Goal: Task Accomplishment & Management: Manage account settings

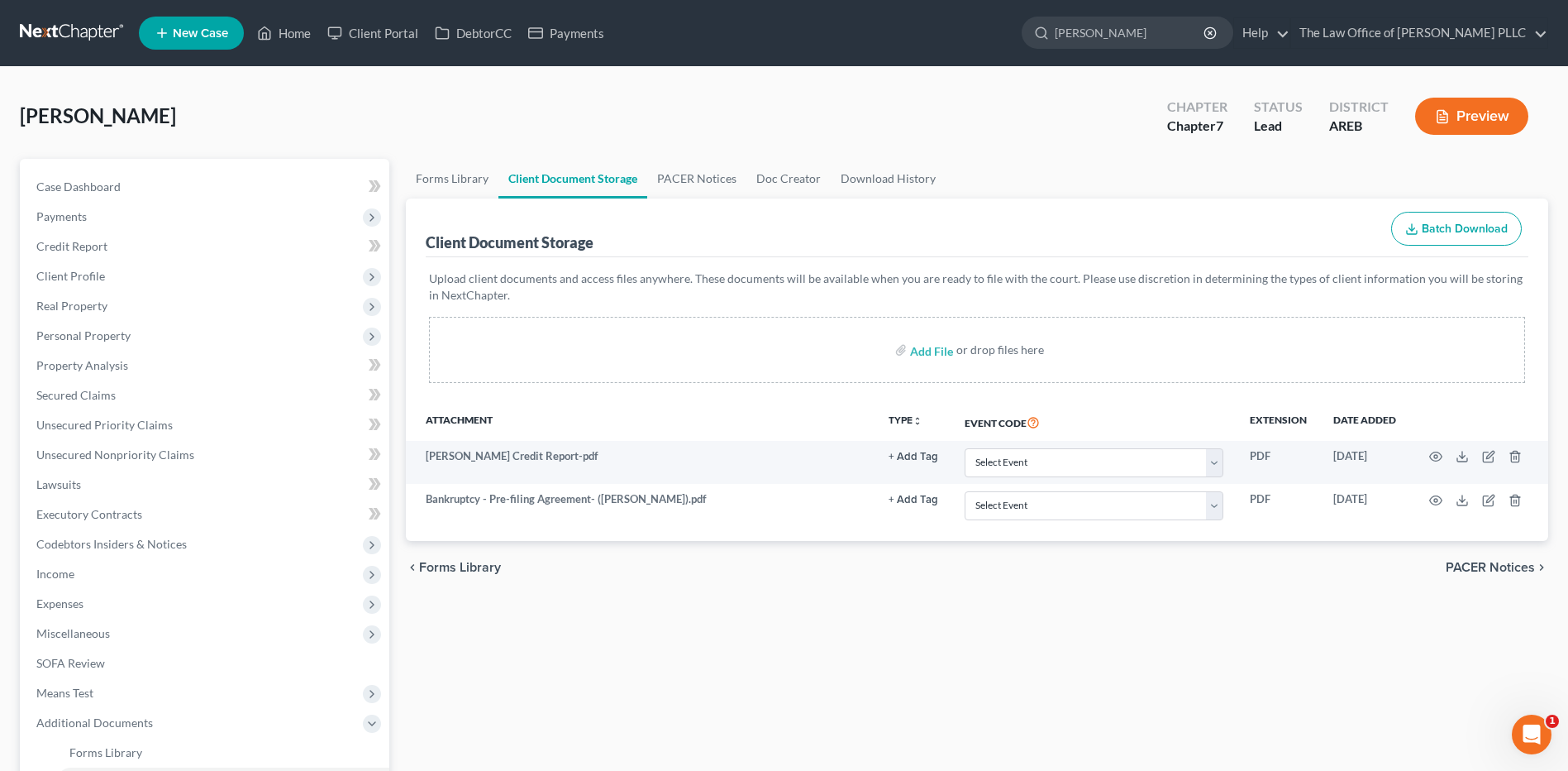
type input "stephanie alexander"
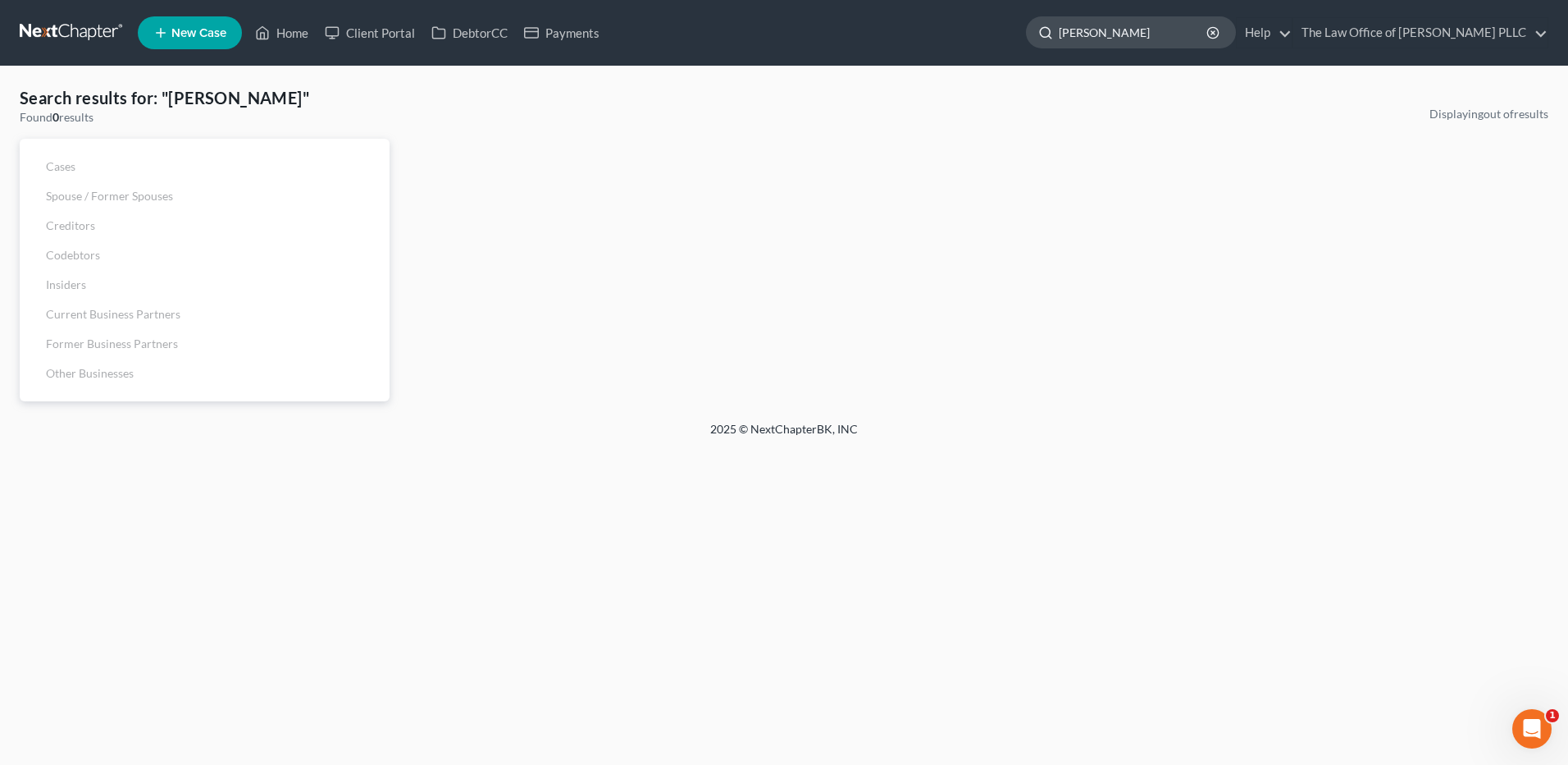
click at [1181, 32] on input "stephanie alexander" at bounding box center [1133, 32] width 150 height 30
drag, startPoint x: 1181, startPoint y: 32, endPoint x: 949, endPoint y: 27, distance: 232.1
click at [949, 27] on ul "New Case Home Client Portal DebtorCC Payments stephanie alexander - No Result -…" at bounding box center [843, 33] width 1410 height 43
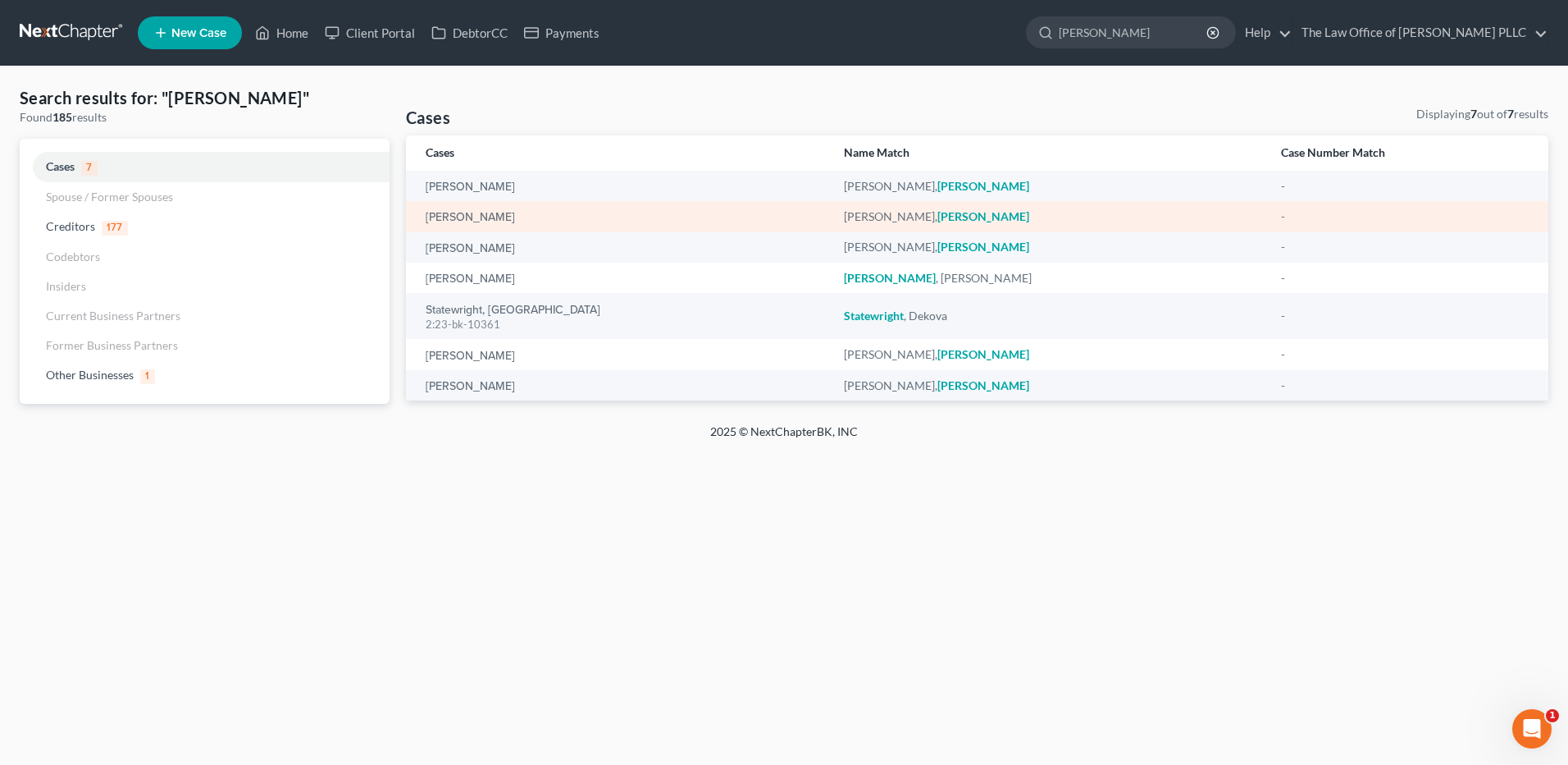
type input "Stephanie"
click at [844, 214] on div "Alexander, Stephanie" at bounding box center [1049, 217] width 412 height 16
click at [459, 218] on link "Alexander, Stephanie" at bounding box center [470, 218] width 90 height 12
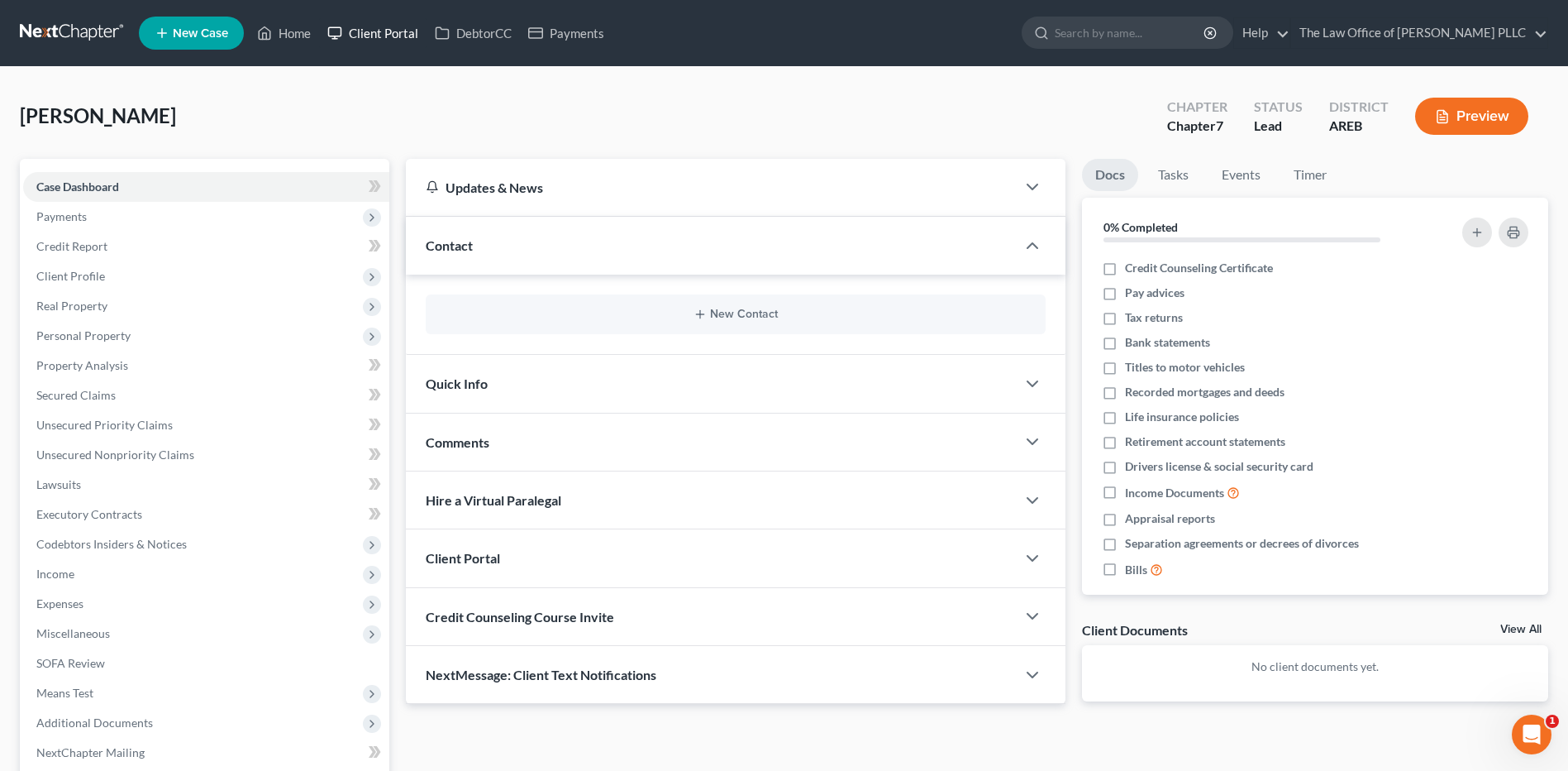
click at [406, 25] on link "Client Portal" at bounding box center [373, 33] width 108 height 30
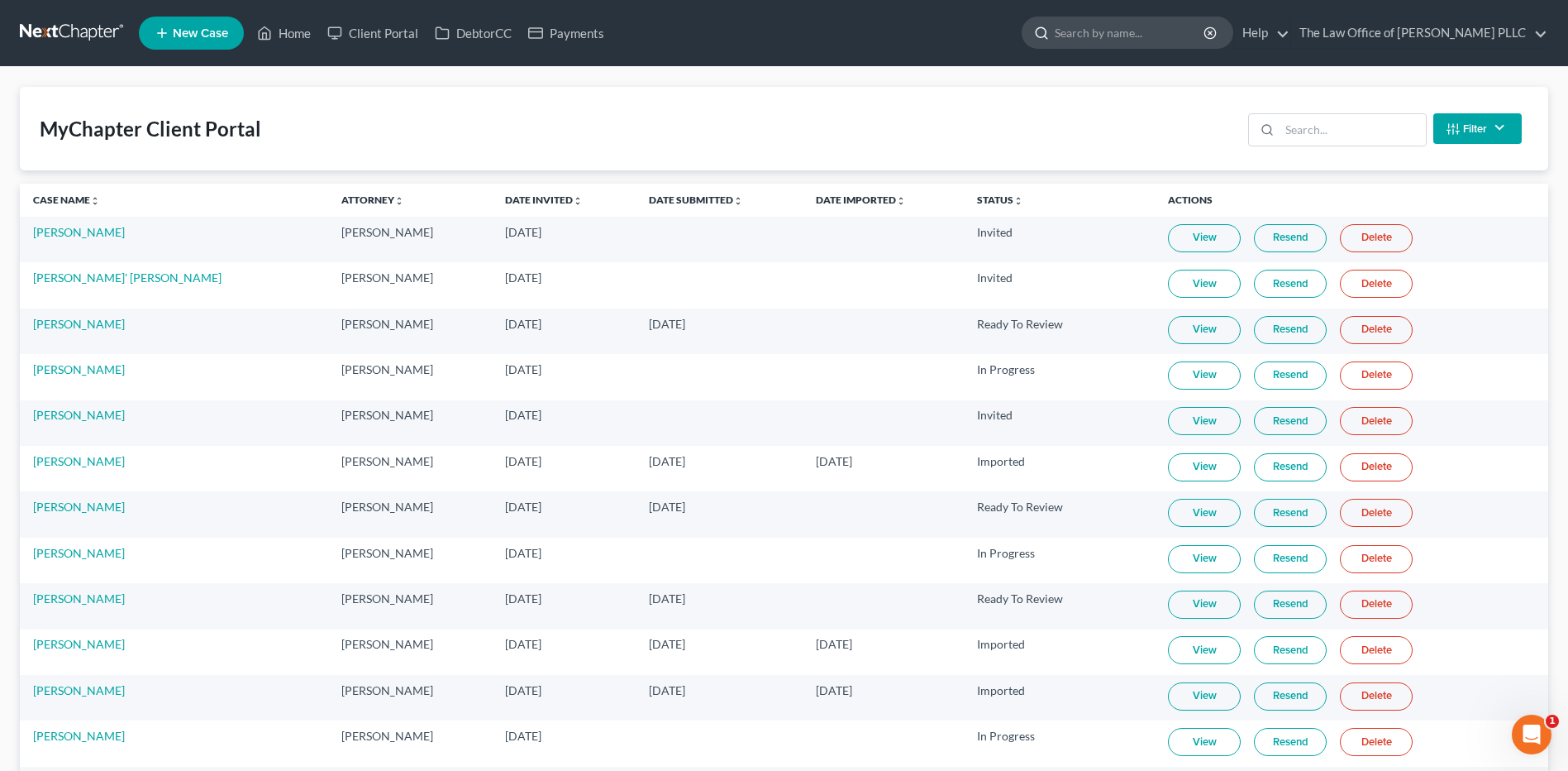
click at [1102, 32] on input "search" at bounding box center [1130, 32] width 152 height 31
type input "Alexander"
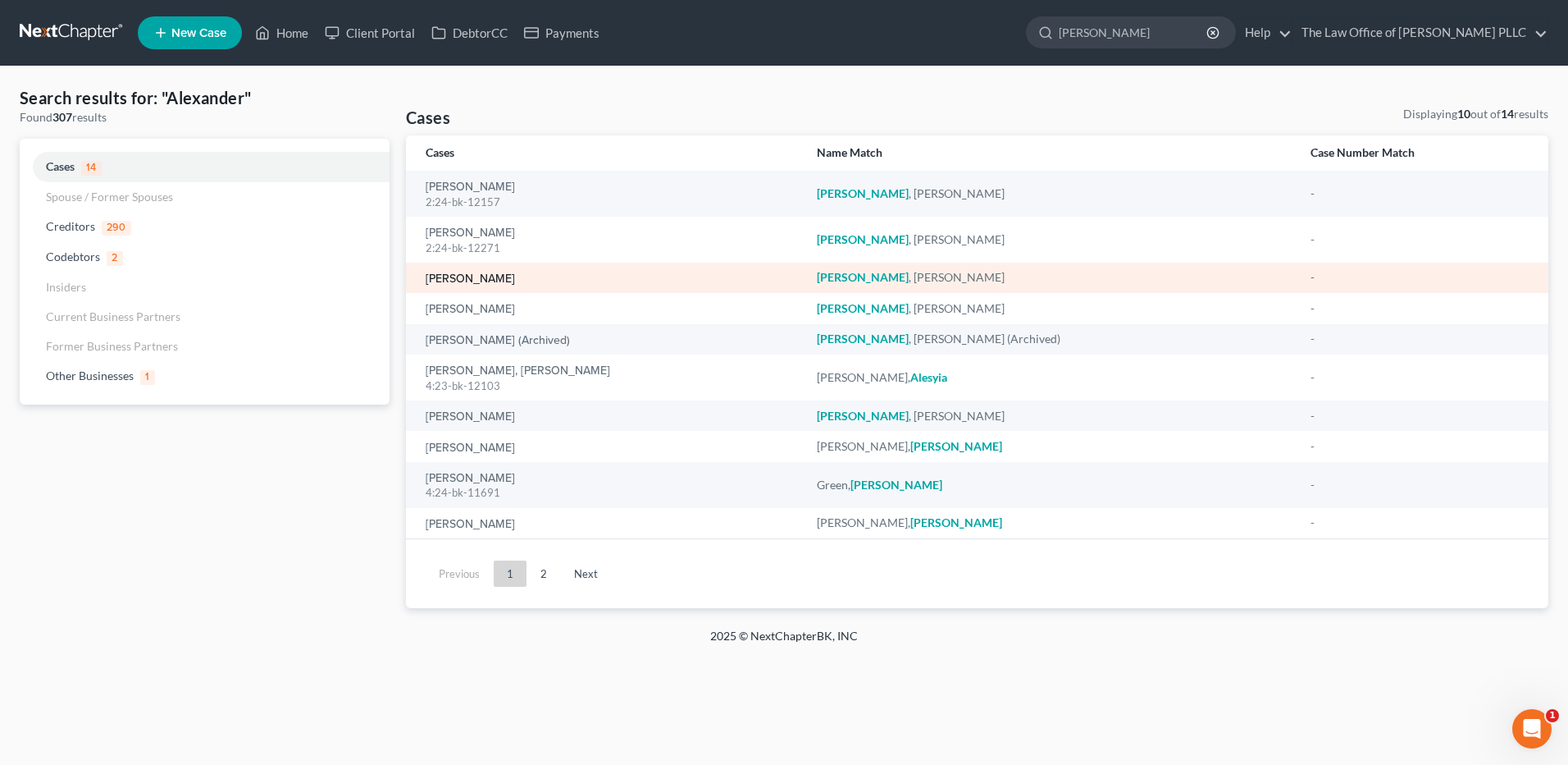
click at [468, 276] on link "Alexander, Stephanie" at bounding box center [470, 279] width 90 height 12
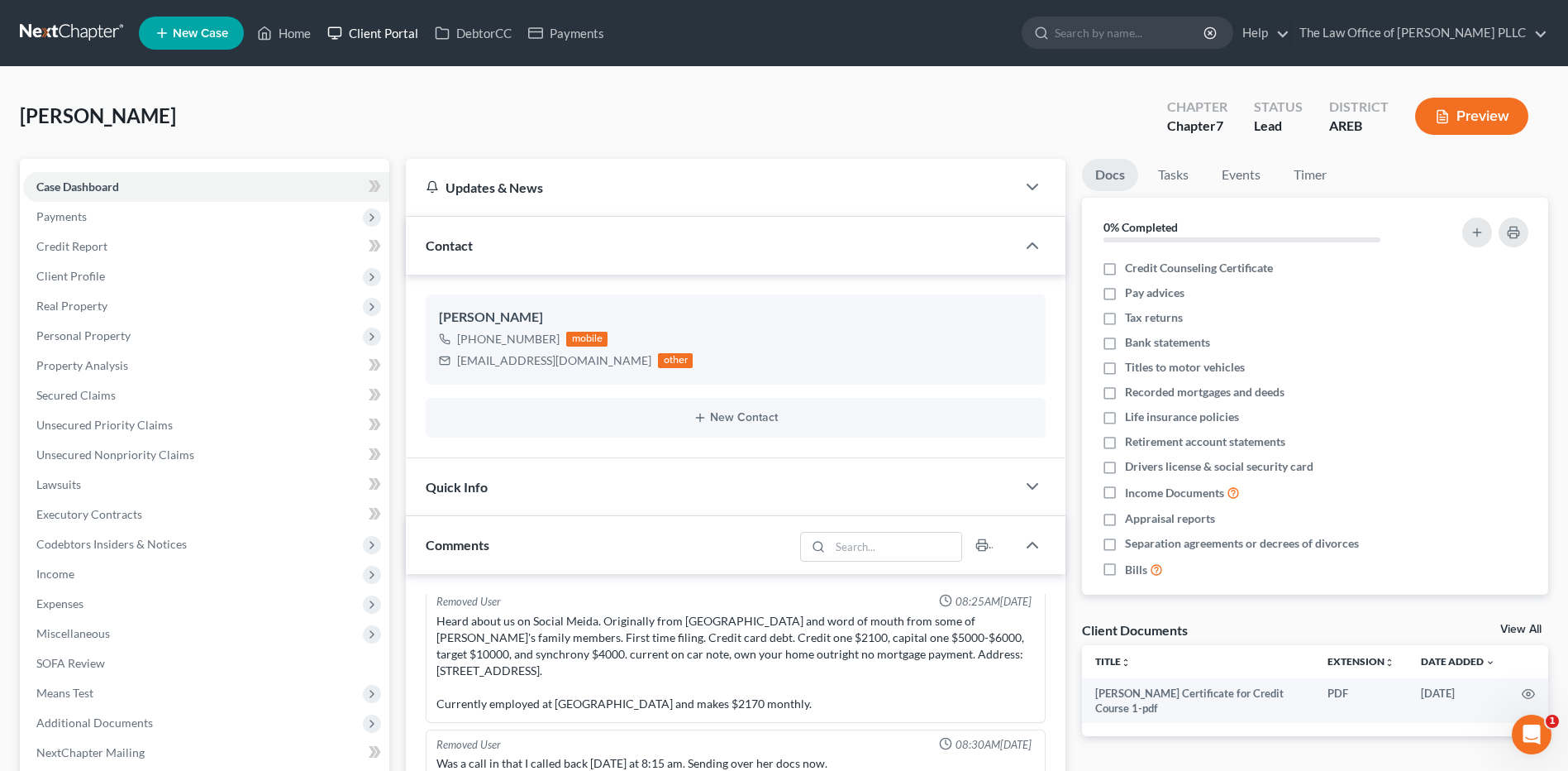
click at [392, 37] on link "Client Portal" at bounding box center [373, 33] width 108 height 30
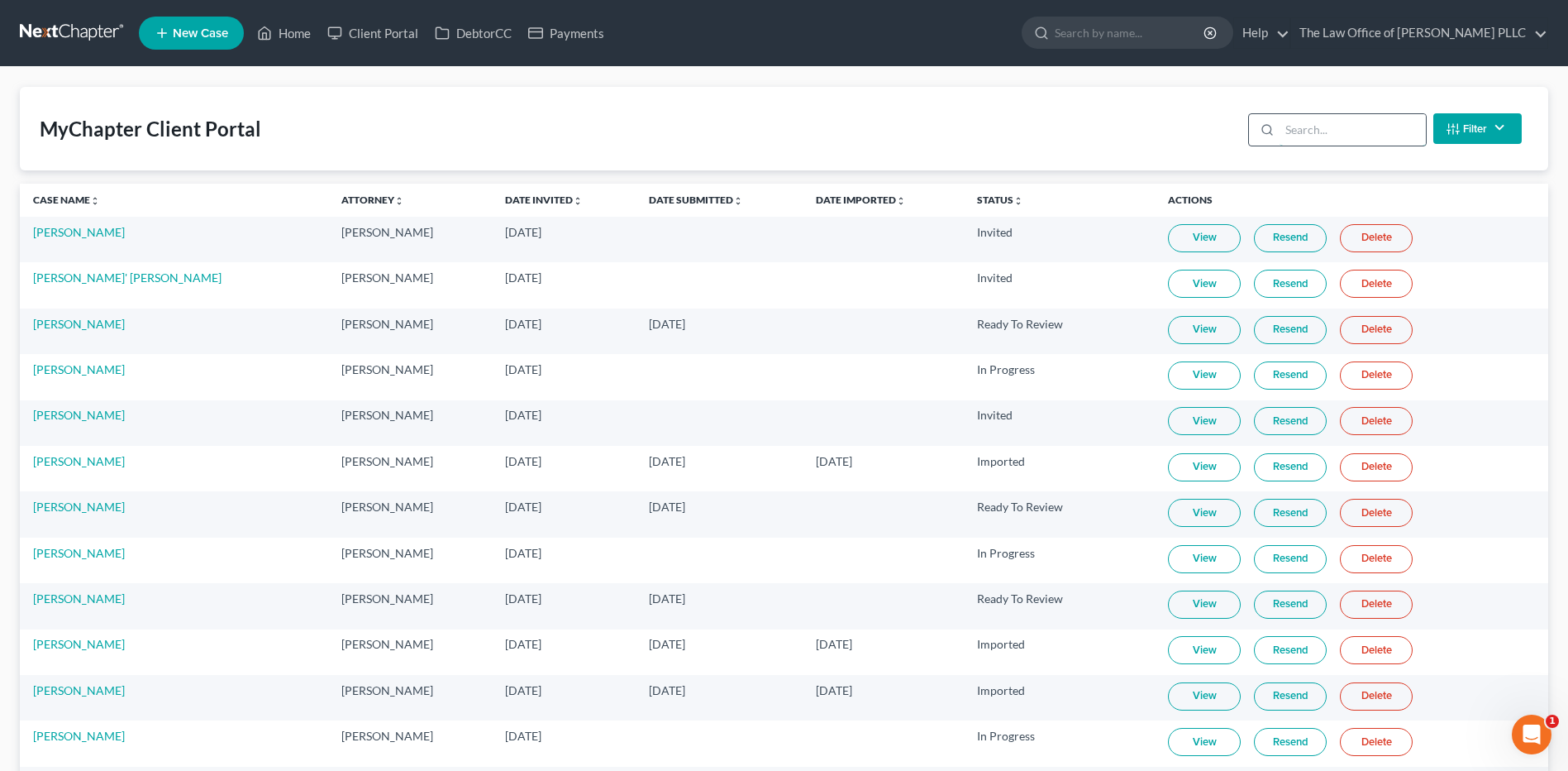
click at [1345, 144] on input "search" at bounding box center [1353, 130] width 147 height 31
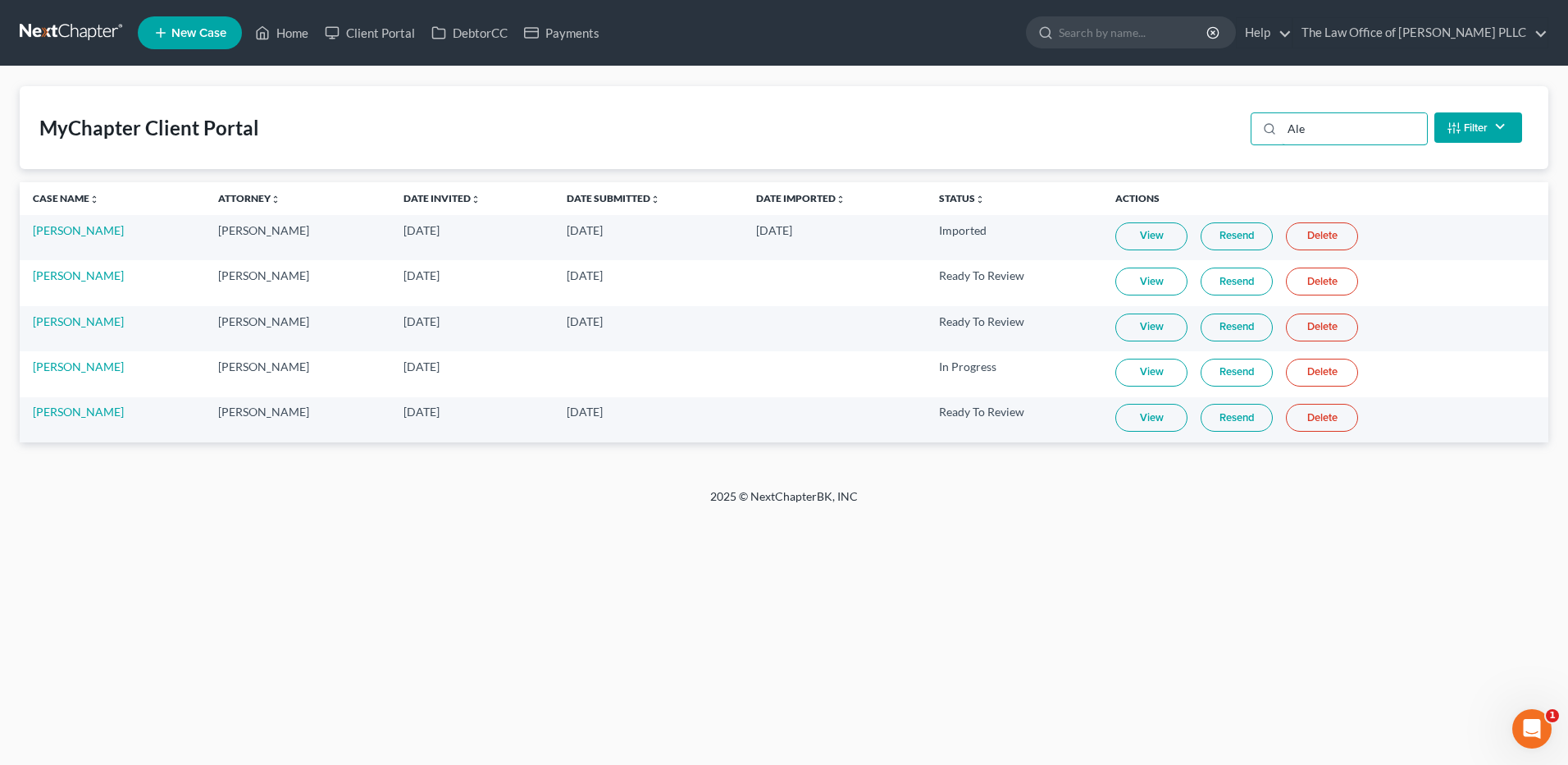
type input "Ale"
click at [1147, 412] on link "View" at bounding box center [1152, 417] width 72 height 28
click at [1094, 28] on input "search" at bounding box center [1133, 32] width 150 height 30
type input "block"
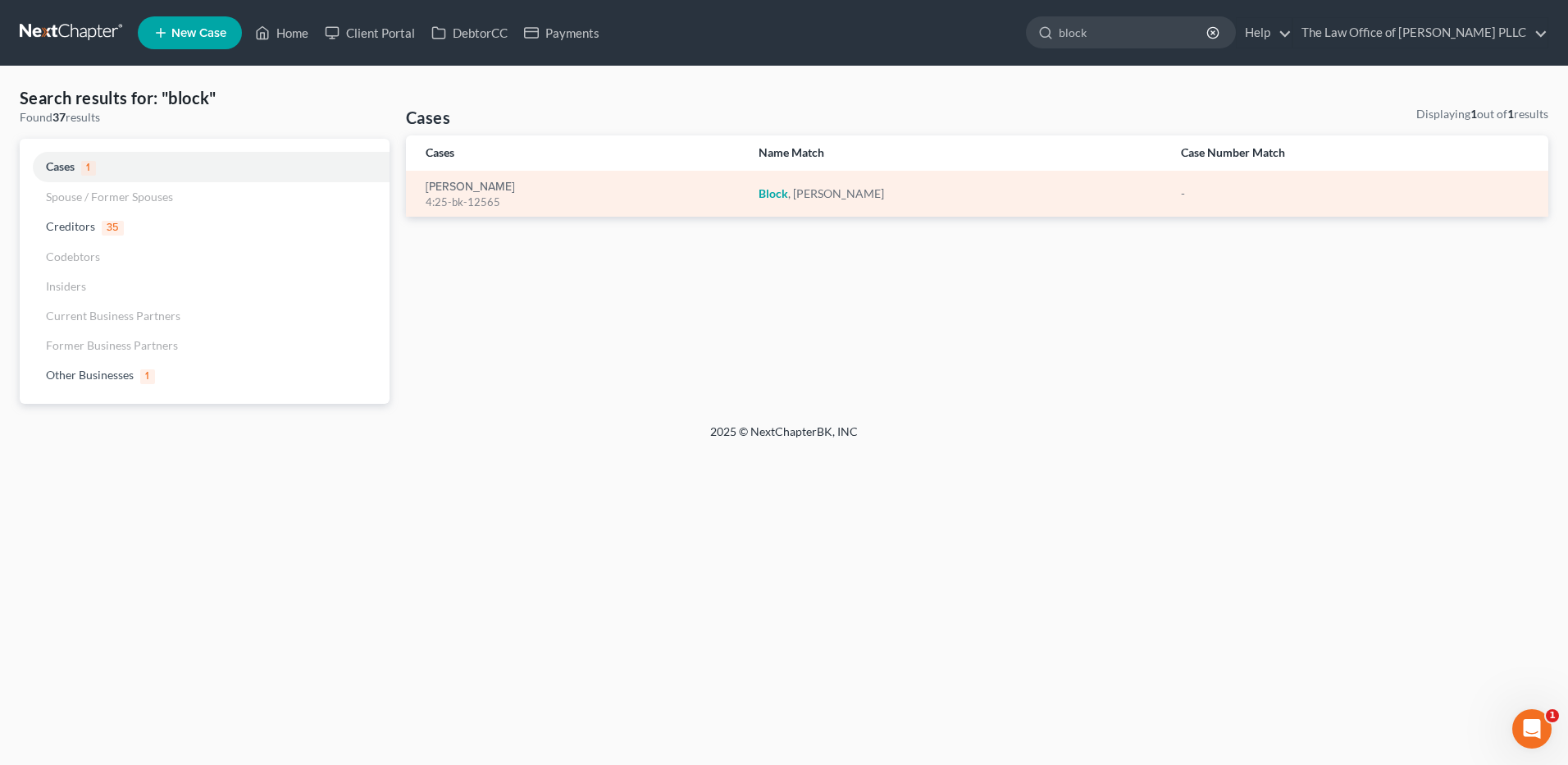
click at [470, 178] on div "Block, Patrick 4:25-bk-12565" at bounding box center [578, 194] width 306 height 32
click at [466, 184] on link "[PERSON_NAME]" at bounding box center [470, 187] width 90 height 12
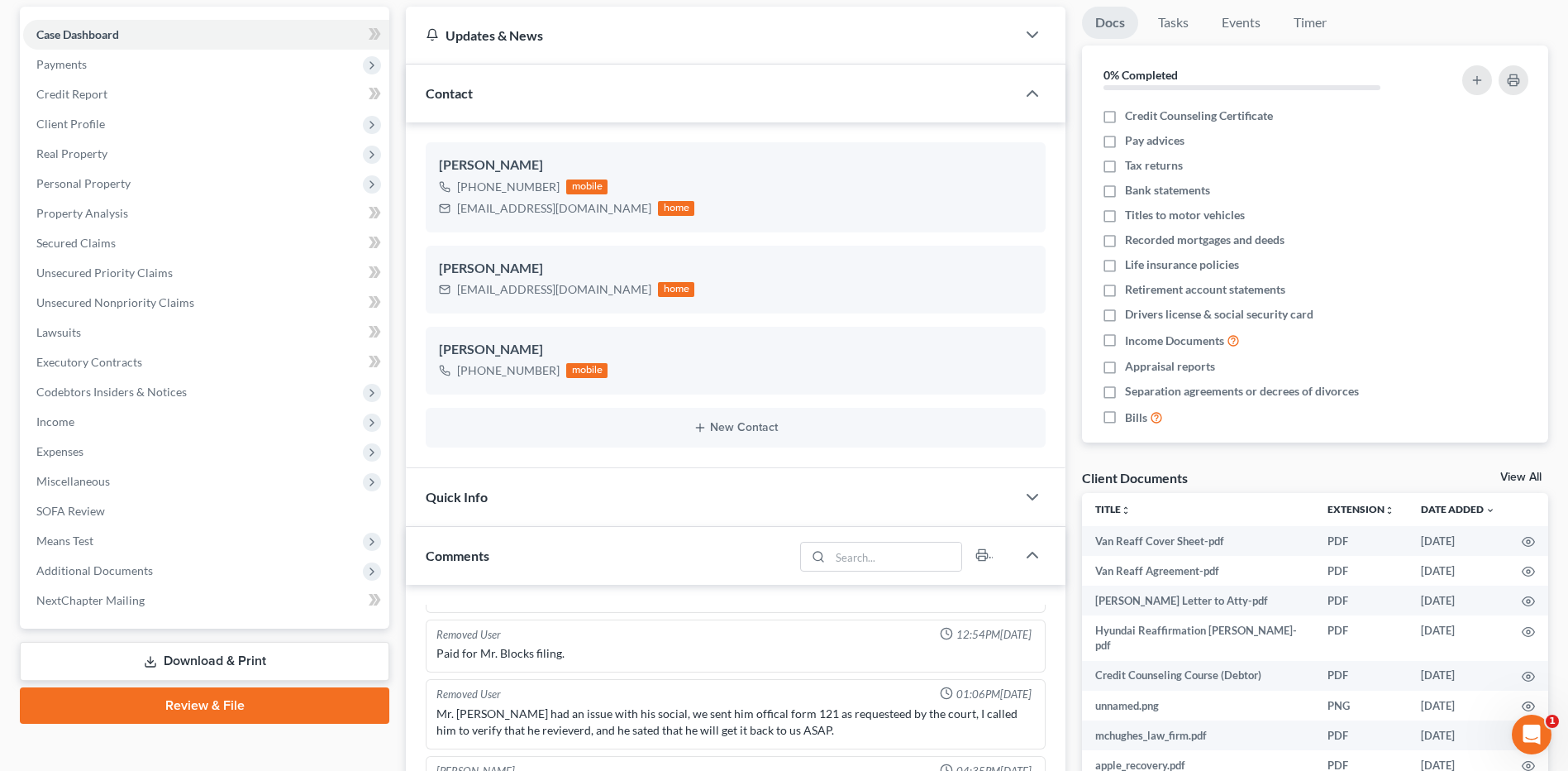
scroll to position [166, 0]
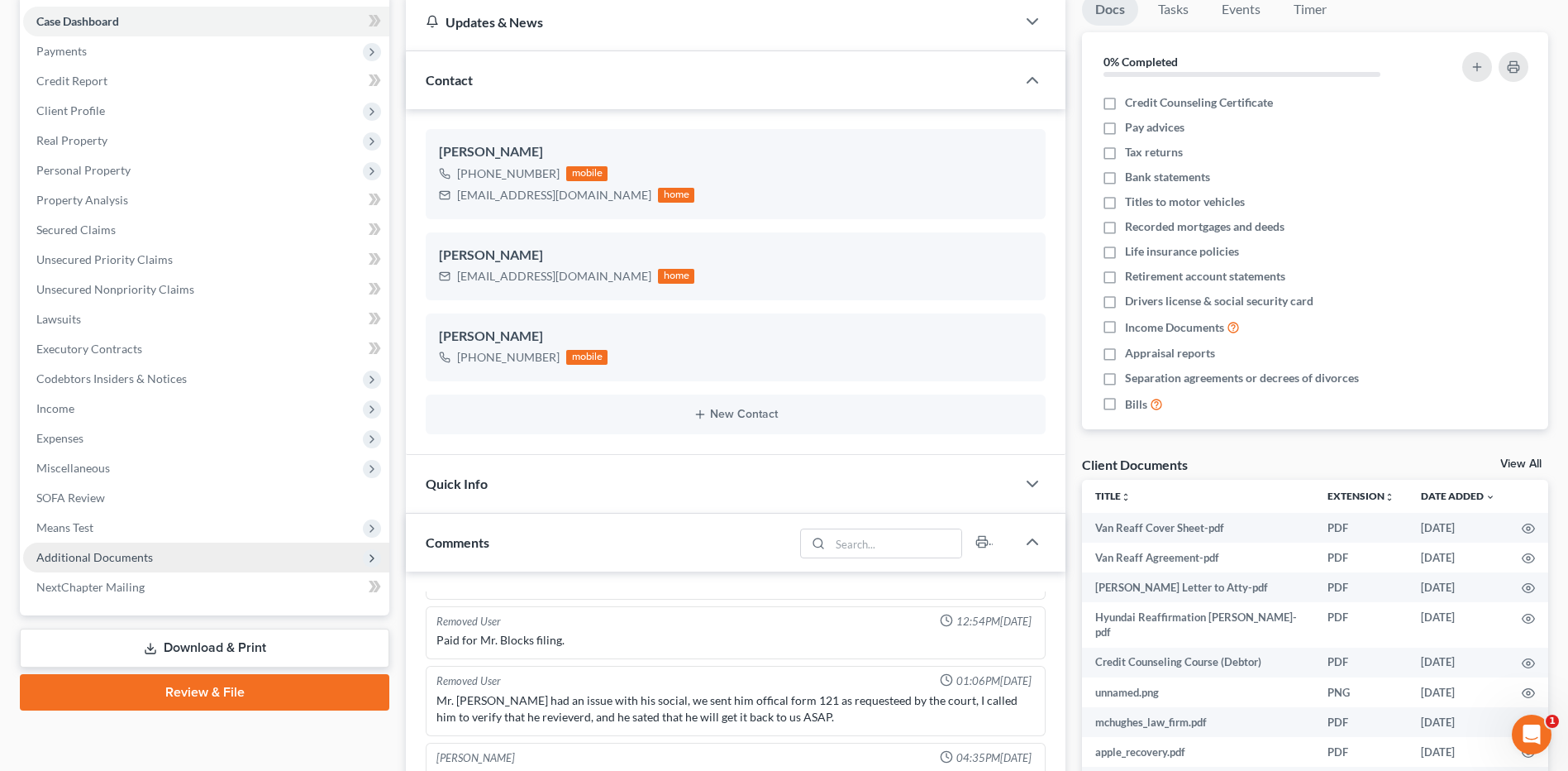
click at [83, 559] on span "Additional Documents" at bounding box center [94, 557] width 117 height 14
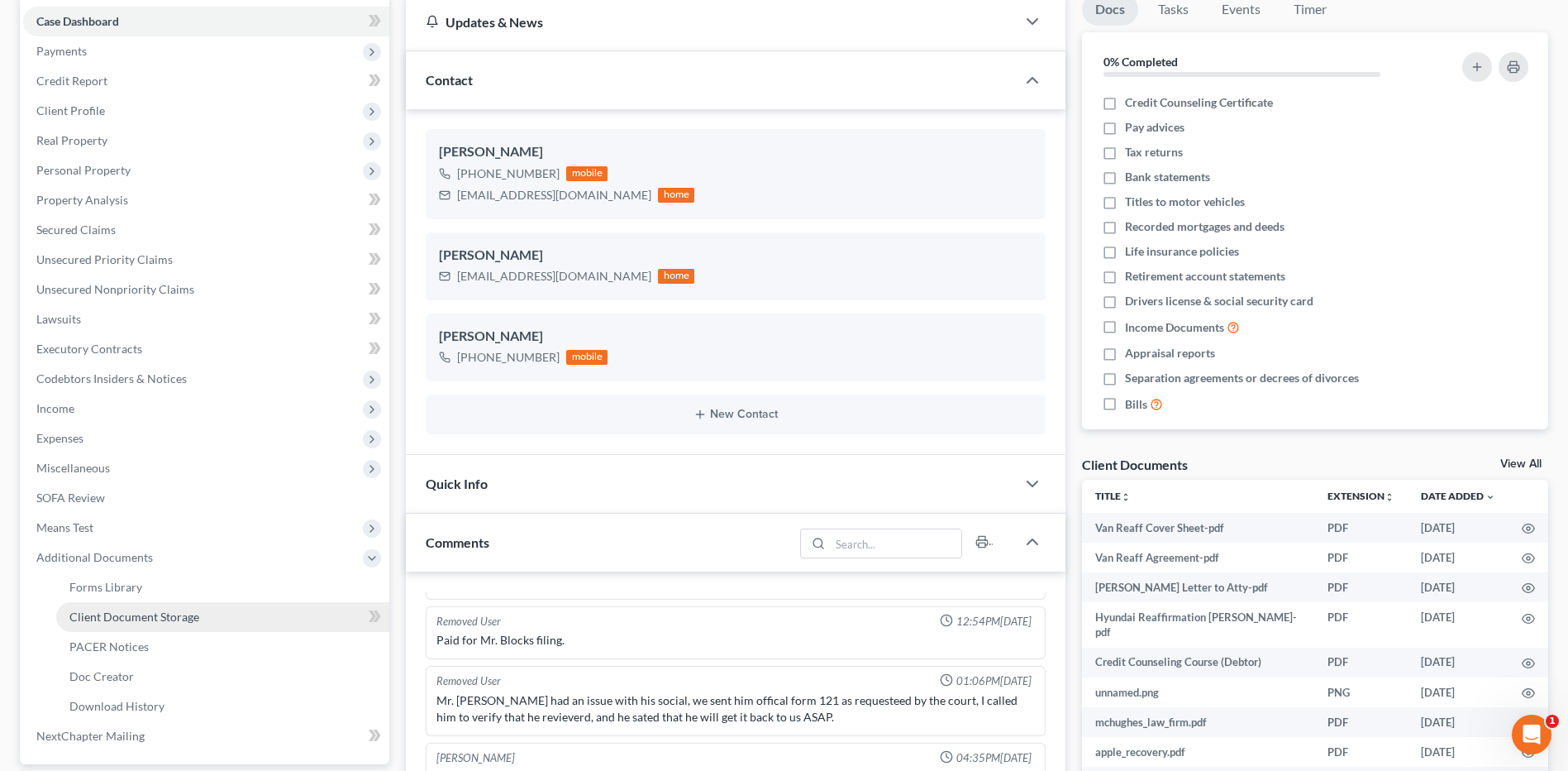
click at [126, 613] on span "Client Document Storage" at bounding box center [134, 616] width 130 height 14
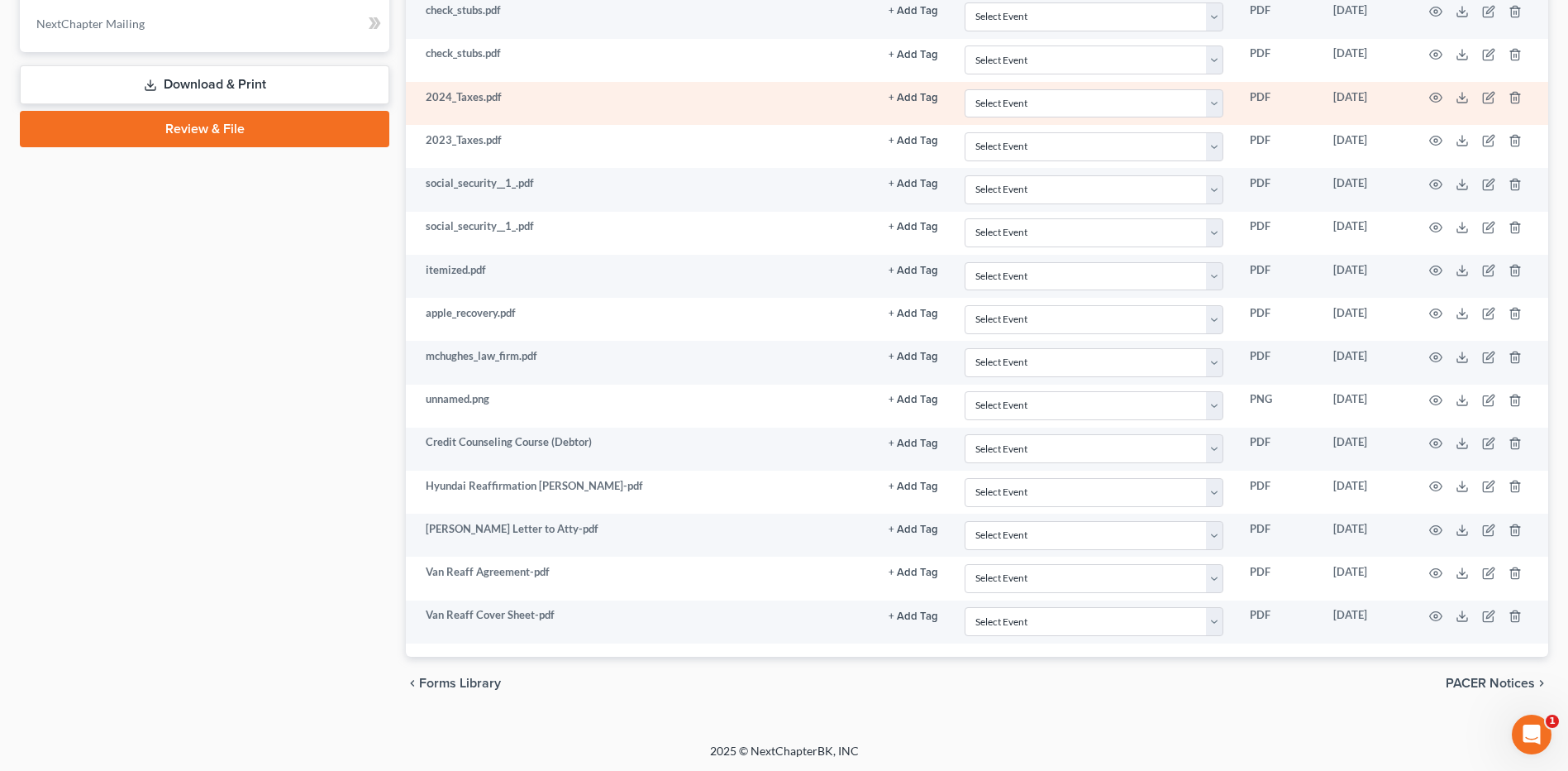
scroll to position [879, 0]
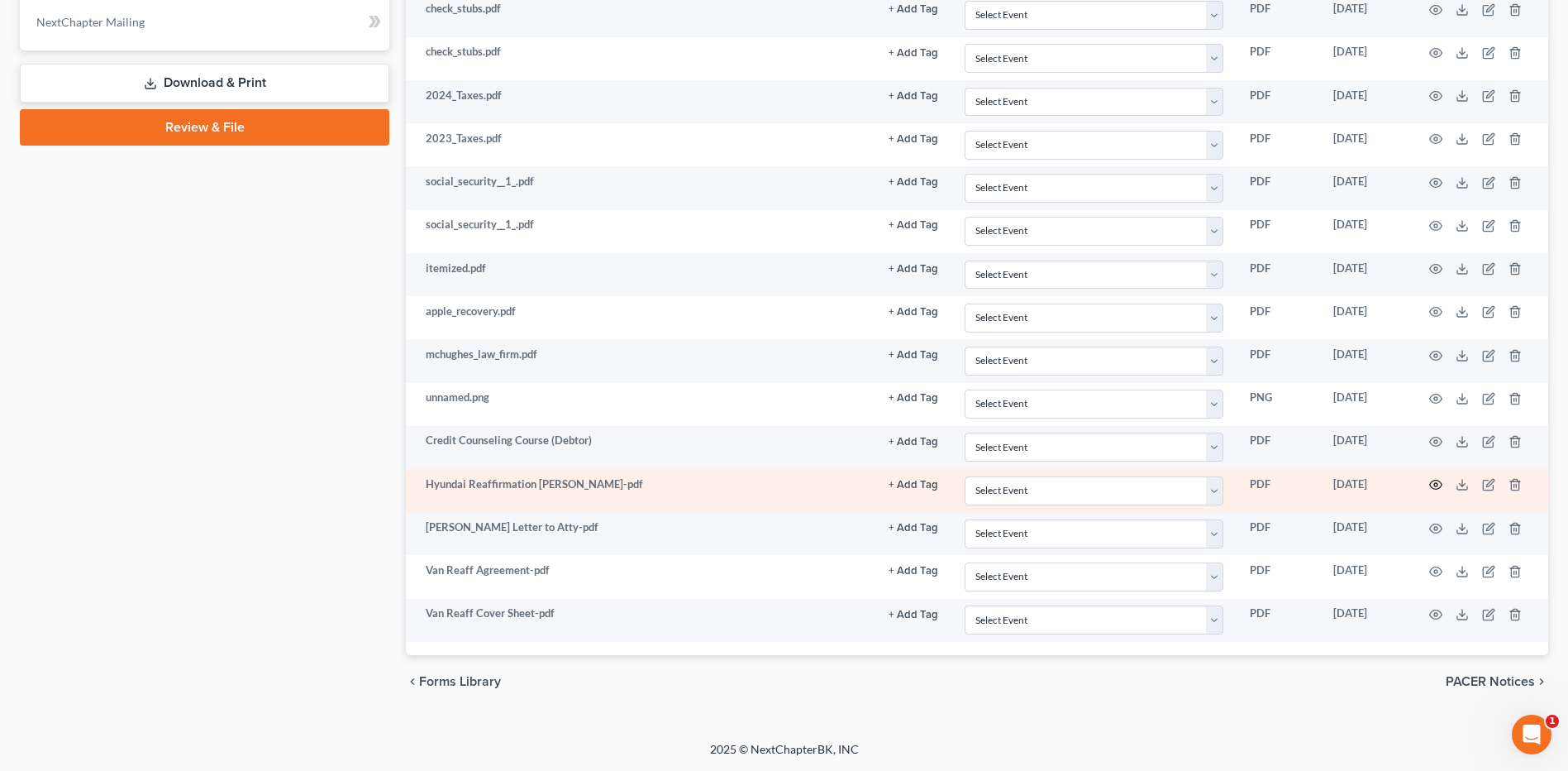
click at [1438, 488] on icon "button" at bounding box center [1436, 484] width 13 height 13
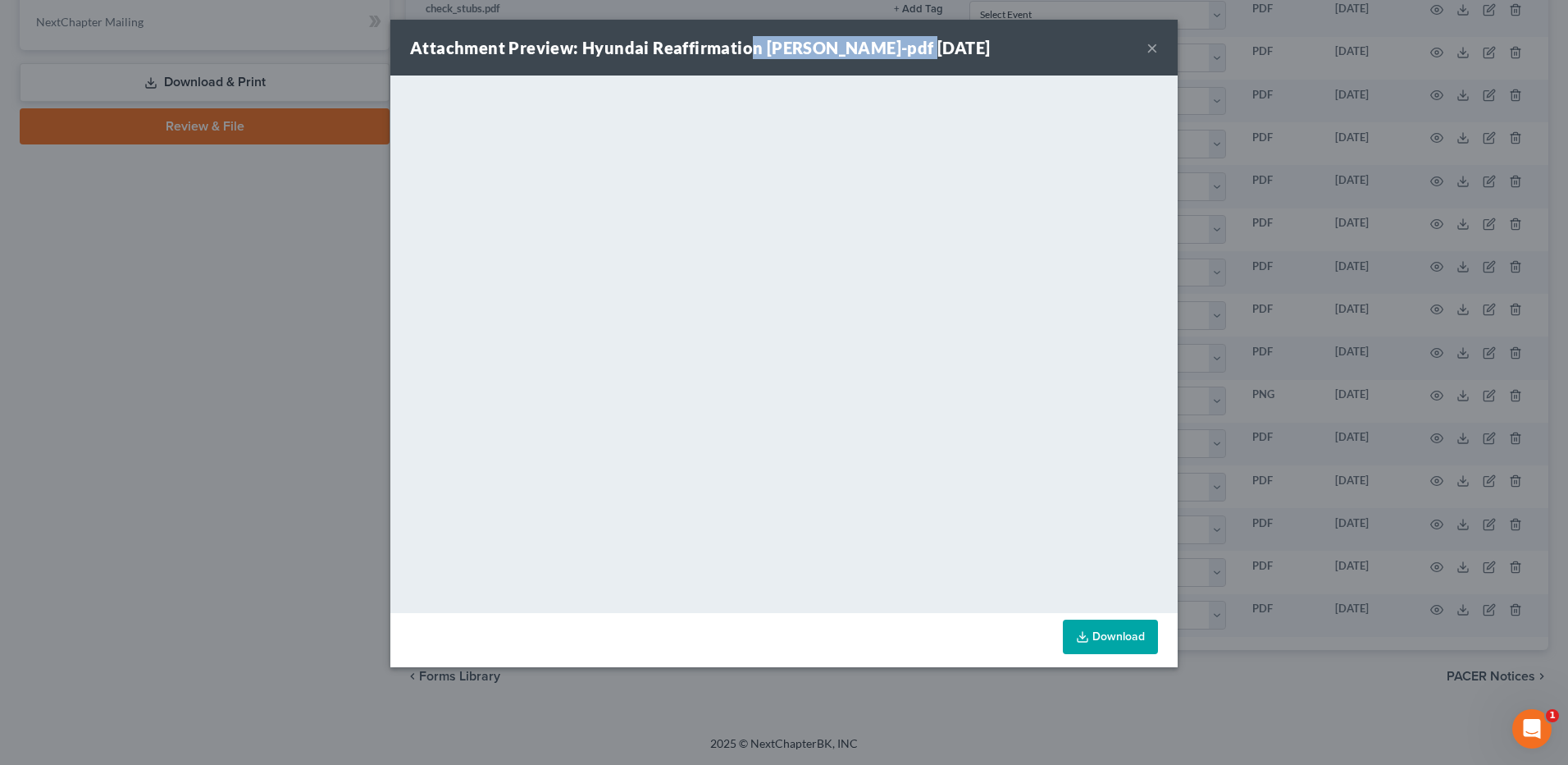
drag, startPoint x: 931, startPoint y: 45, endPoint x: 747, endPoint y: 49, distance: 184.0
click at [747, 49] on strong "Attachment Preview: Hyundai Reaffirmation [PERSON_NAME]-pdf [DATE]" at bounding box center [700, 48] width 580 height 20
click at [1152, 48] on button "×" at bounding box center [1152, 48] width 11 height 20
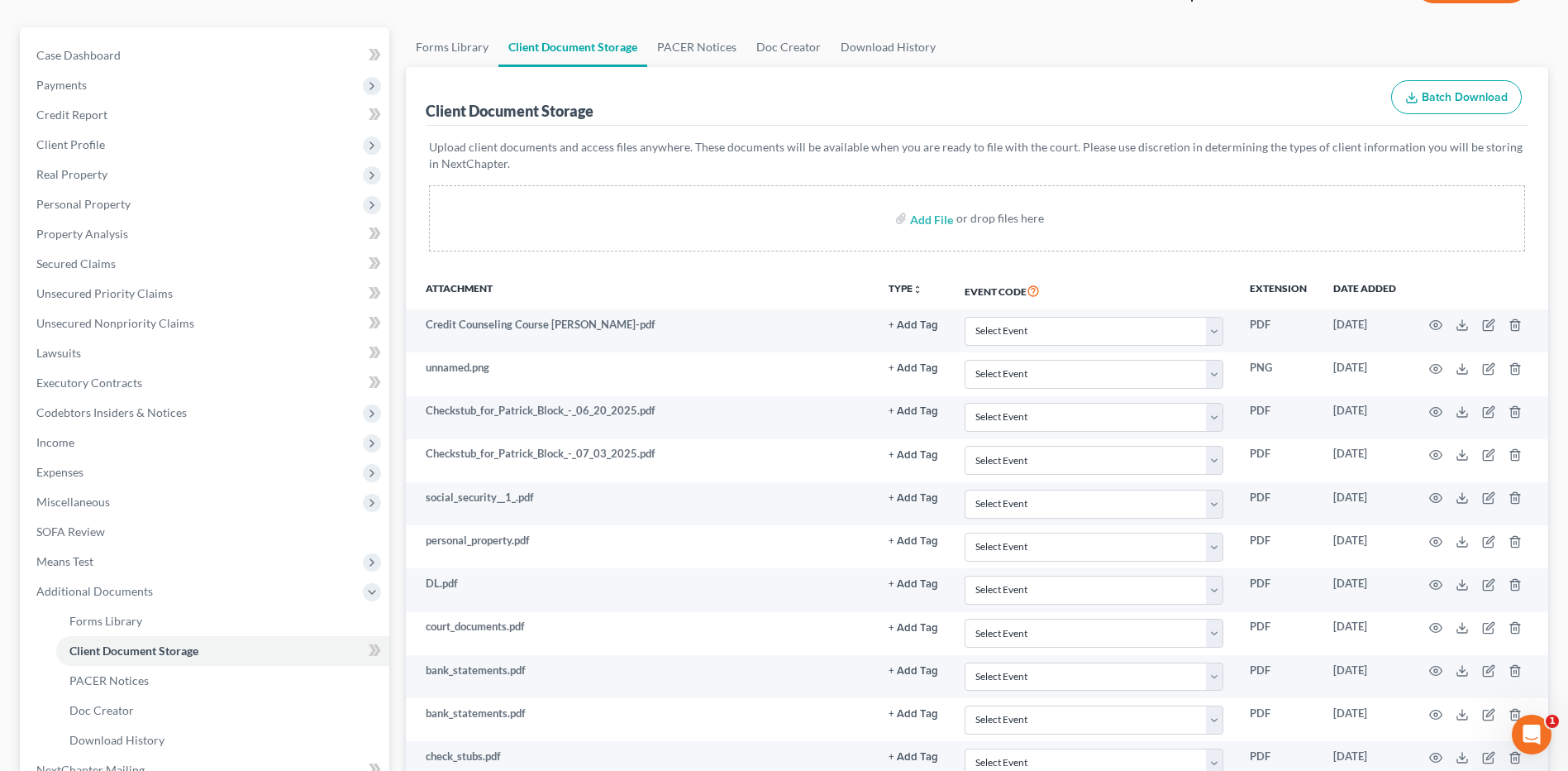
scroll to position [0, 0]
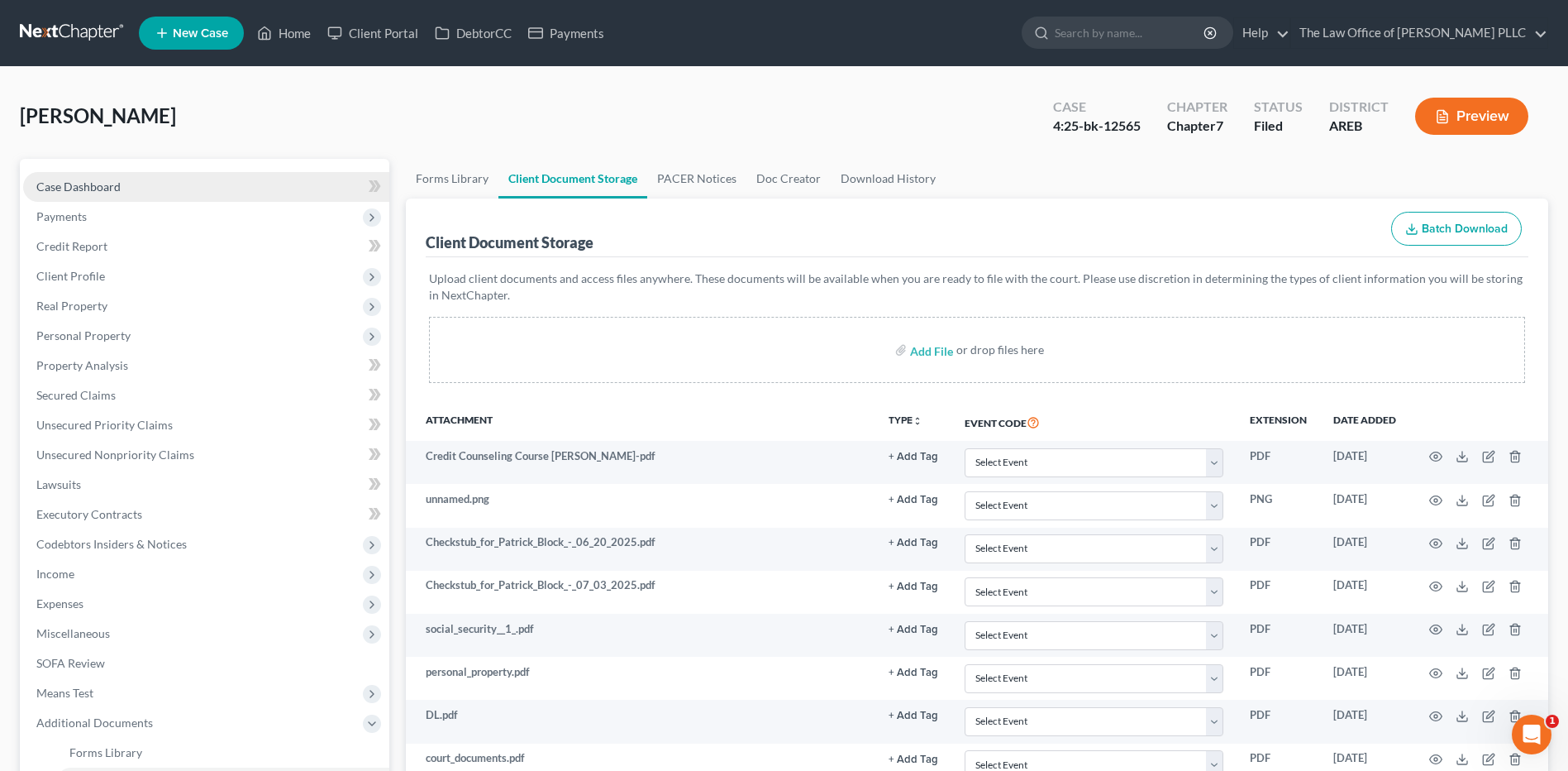
click at [69, 188] on span "Case Dashboard" at bounding box center [79, 186] width 84 height 14
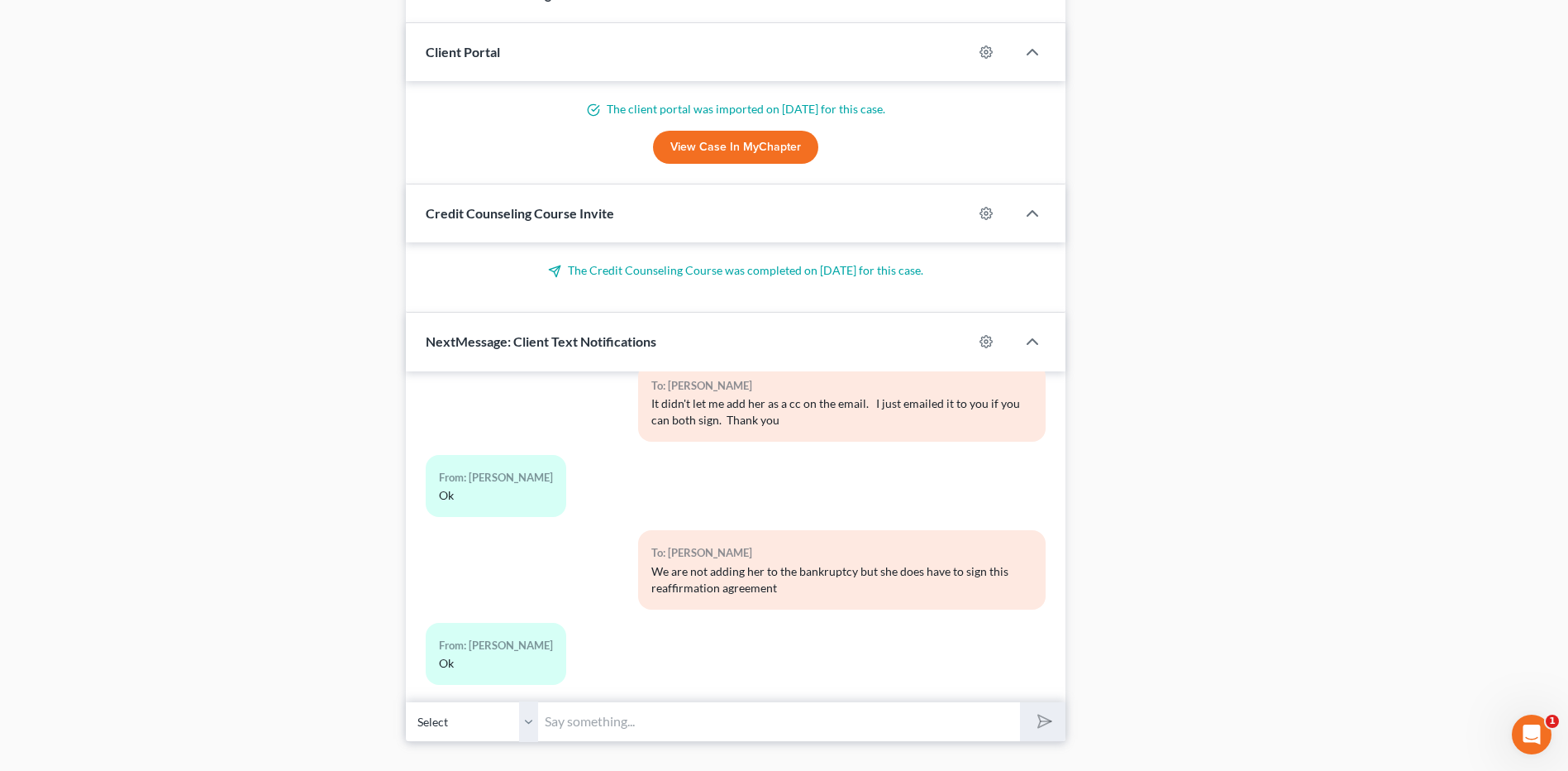
scroll to position [1233, 0]
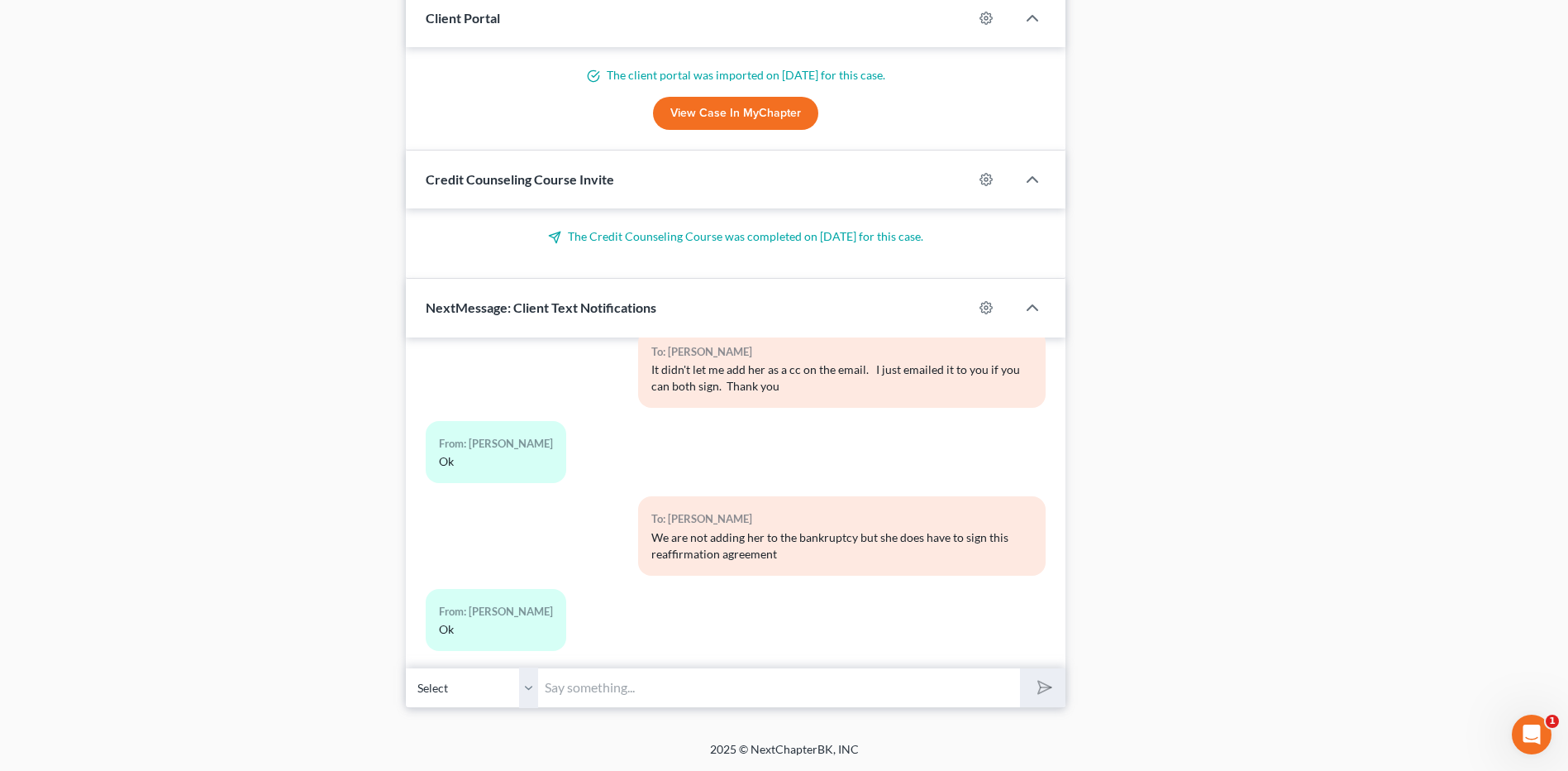
click at [587, 681] on input "text" at bounding box center [779, 687] width 482 height 41
type input "Is your wife a co-borrower on the van? If so I will need to add a space for her…"
click at [1020, 668] on button "submit" at bounding box center [1042, 687] width 46 height 39
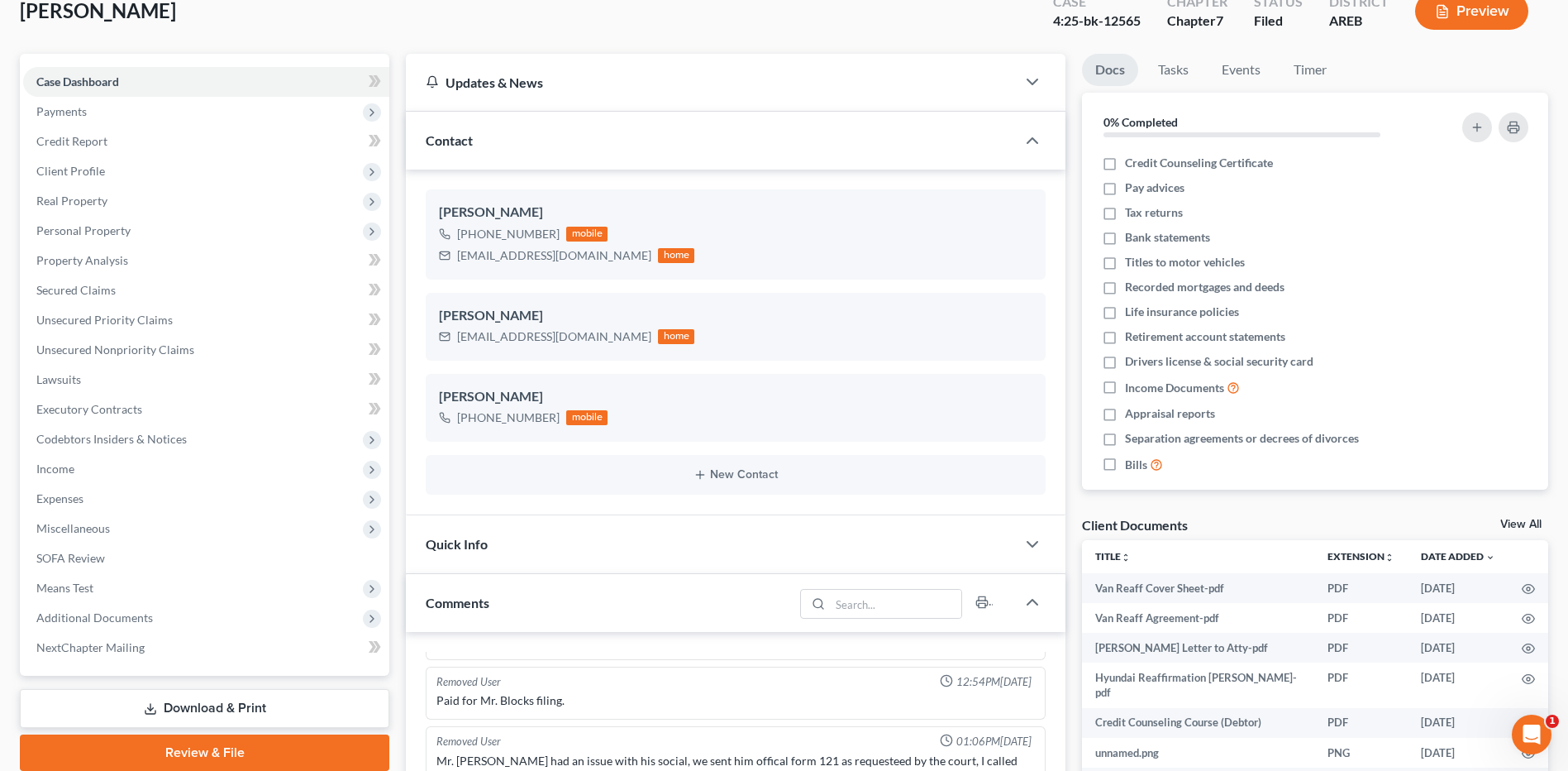
scroll to position [248, 0]
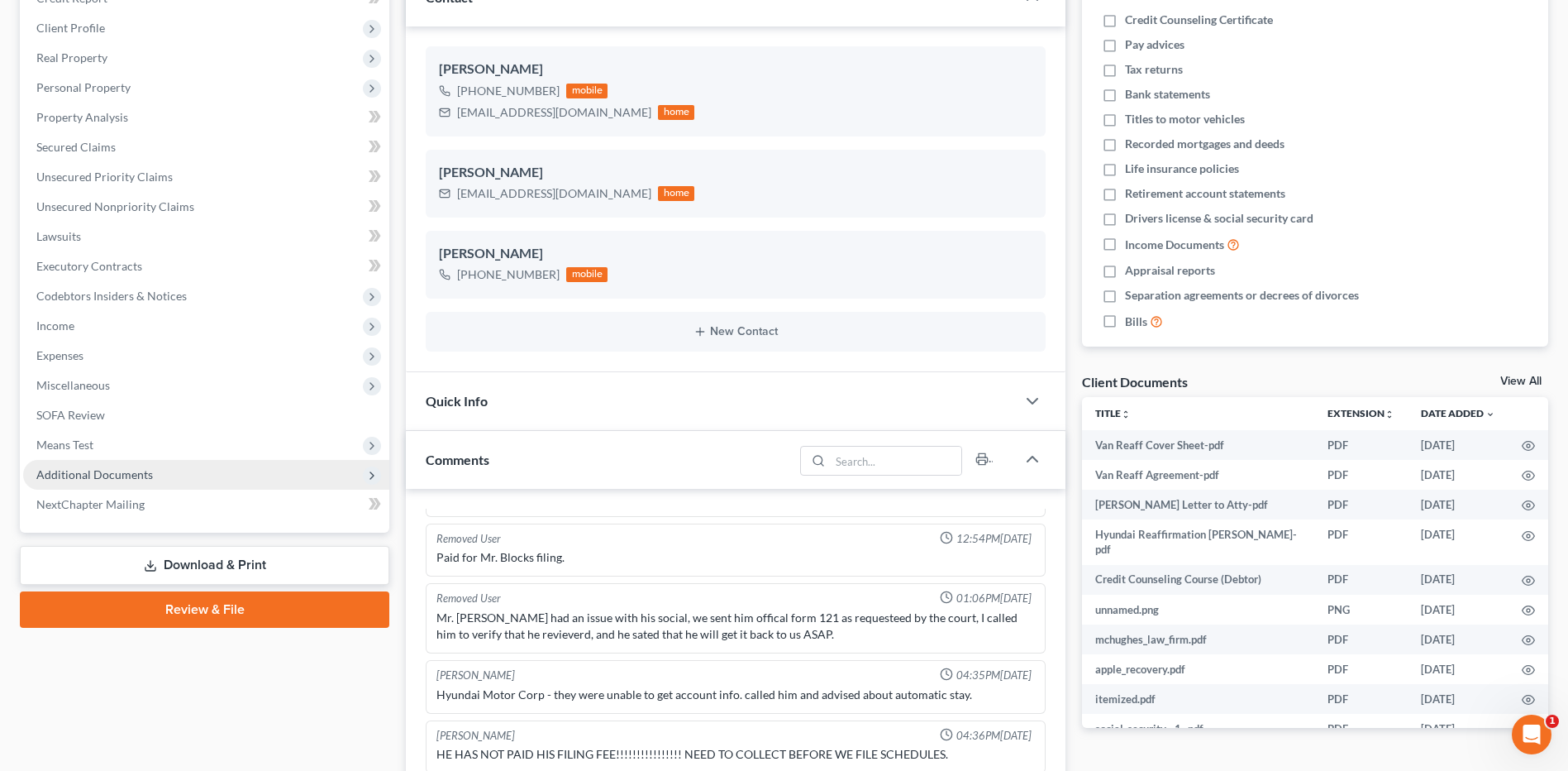
click at [103, 467] on span "Additional Documents" at bounding box center [94, 474] width 117 height 14
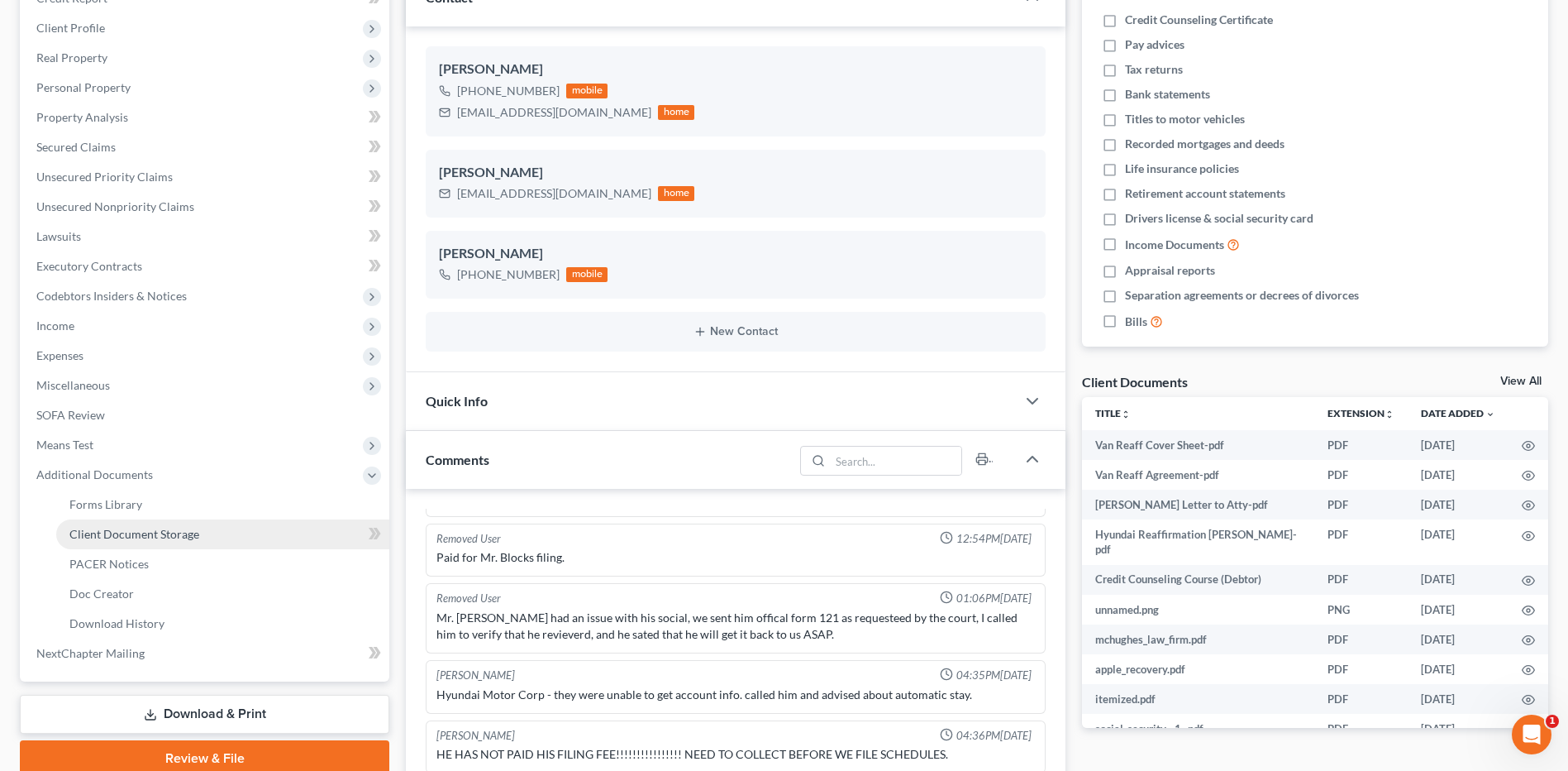
click at [123, 535] on span "Client Document Storage" at bounding box center [134, 533] width 130 height 14
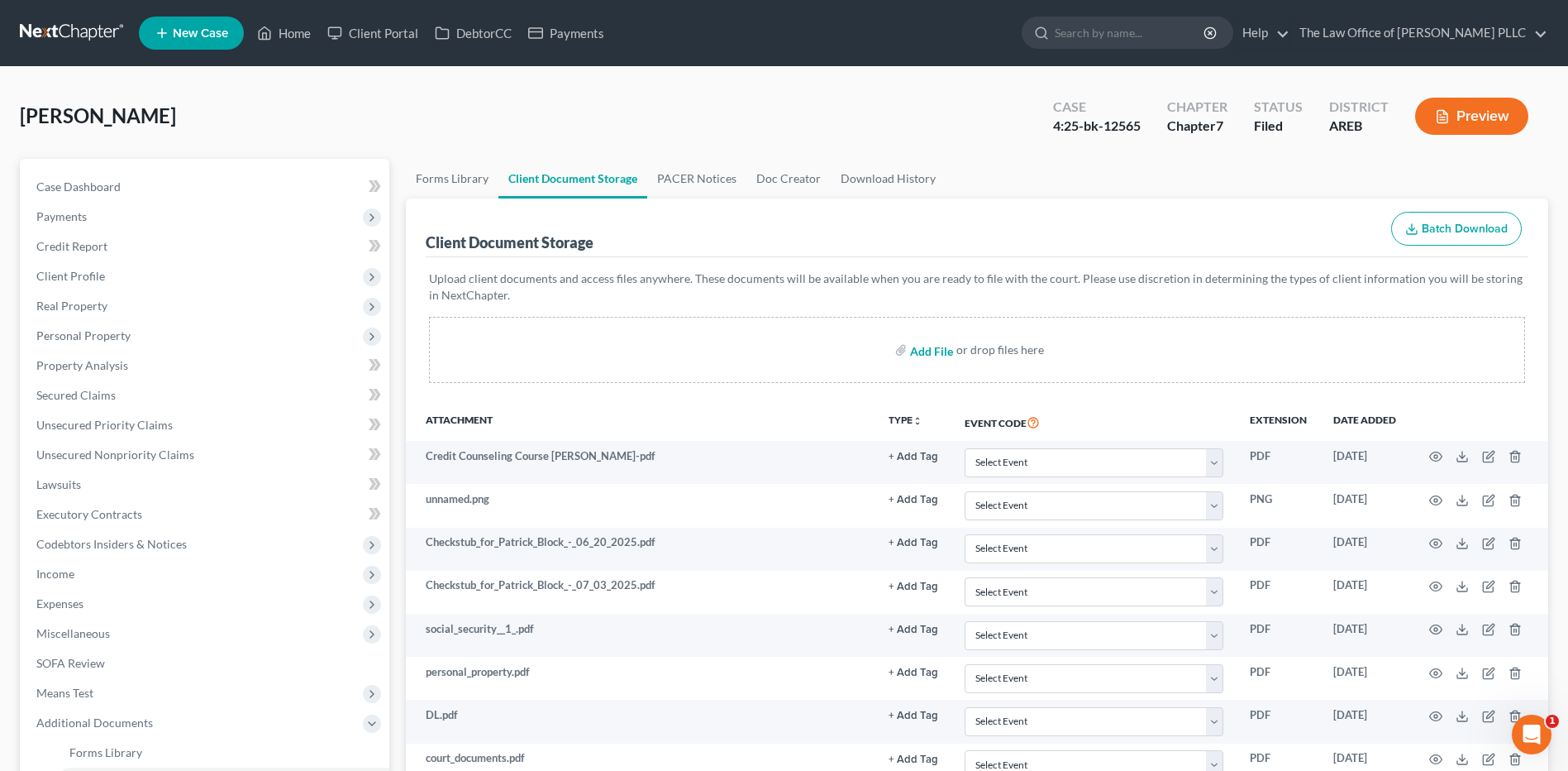
click at [936, 348] on input "file" at bounding box center [930, 349] width 40 height 30
type input "C:\fakepath\Reaff Agreement (2).pdf"
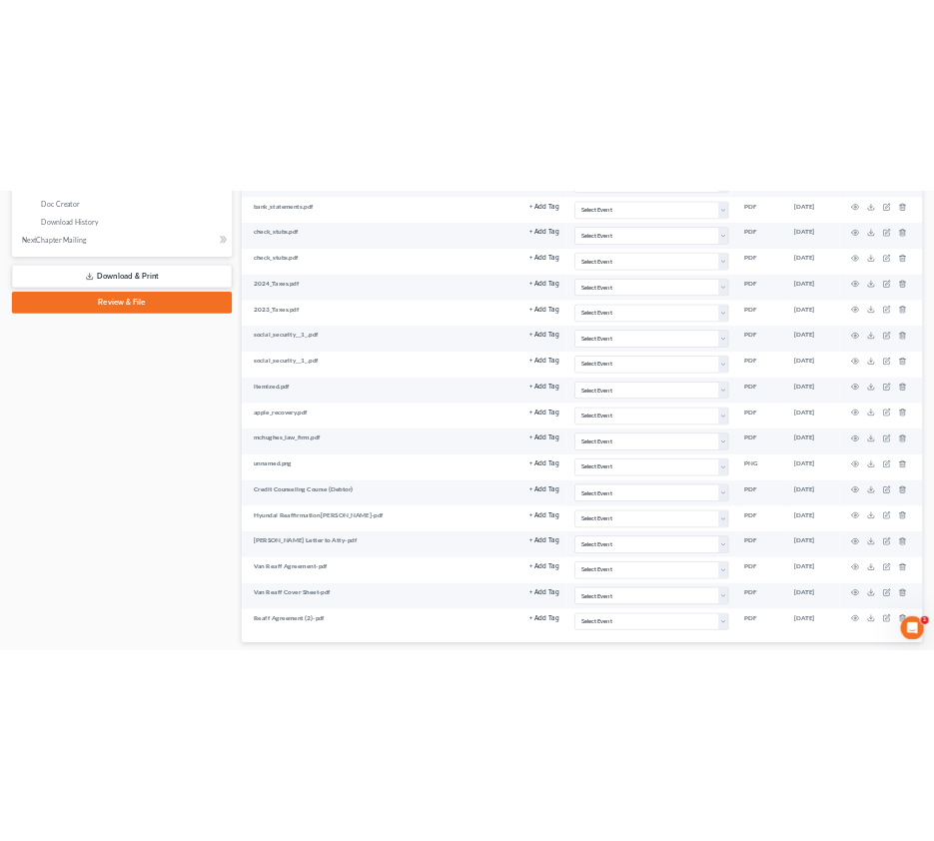
scroll to position [998, 0]
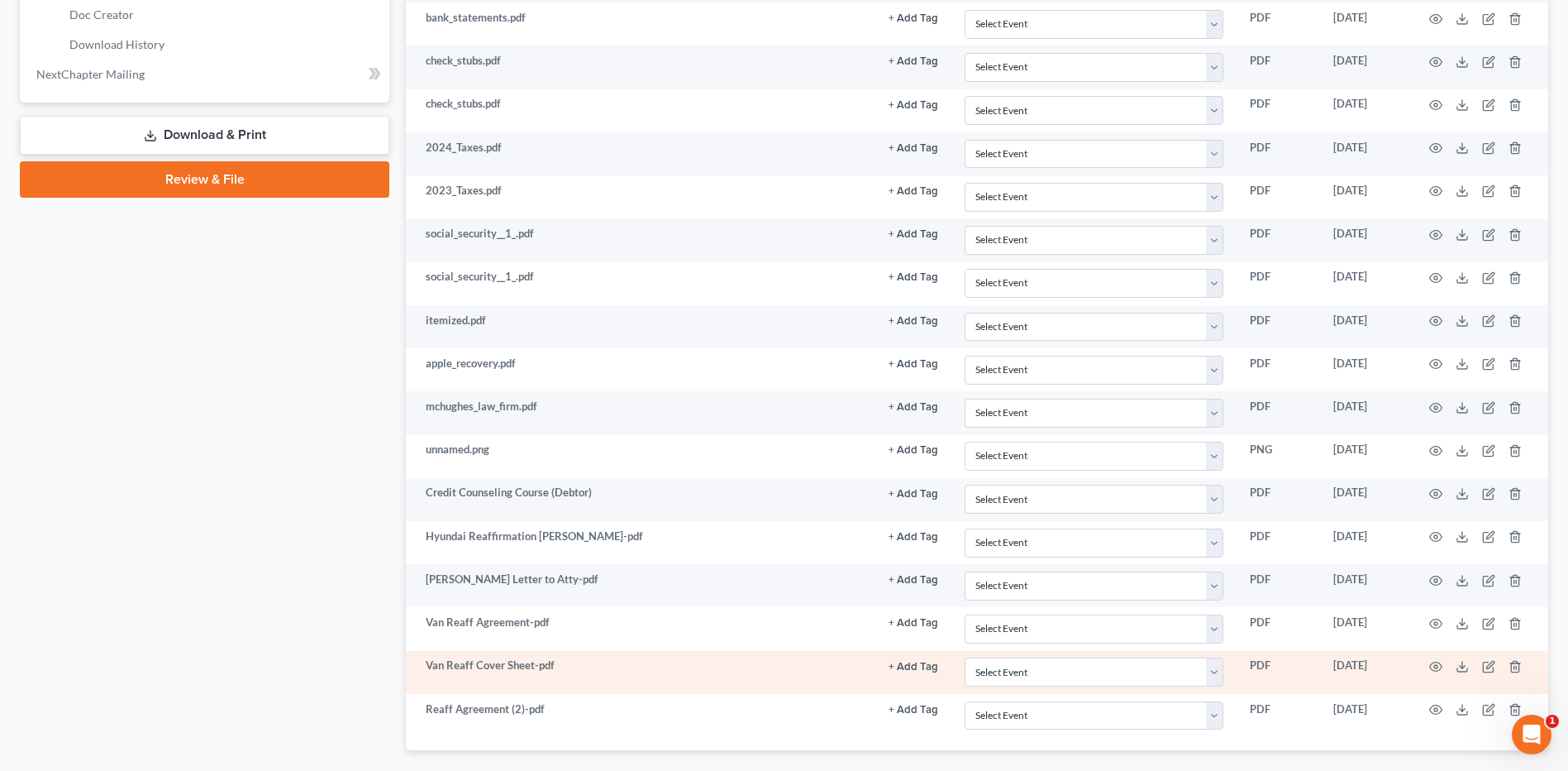
click at [1436, 688] on td at bounding box center [1479, 672] width 139 height 43
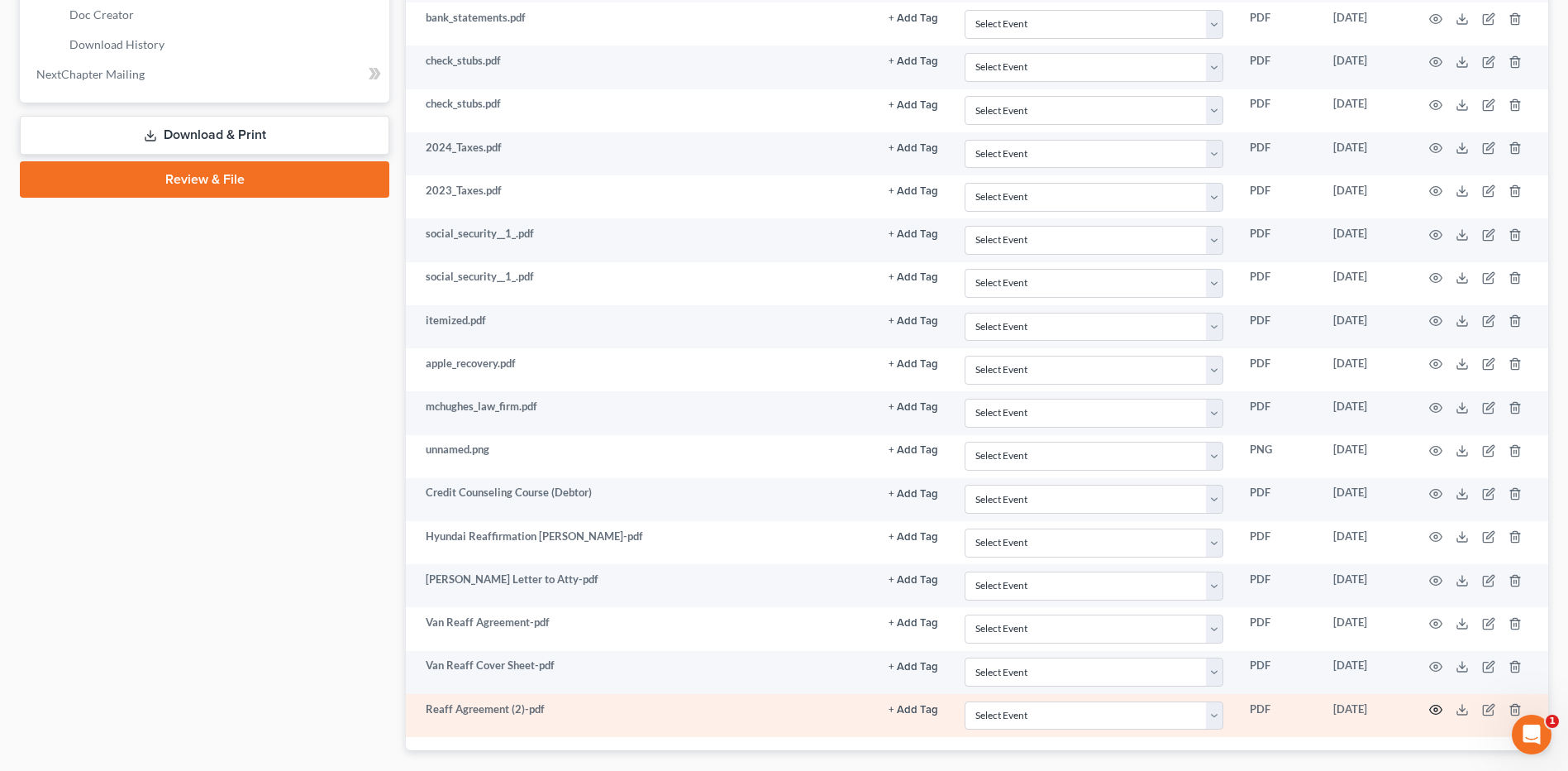
click at [1436, 714] on icon "button" at bounding box center [1436, 710] width 12 height 9
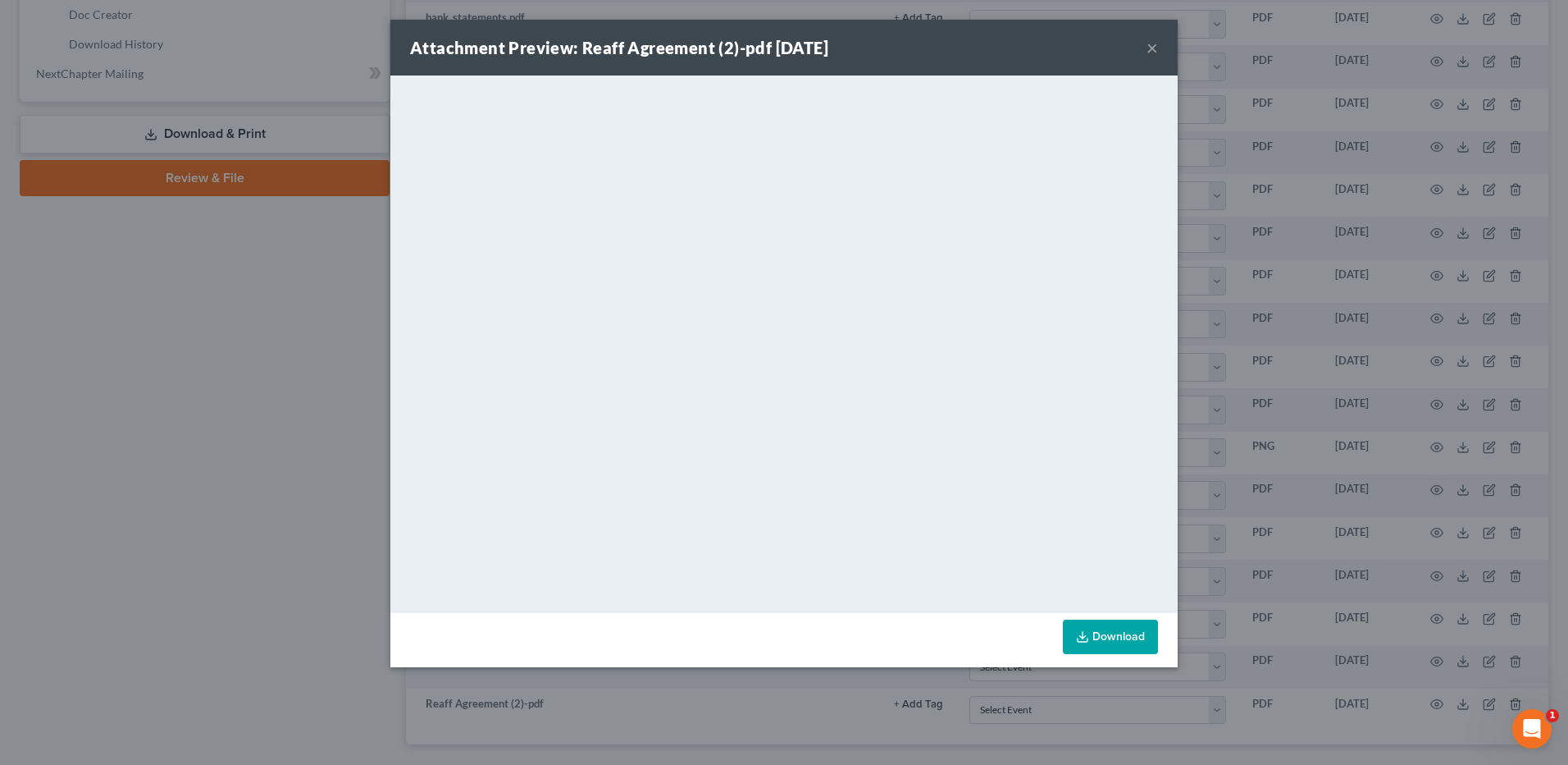
click at [1148, 51] on div "Attachment Preview: Reaff Agreement (2)-pdf 08/11/2025 ×" at bounding box center [784, 48] width 788 height 56
click at [1152, 44] on button "×" at bounding box center [1152, 48] width 11 height 20
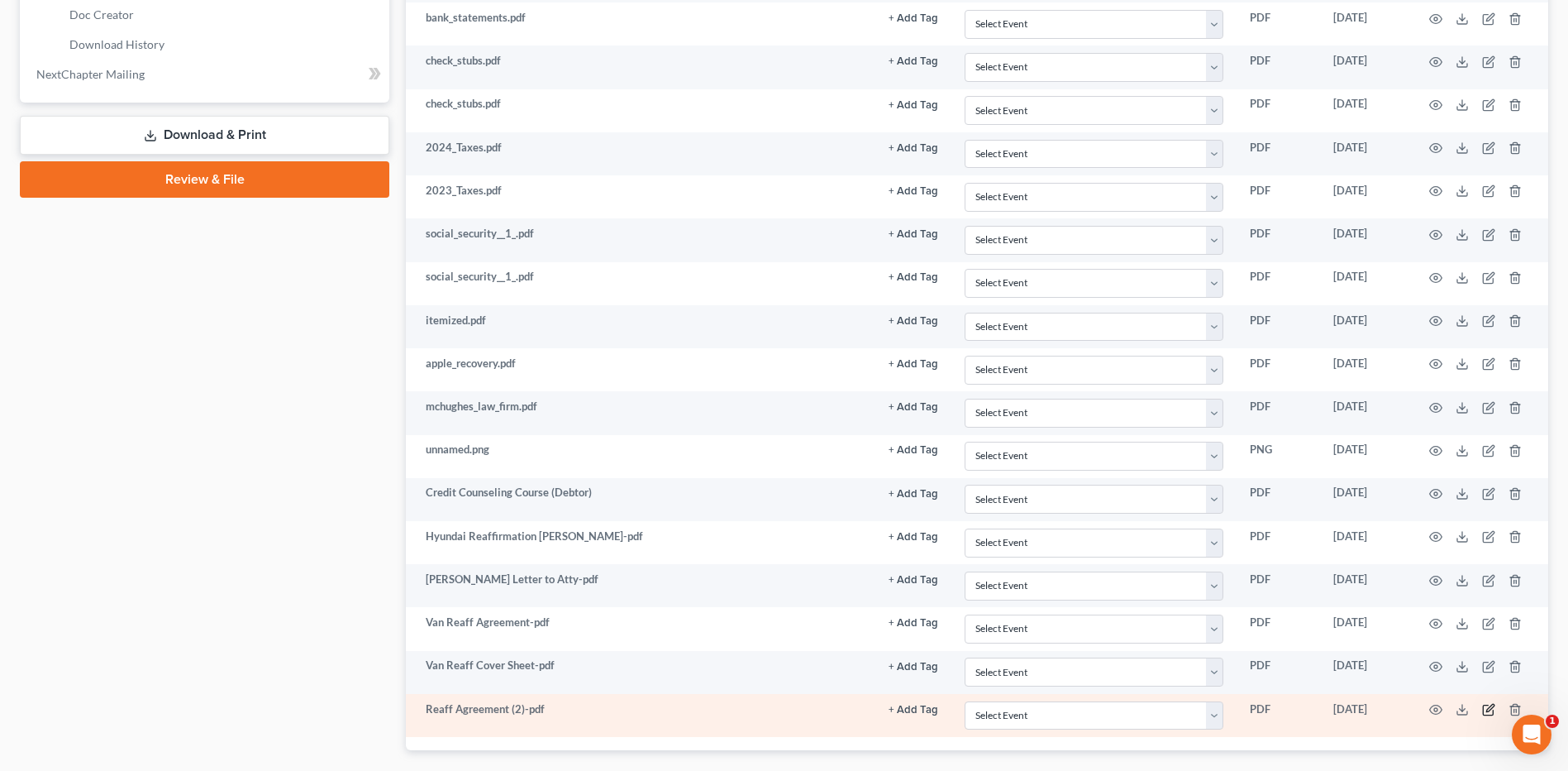
click at [1489, 707] on icon "button" at bounding box center [1489, 710] width 13 height 13
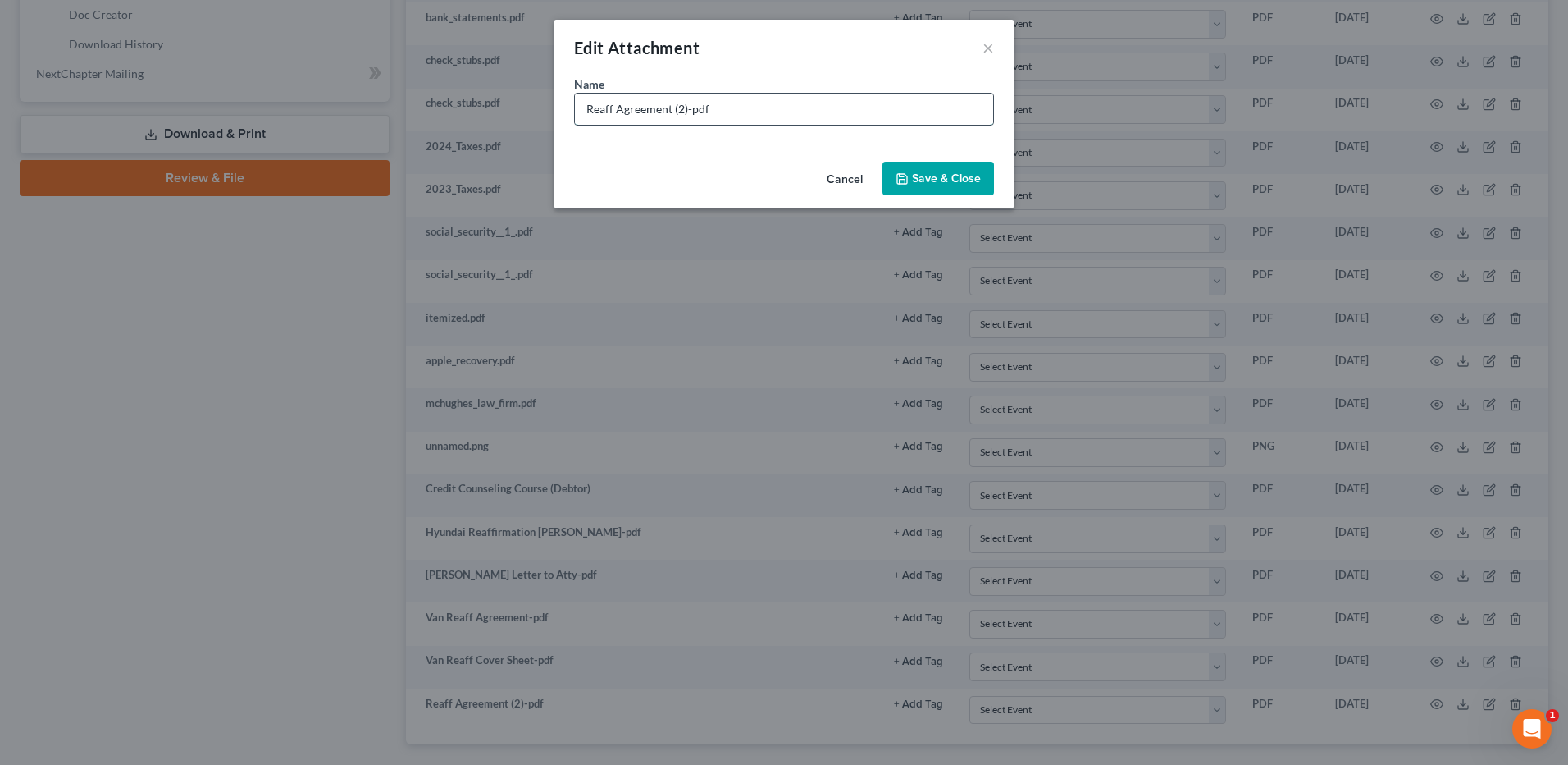
click at [587, 107] on input "Reaff Agreement (2)-pdf" at bounding box center [784, 109] width 418 height 31
type input "Signed Reaff Agreement (2)-pdf"
click at [970, 182] on span "Save & Close" at bounding box center [946, 178] width 69 height 14
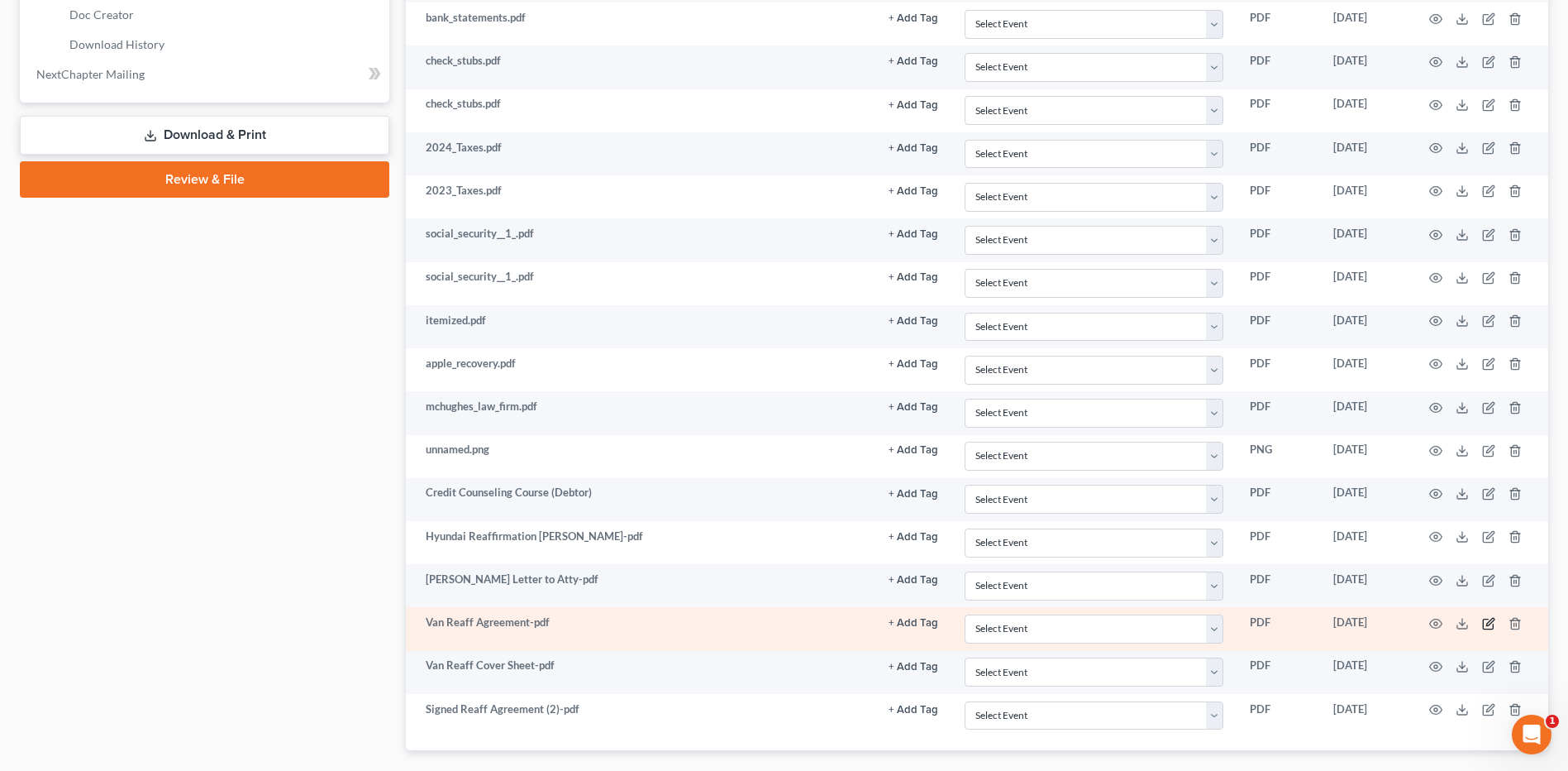
click at [1493, 622] on icon "button" at bounding box center [1489, 624] width 13 height 13
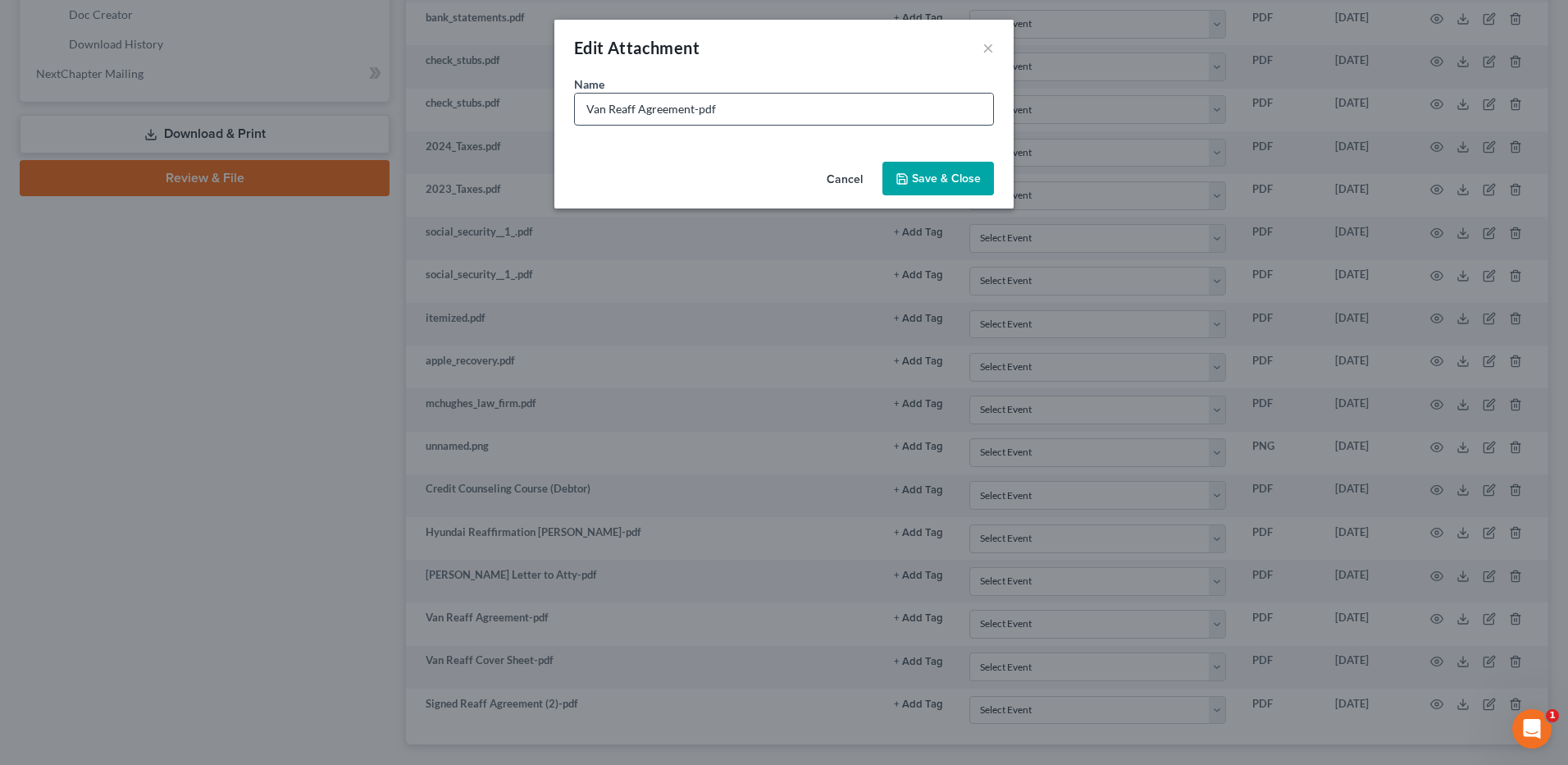
click at [606, 109] on input "Van Reaff Agreement-pdf" at bounding box center [784, 109] width 418 height 31
type input "Van Proposed Reaff Agreement-pdf"
click at [956, 182] on span "Save & Close" at bounding box center [946, 178] width 69 height 14
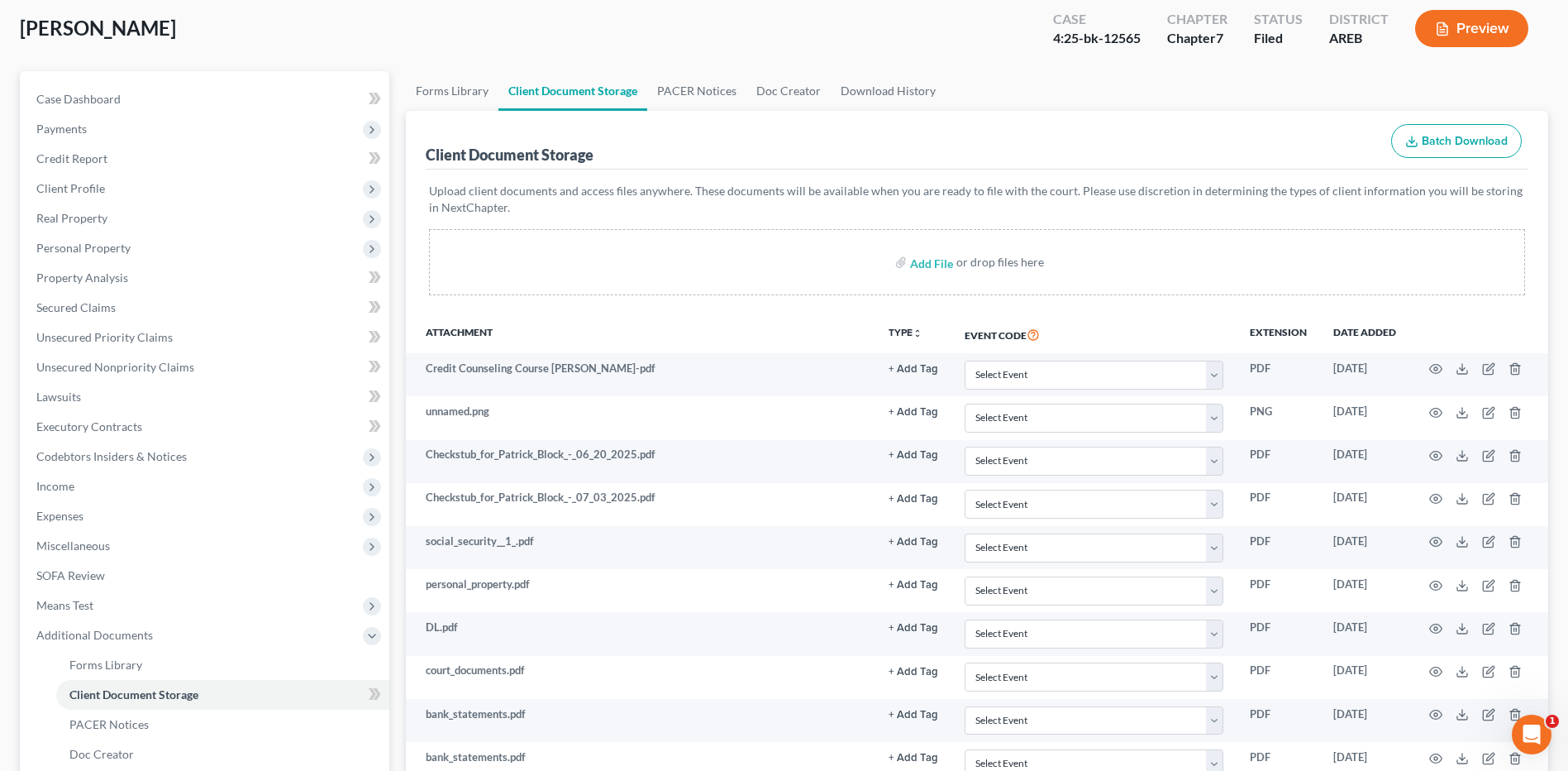
scroll to position [0, 0]
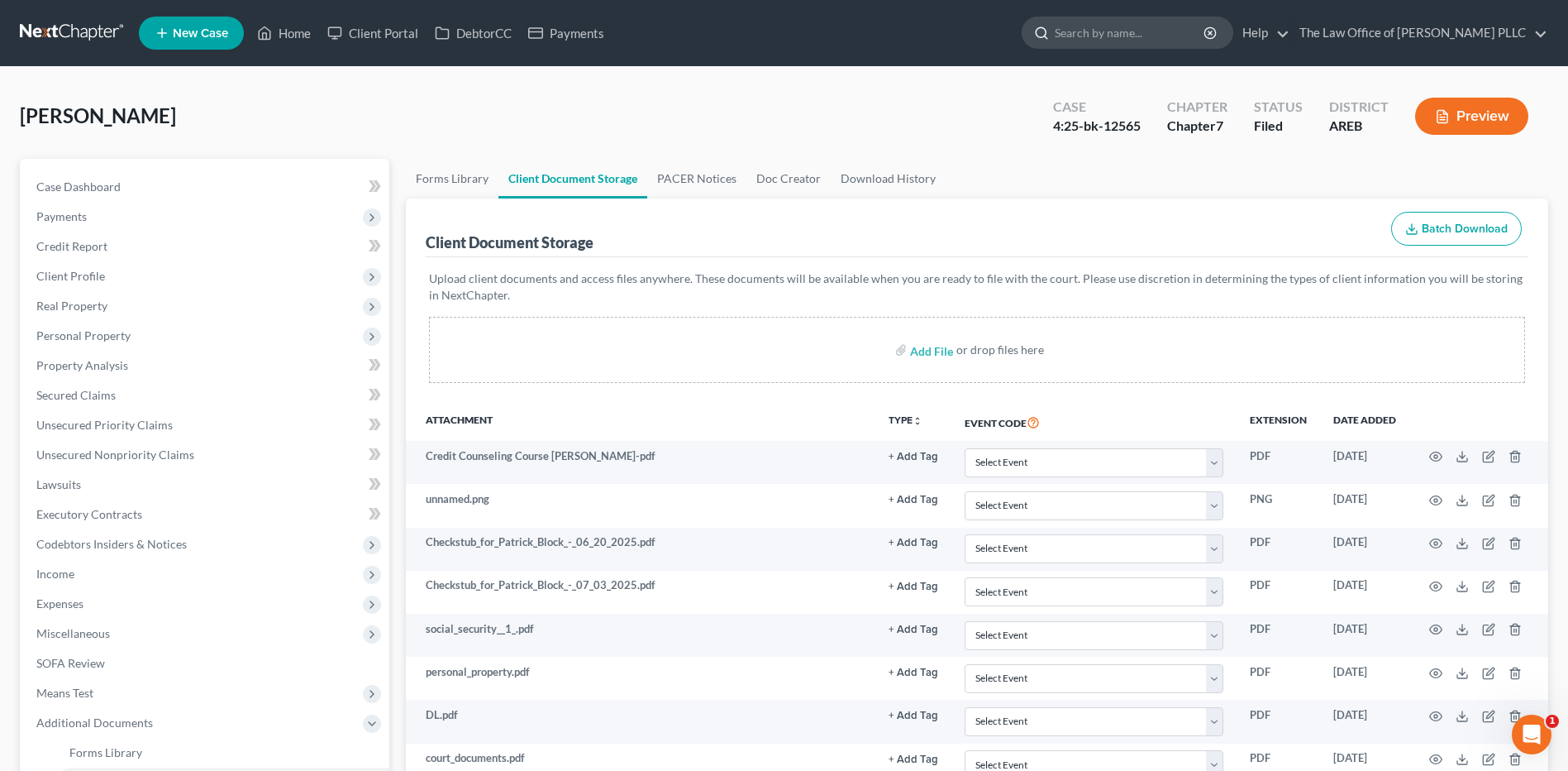
drag, startPoint x: 1134, startPoint y: 33, endPoint x: 1124, endPoint y: 35, distance: 10.2
click at [1125, 35] on input "search" at bounding box center [1130, 32] width 152 height 31
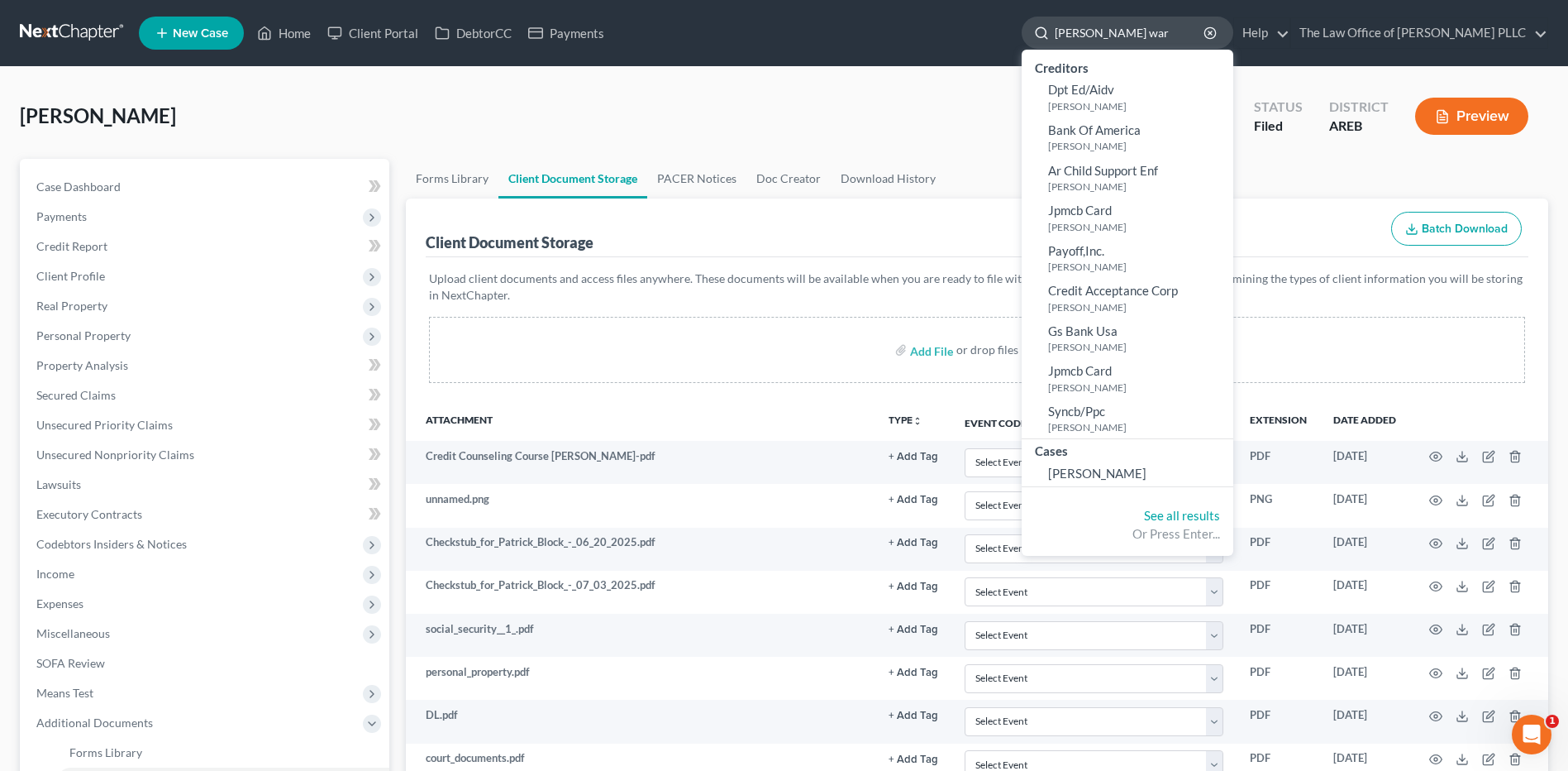
type input "aaron ward"
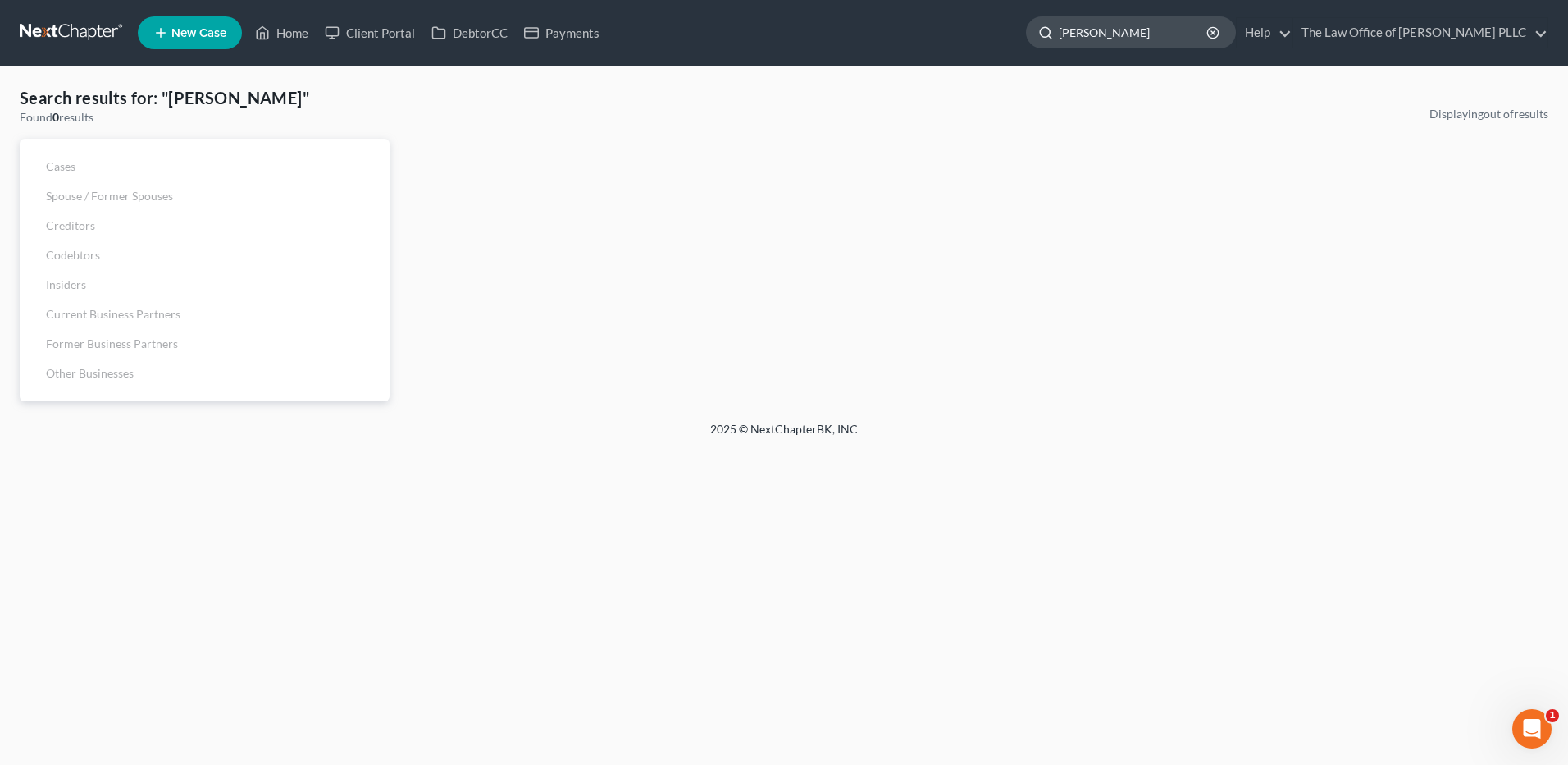
drag, startPoint x: 1132, startPoint y: 30, endPoint x: 1052, endPoint y: 33, distance: 80.1
click at [1052, 33] on div "aaron ward" at bounding box center [1131, 32] width 210 height 32
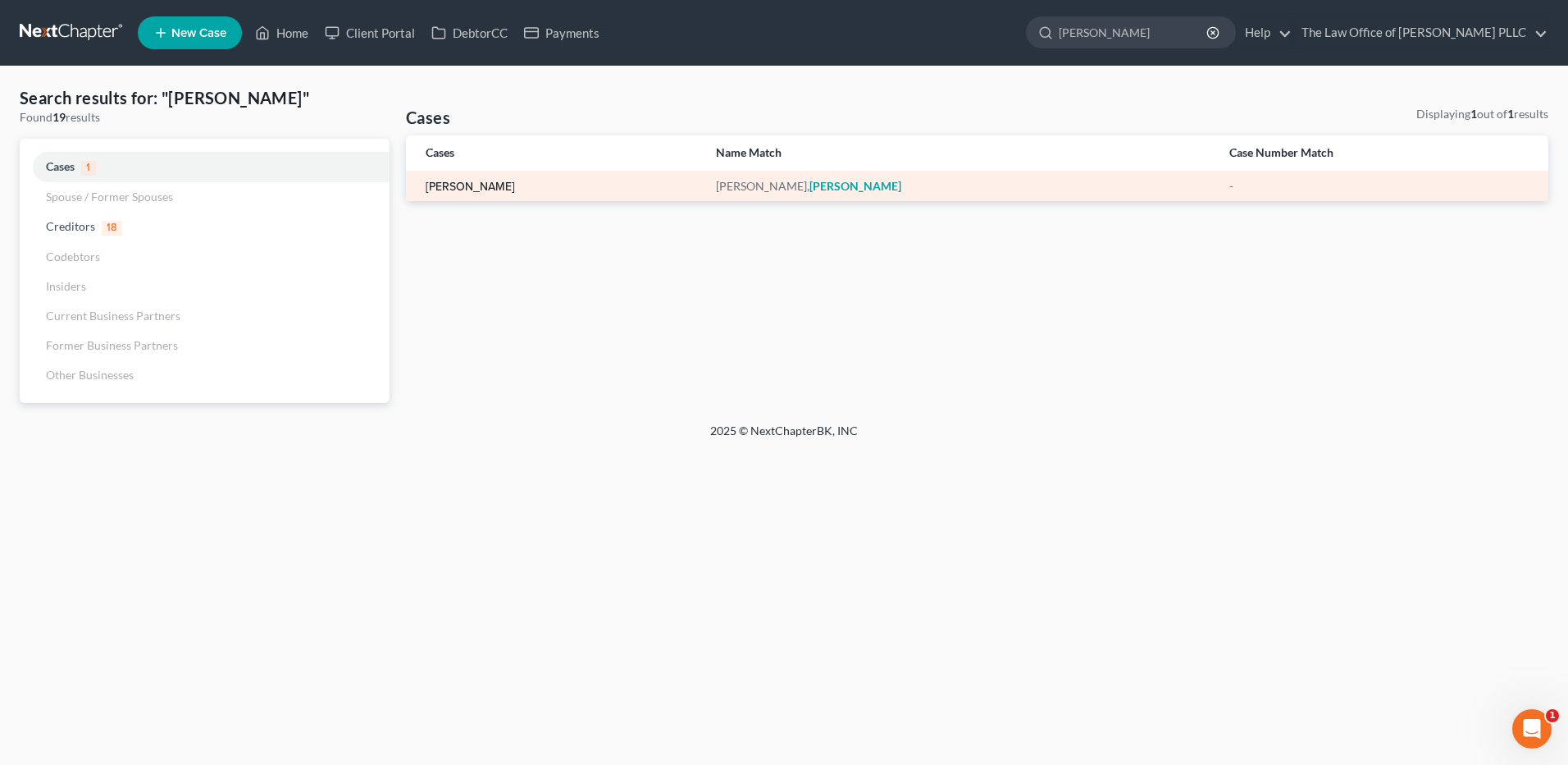
type input "Aaron"
click at [453, 187] on link "Ward, Aaron" at bounding box center [470, 187] width 90 height 12
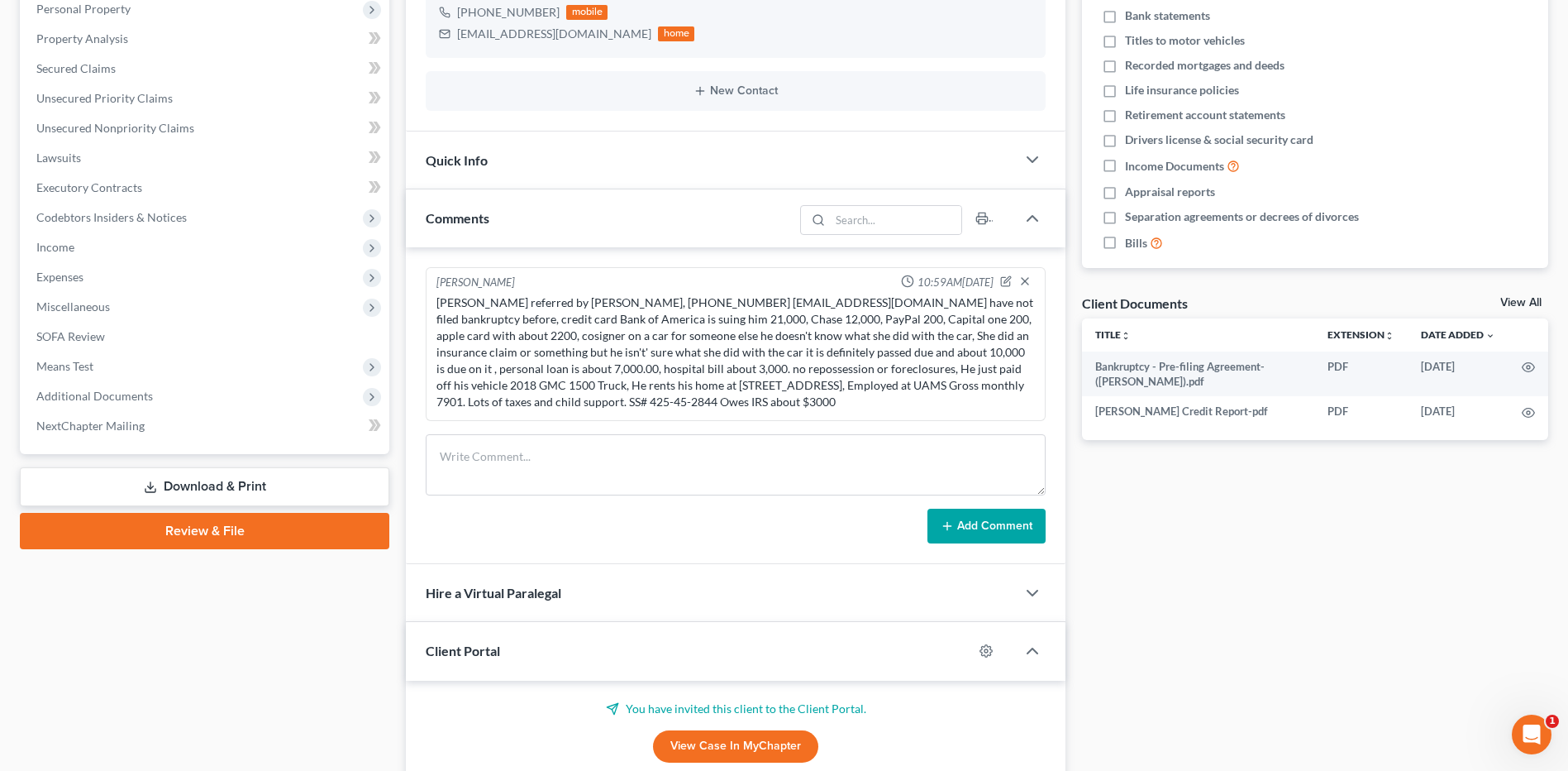
scroll to position [330, 0]
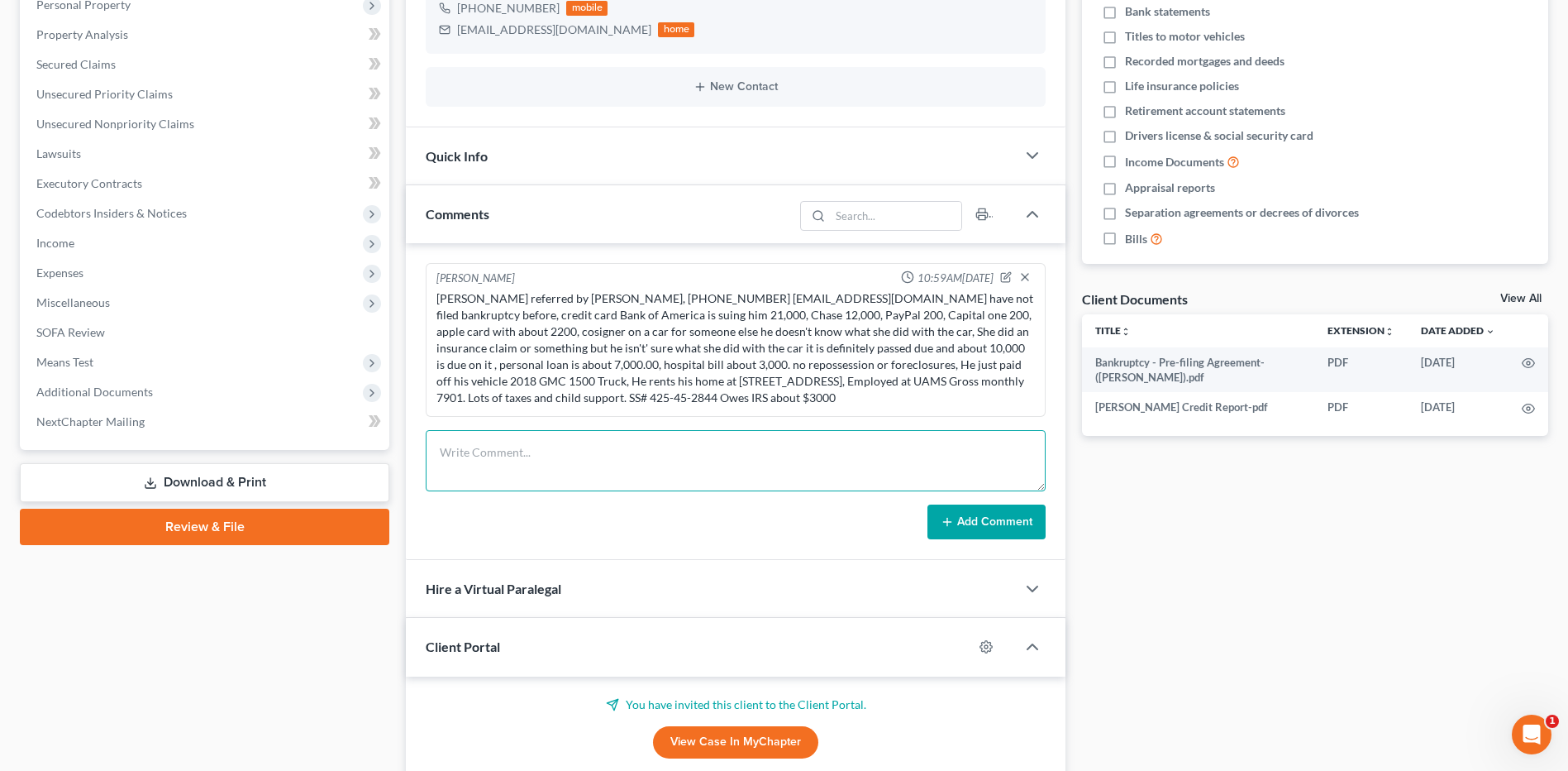
click at [485, 451] on textarea at bounding box center [735, 460] width 620 height 61
paste textarea "dBga6U<H4nhZ3rJ= 25B>aPSq602"
type textarea "dBga6U<H4nhZ3rJ= 25B>aPSq602"
click at [485, 451] on textarea "dBga6U<H4nhZ3rJ= 25B>aPSq602" at bounding box center [735, 460] width 620 height 61
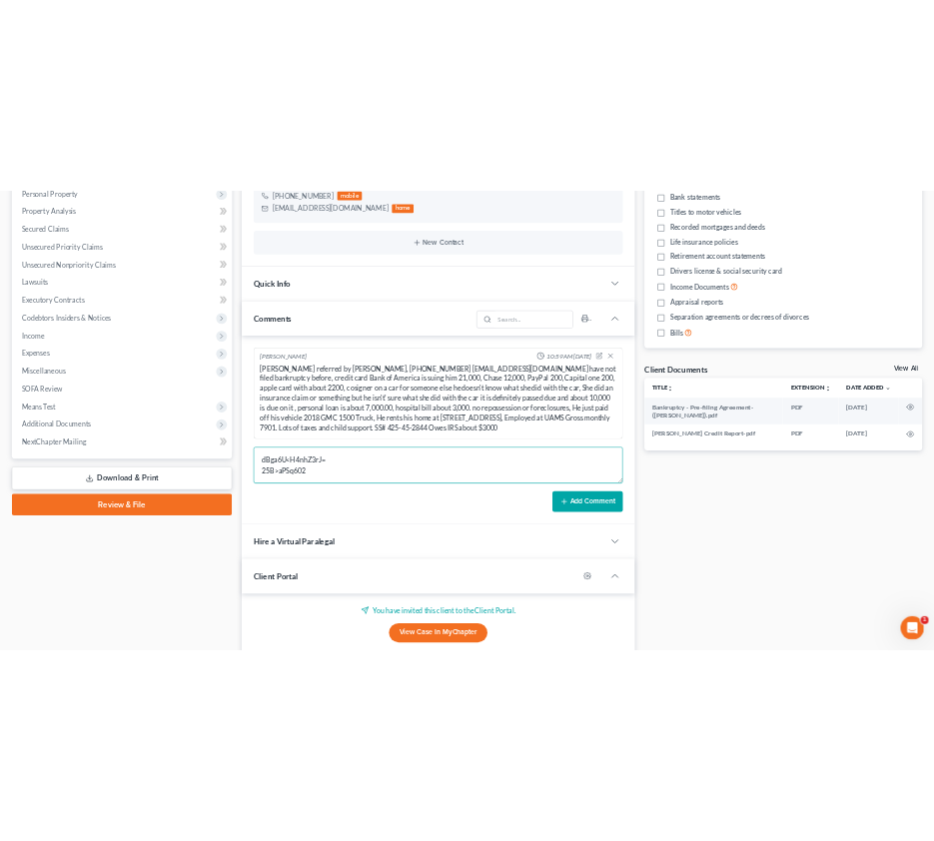
scroll to position [0, 0]
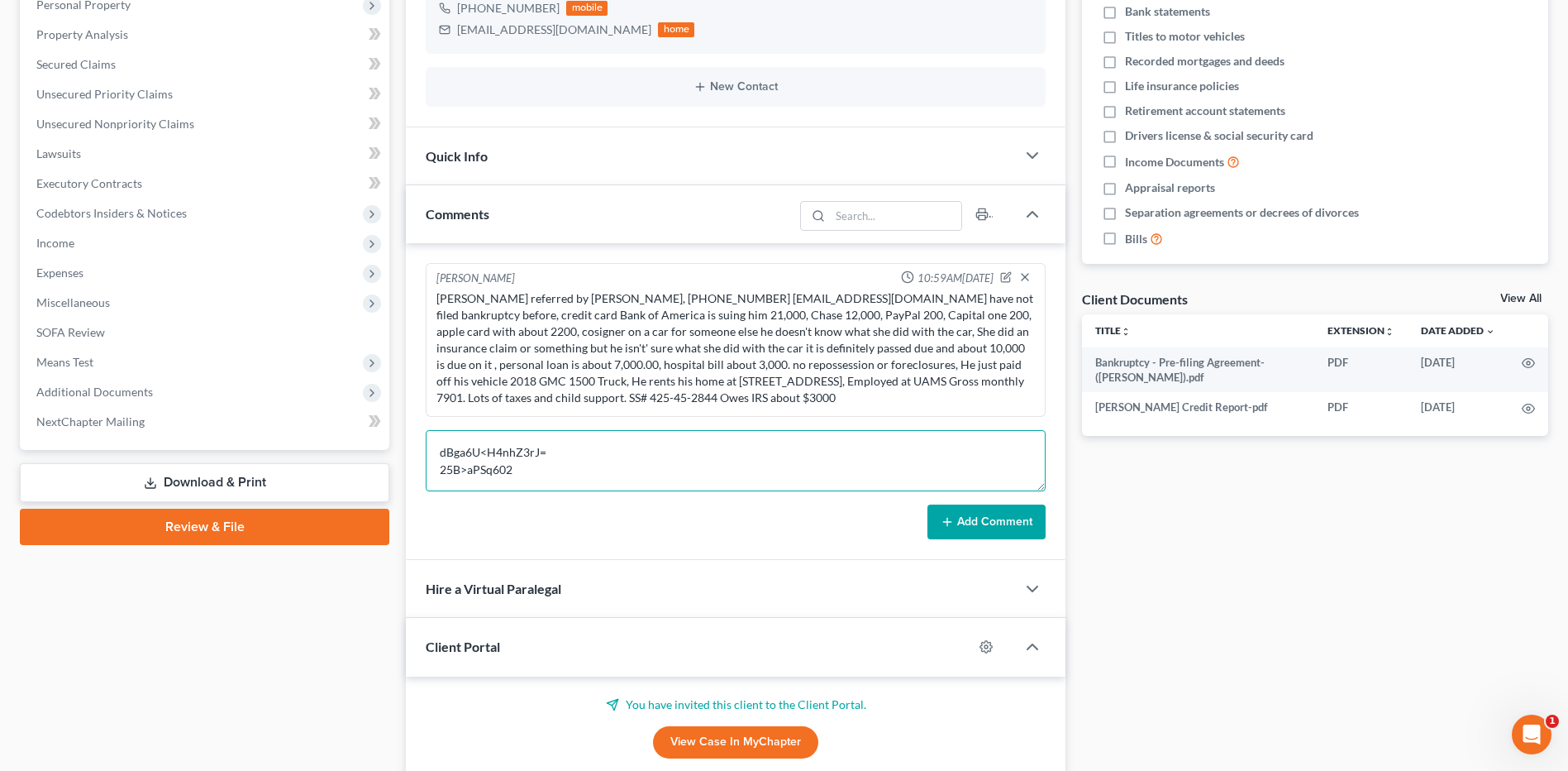
drag, startPoint x: 534, startPoint y: 468, endPoint x: 438, endPoint y: 429, distance: 103.6
click at [438, 429] on div "Tania Johnston 10:59AM, 08/11/2025 Aaron Ward referred by Keidra Brewer, 501-29…" at bounding box center [735, 402] width 660 height 316
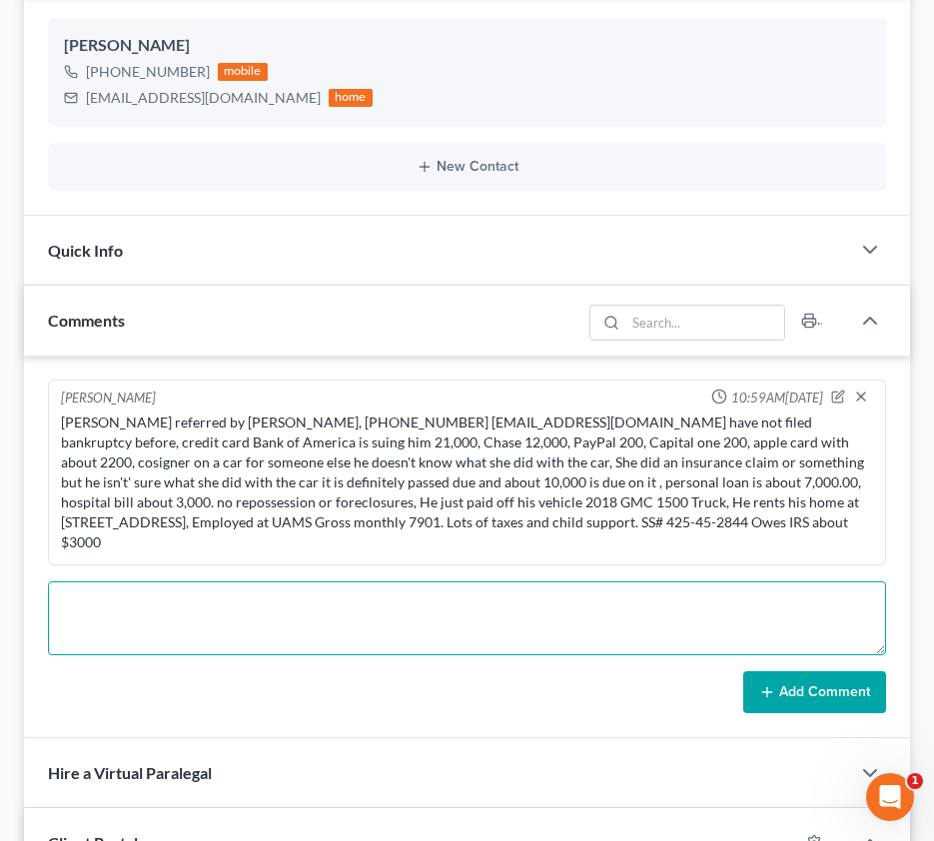
click at [63, 581] on textarea at bounding box center [467, 618] width 838 height 74
paste textarea "TIAA defaulted loan P.O. Box 1274 Charlotte, NC 28201 800 842-2252 • Loan Numbe…"
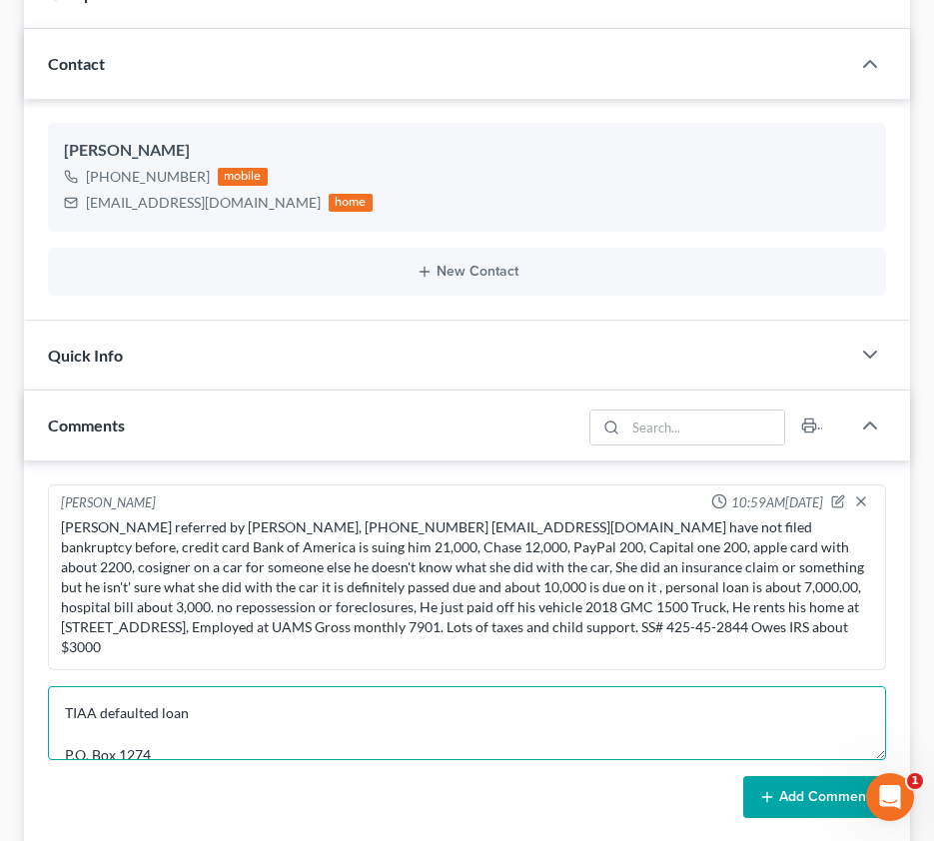
scroll to position [300, 0]
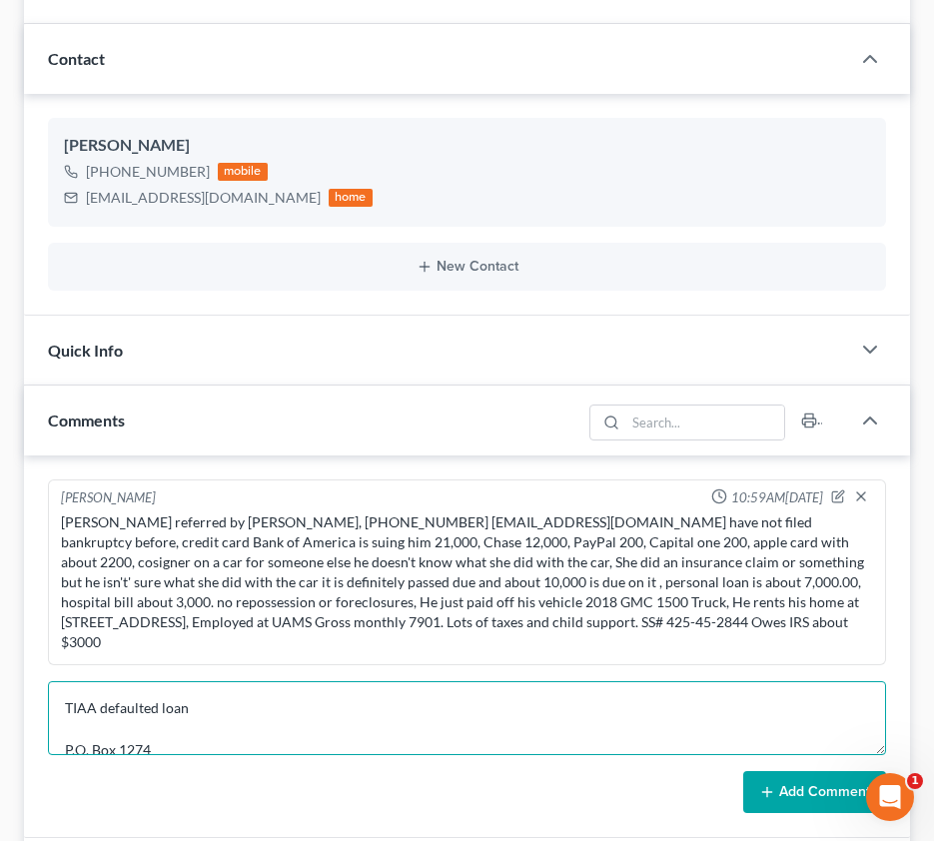
click at [222, 681] on textarea "TIAA defaulted loan P.O. Box 1274 Charlotte, NC 28201 800 842-2252 • Loan Numbe…" at bounding box center [467, 718] width 838 height 74
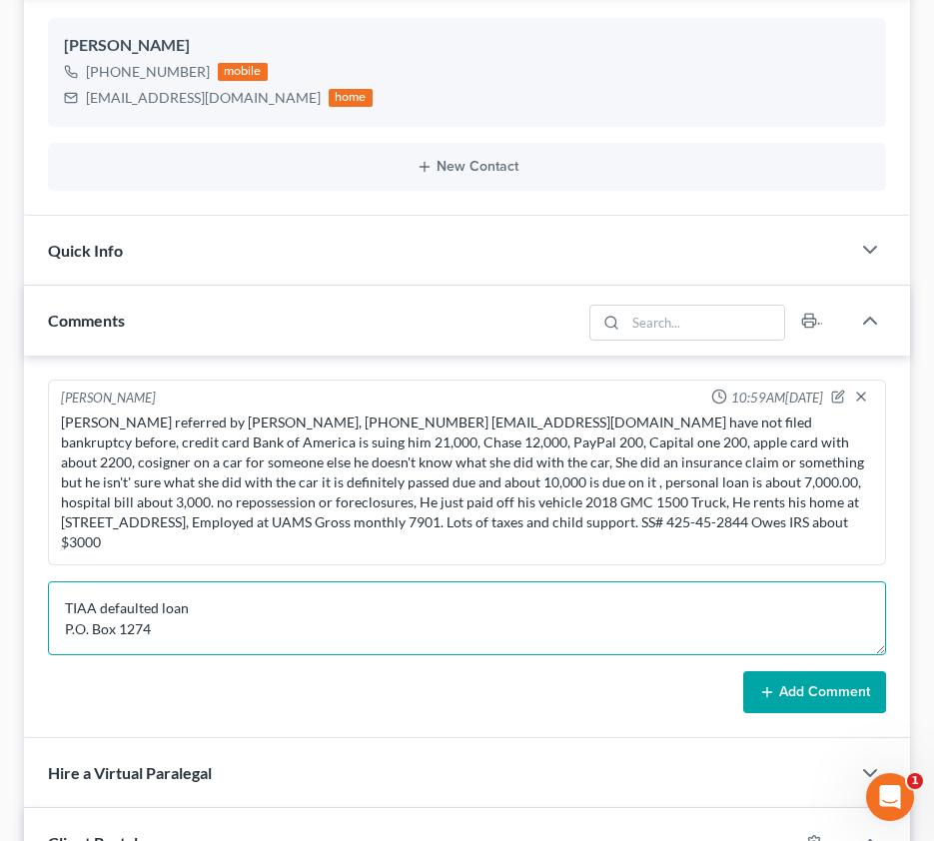
click at [153, 605] on textarea "TIAA defaulted loan P.O. Box 1274 Charlotte, NC 28201 800 842-2252 • Loan Numbe…" at bounding box center [467, 618] width 838 height 74
type textarea "TIAA defaulted loan P.O. Box 1274 Charlotte, NC 28201 800 842-2252 • Loan Numbe…"
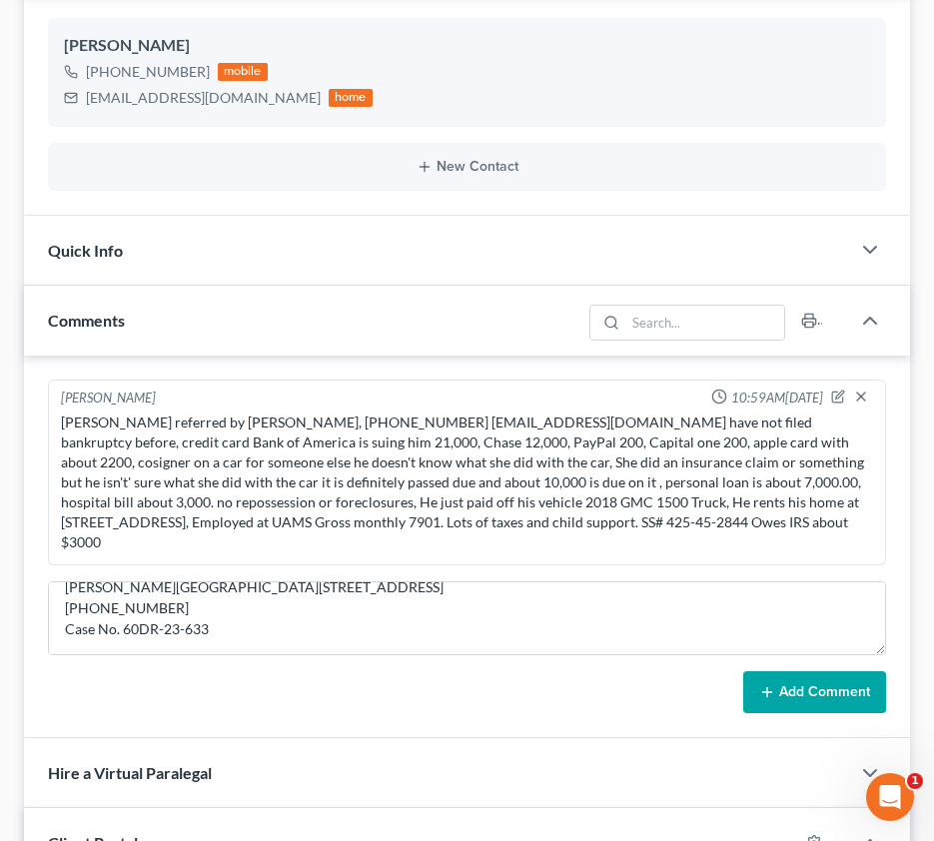
click at [833, 671] on button "Add Comment" at bounding box center [814, 692] width 143 height 42
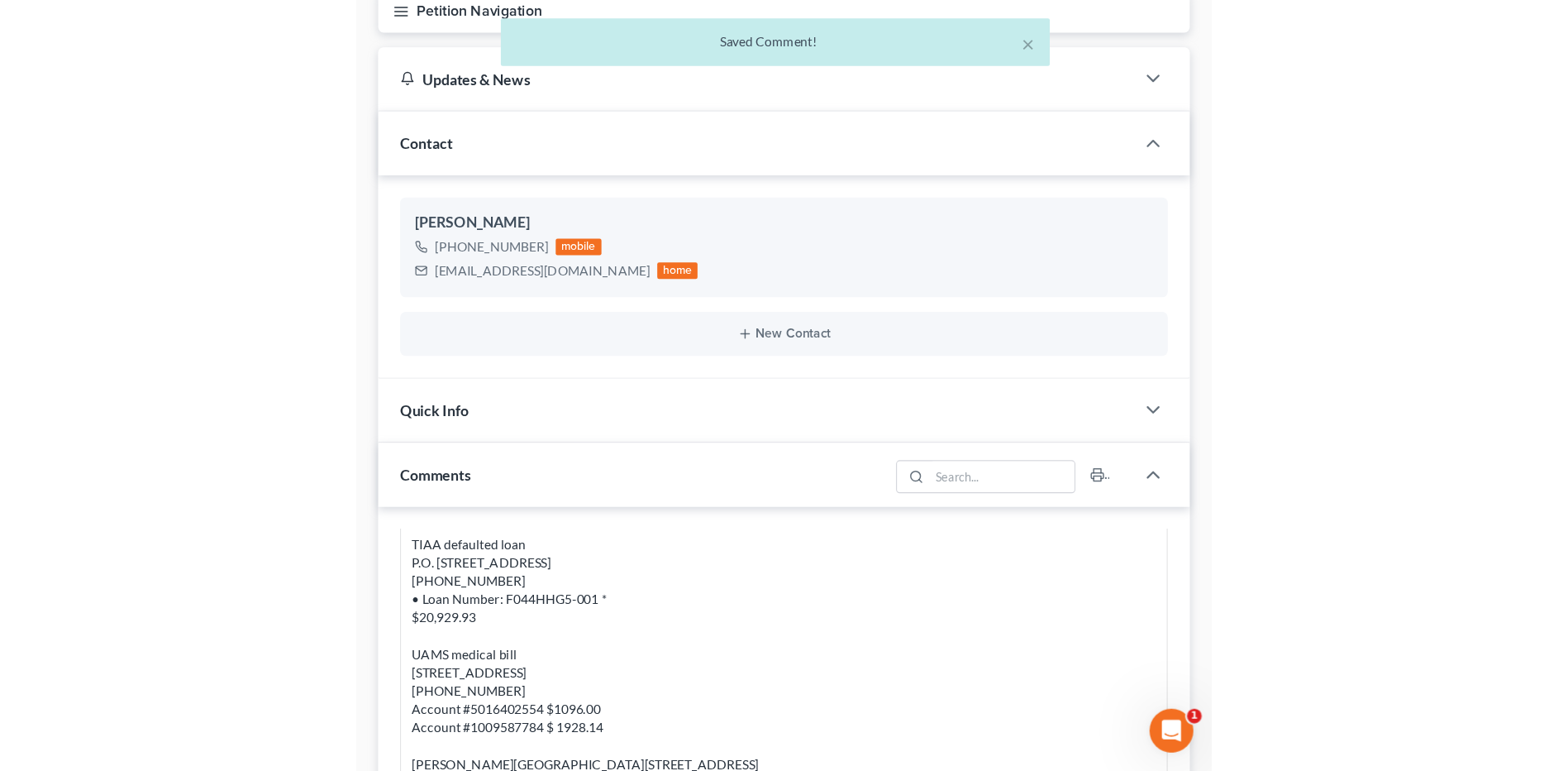
scroll to position [166, 0]
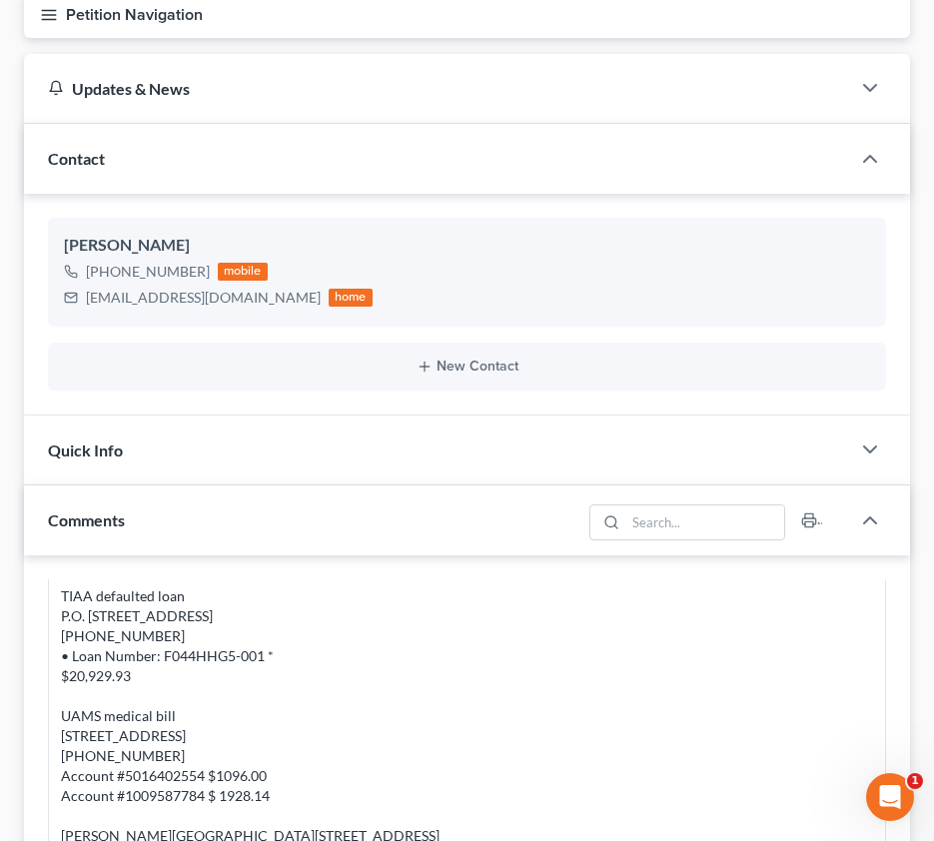
click at [465, 131] on div "Contact" at bounding box center [437, 158] width 826 height 69
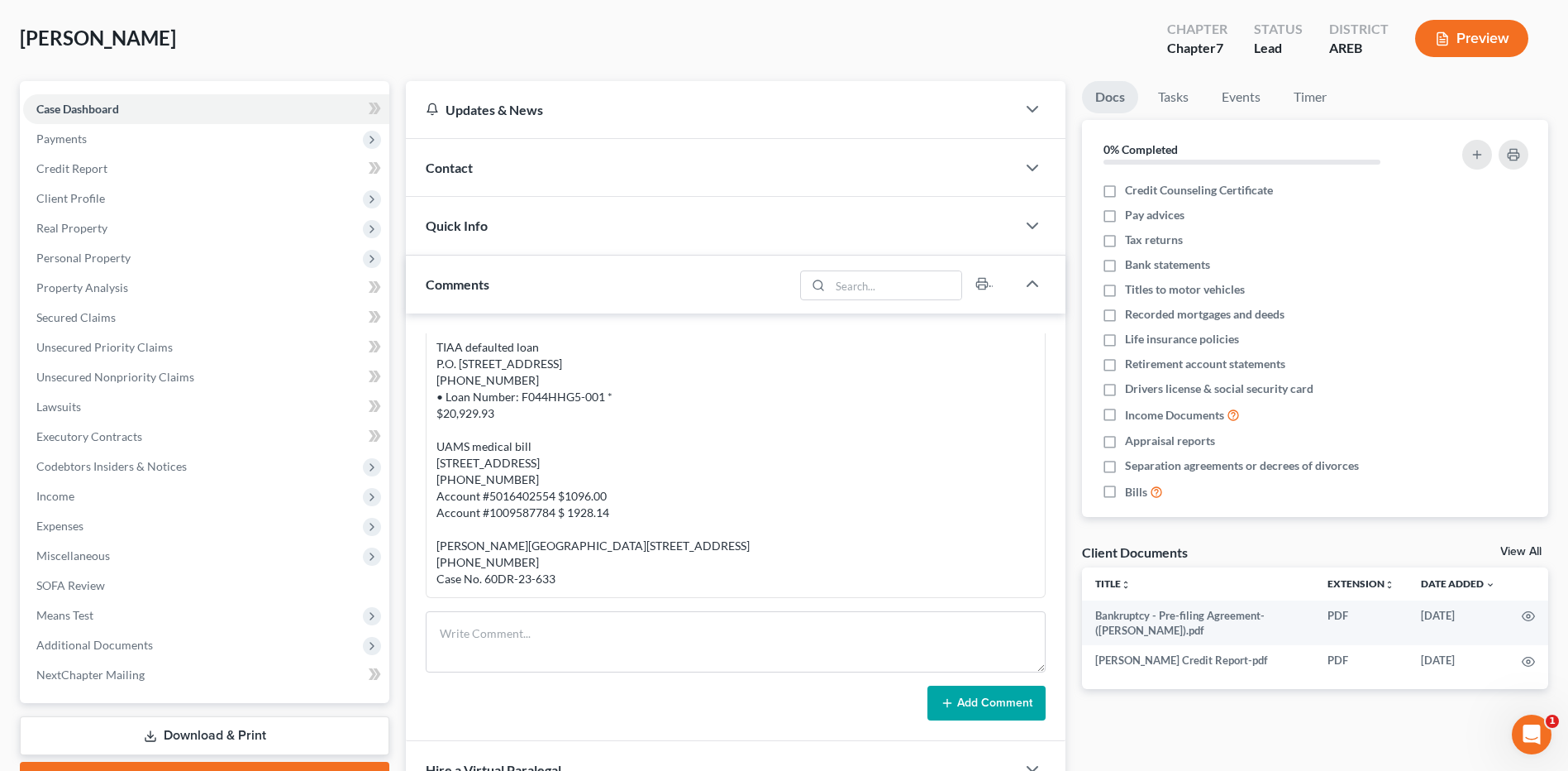
scroll to position [0, 0]
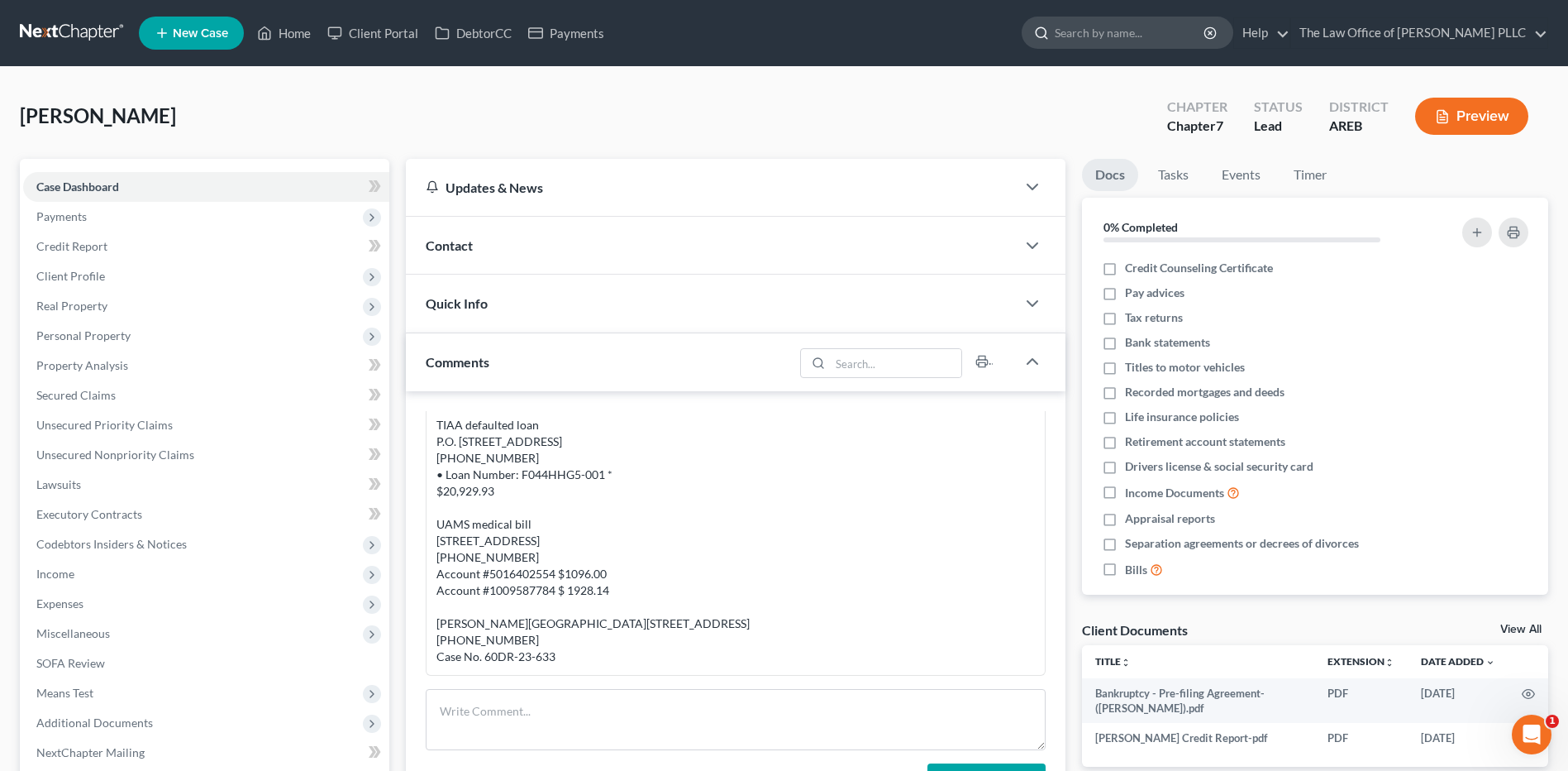
click at [1099, 41] on input "search" at bounding box center [1130, 32] width 152 height 31
type input "Block"
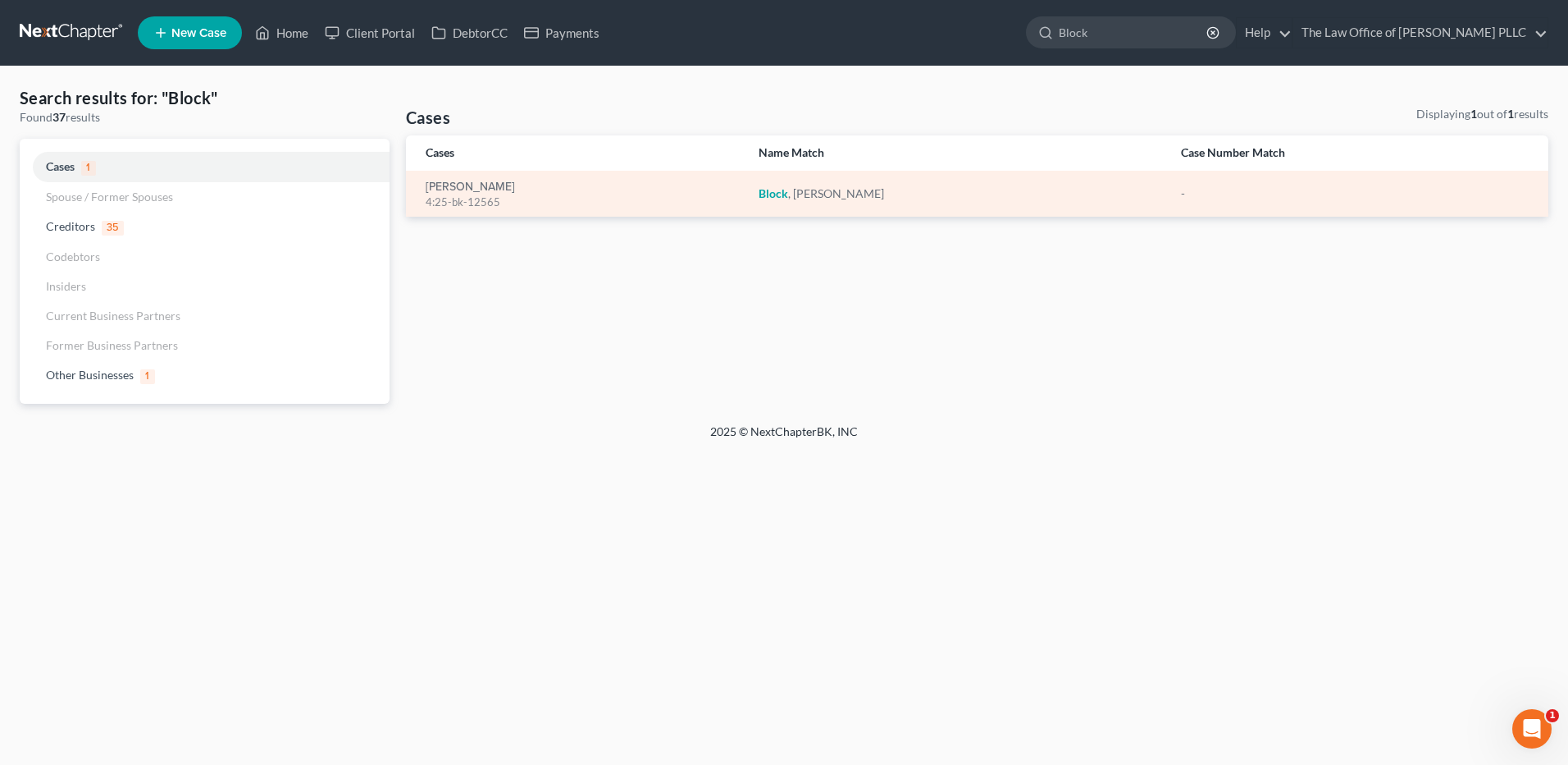
click at [789, 190] on em "Block" at bounding box center [774, 193] width 30 height 14
click at [457, 187] on link "[PERSON_NAME]" at bounding box center [470, 187] width 90 height 12
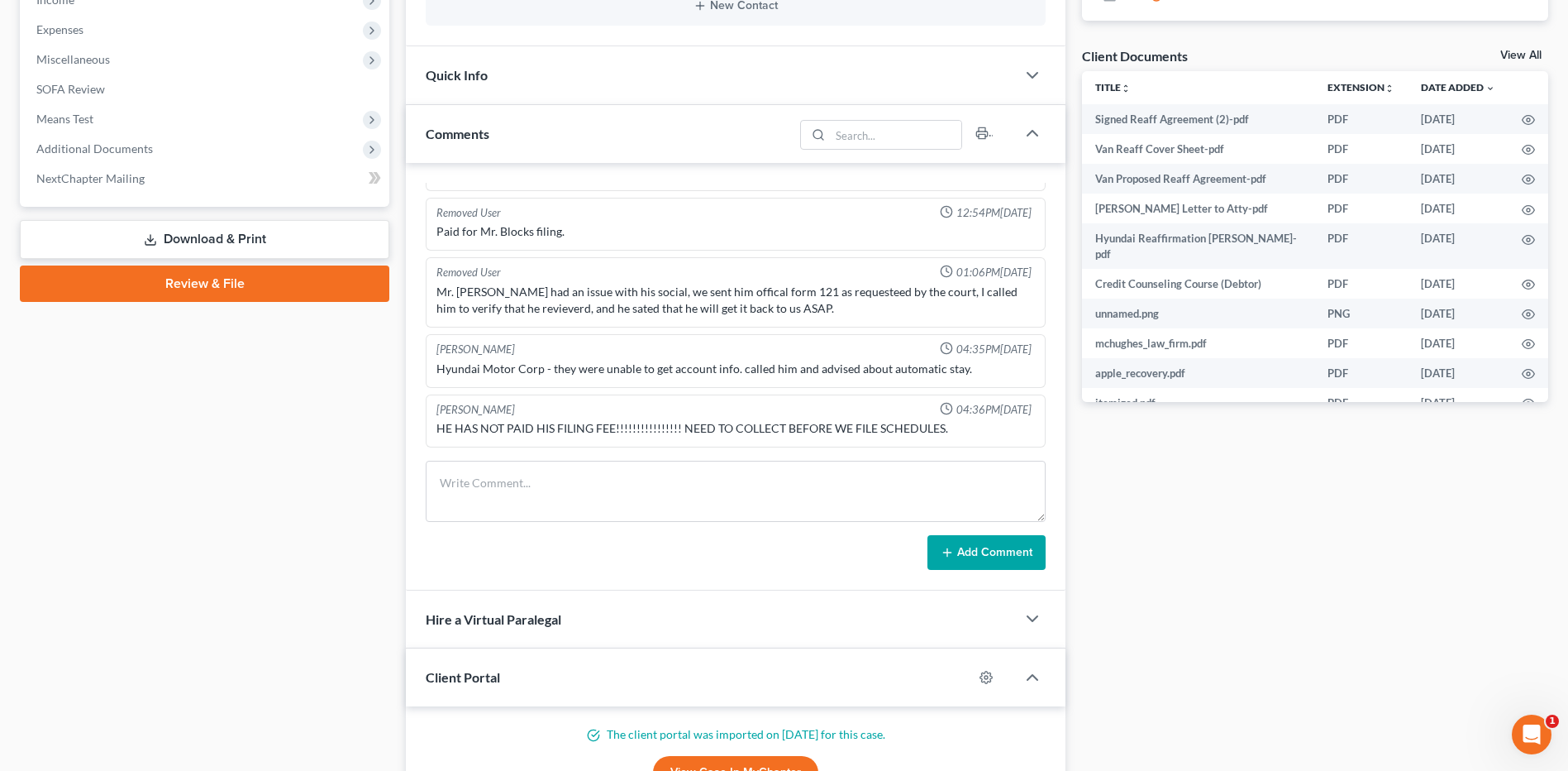
scroll to position [579, 0]
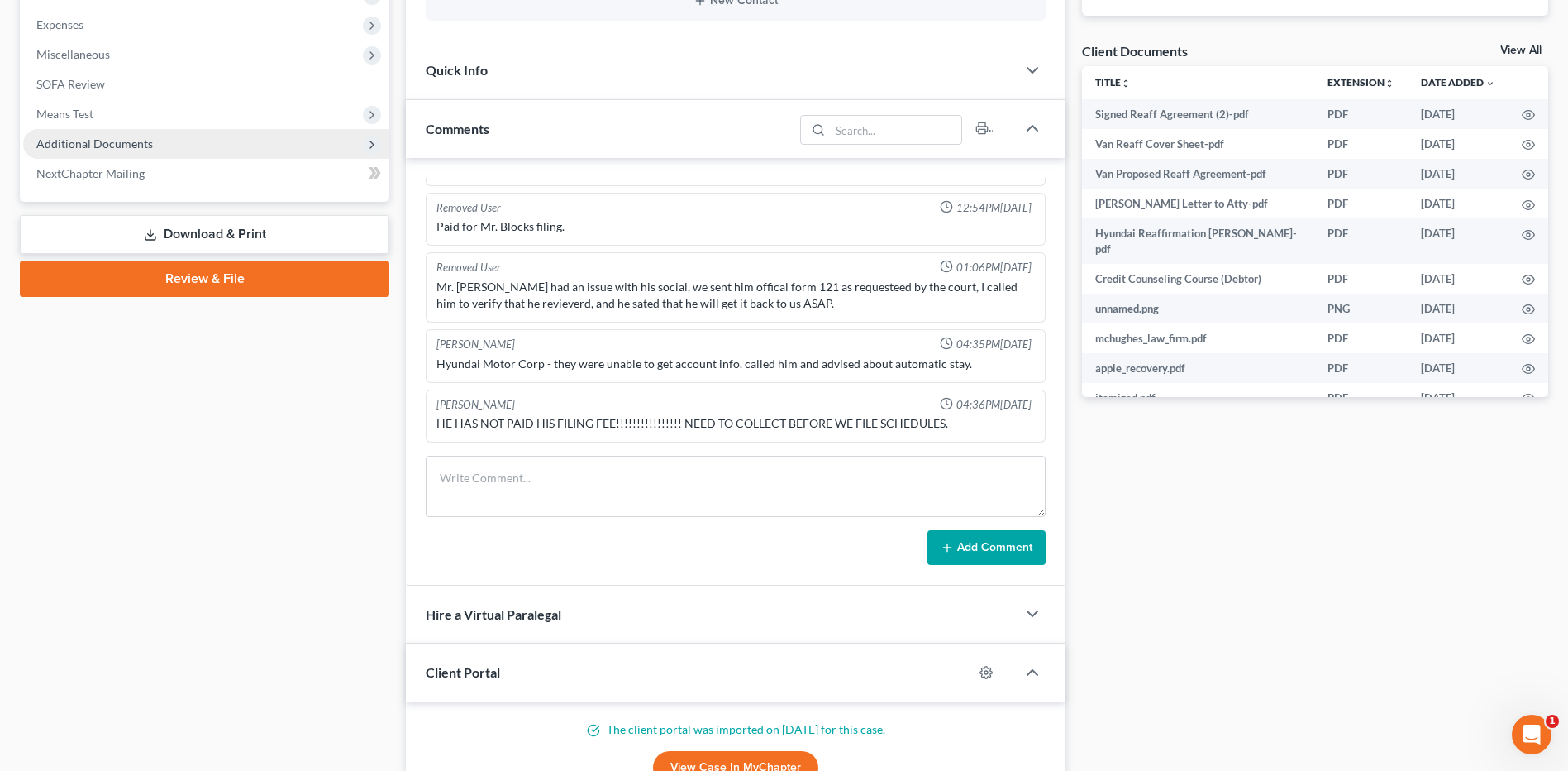
click at [66, 148] on span "Additional Documents" at bounding box center [94, 143] width 117 height 14
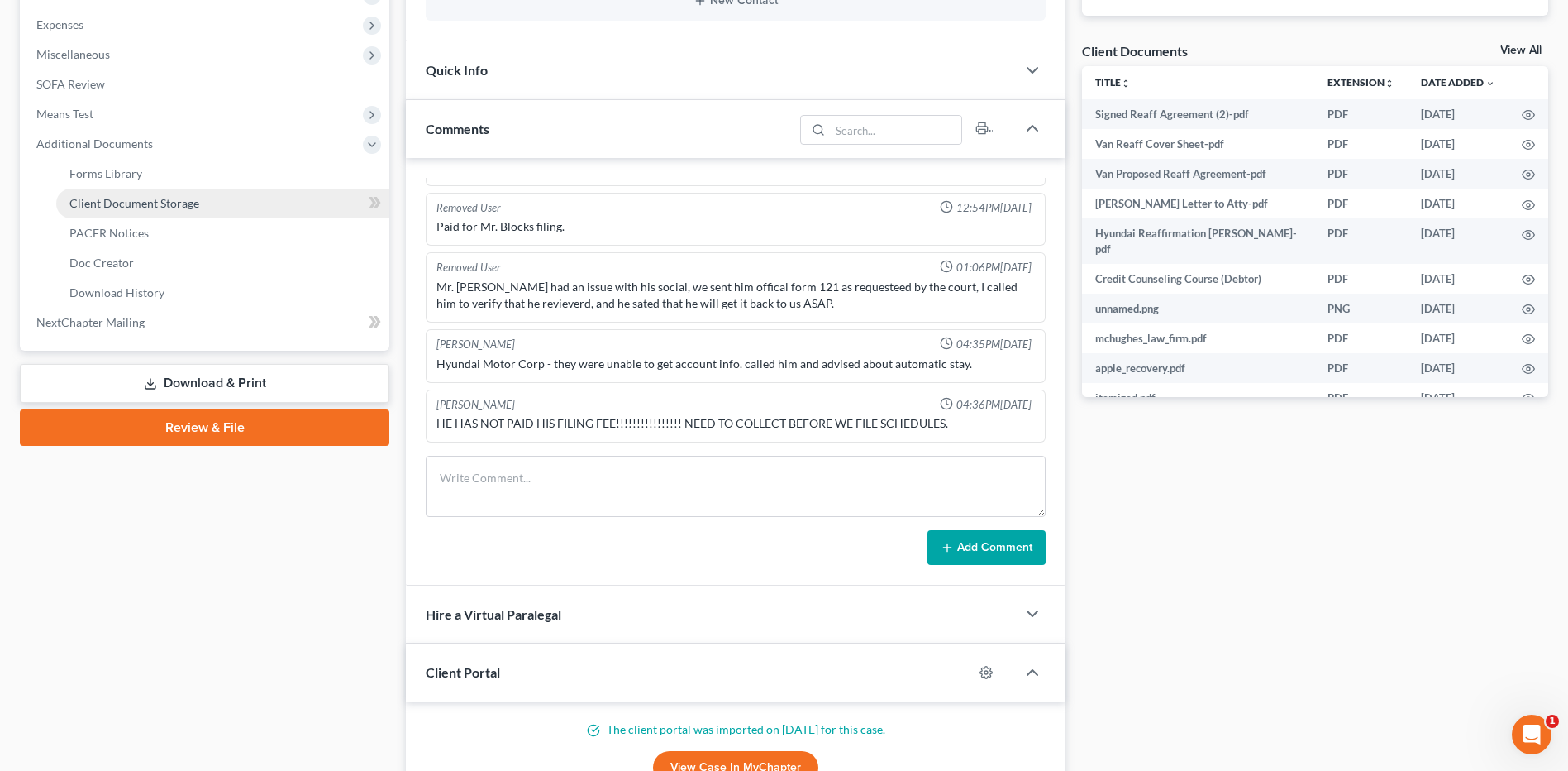
click at [143, 208] on span "Client Document Storage" at bounding box center [134, 203] width 130 height 14
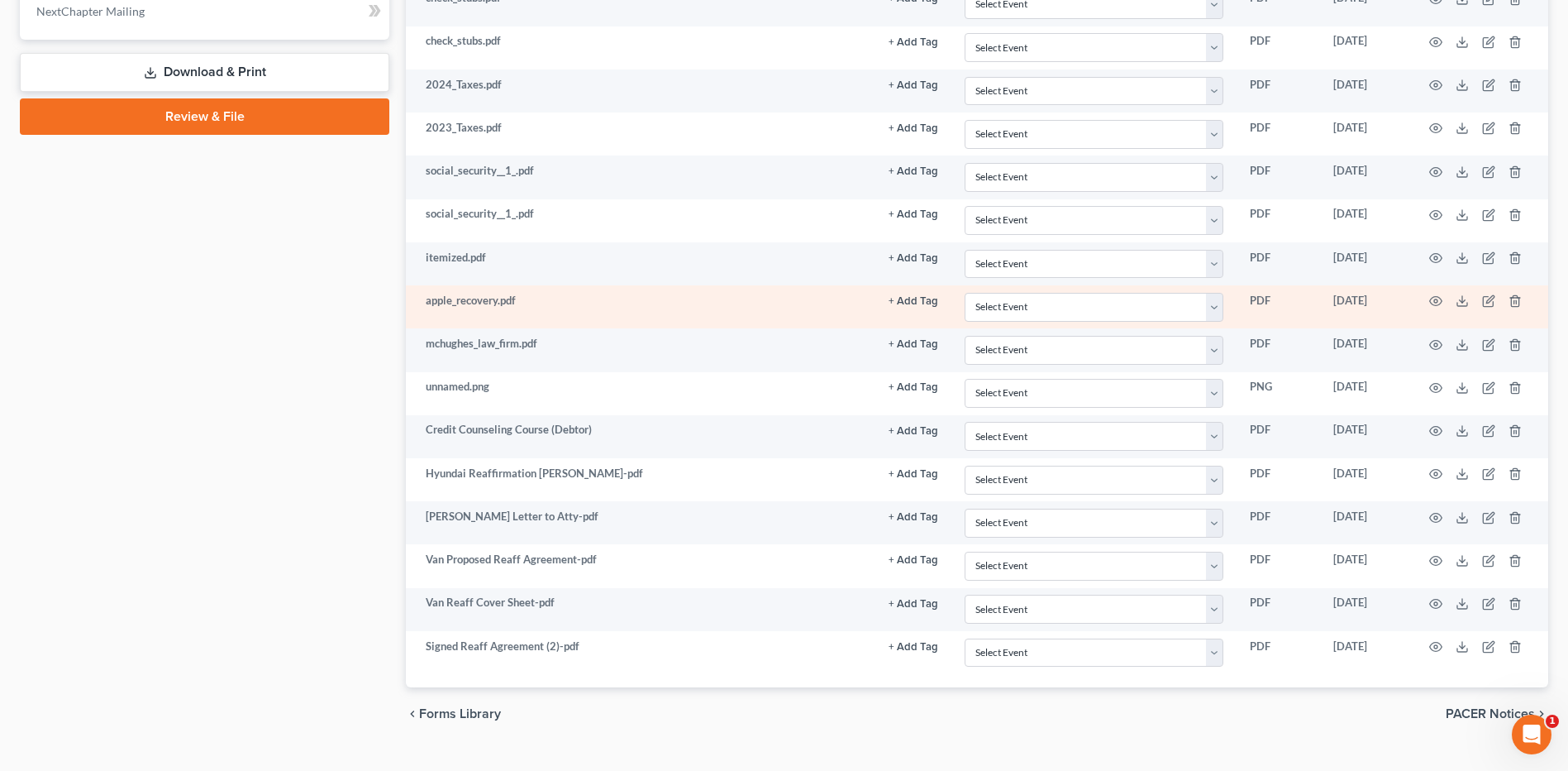
scroll to position [909, 0]
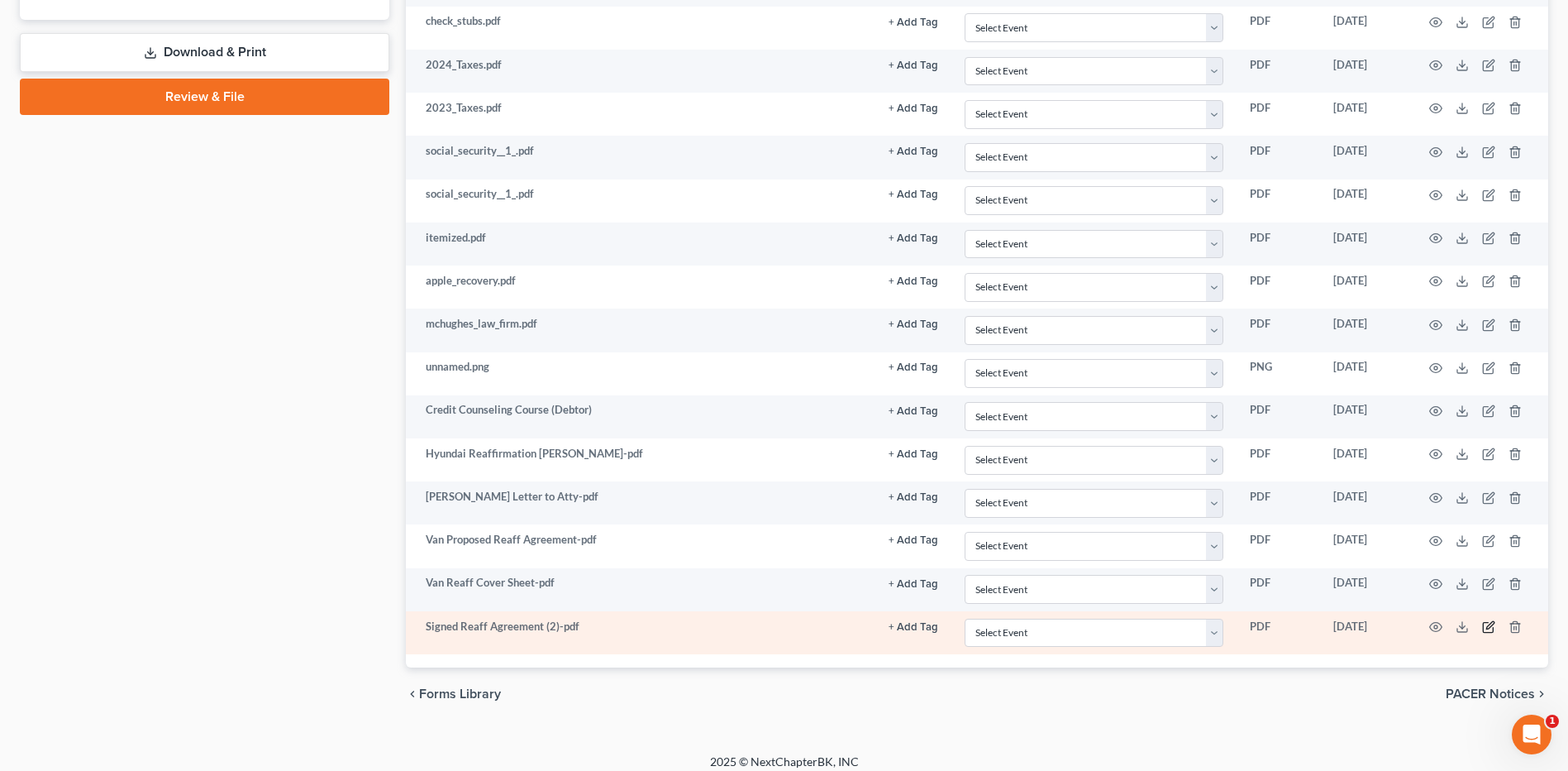
click at [1490, 629] on icon "button" at bounding box center [1489, 627] width 13 height 13
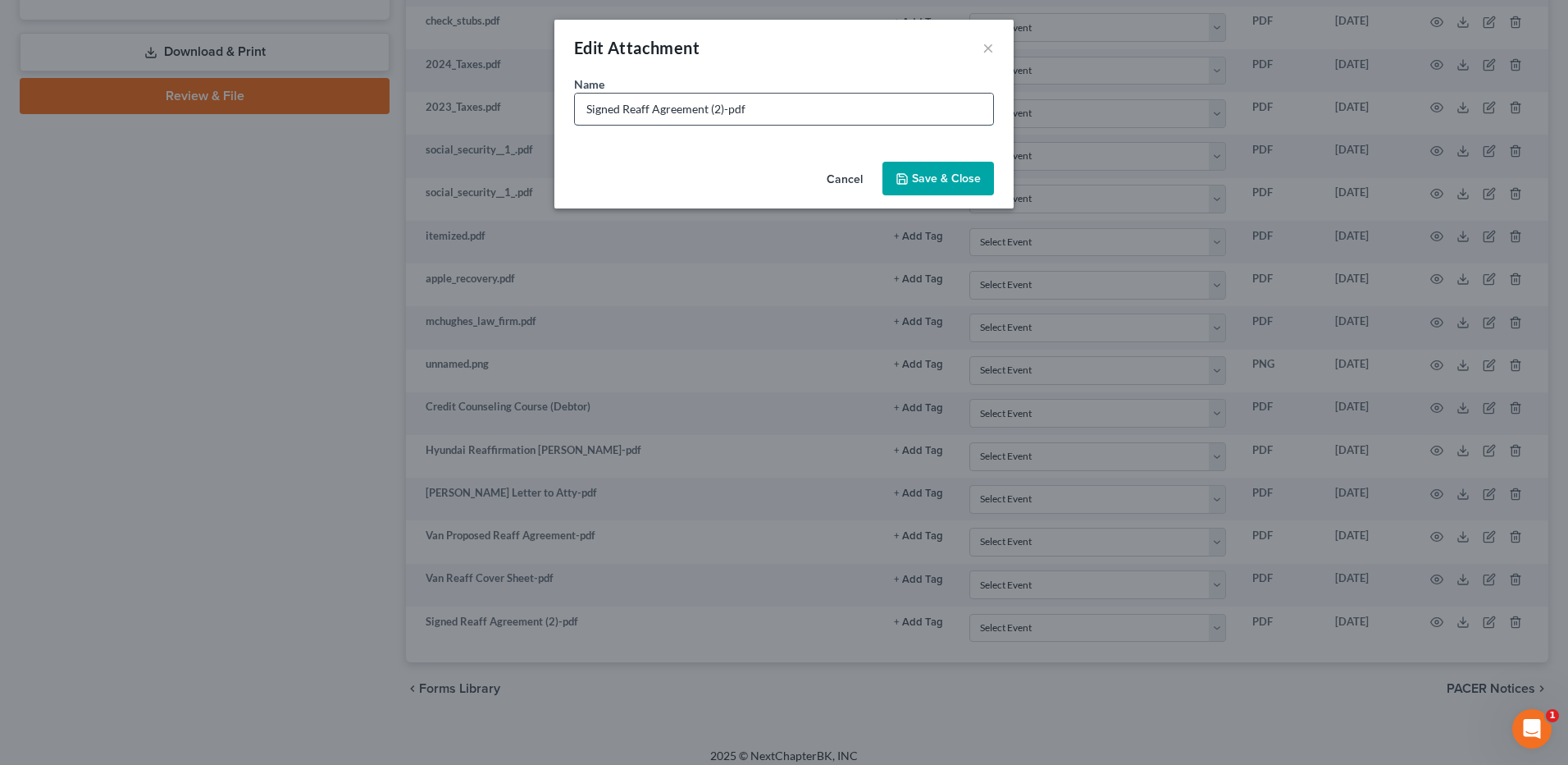
click at [838, 119] on input "Signed Reaff Agreement (2)-pdf" at bounding box center [784, 109] width 418 height 31
click at [986, 50] on button "×" at bounding box center [988, 48] width 11 height 20
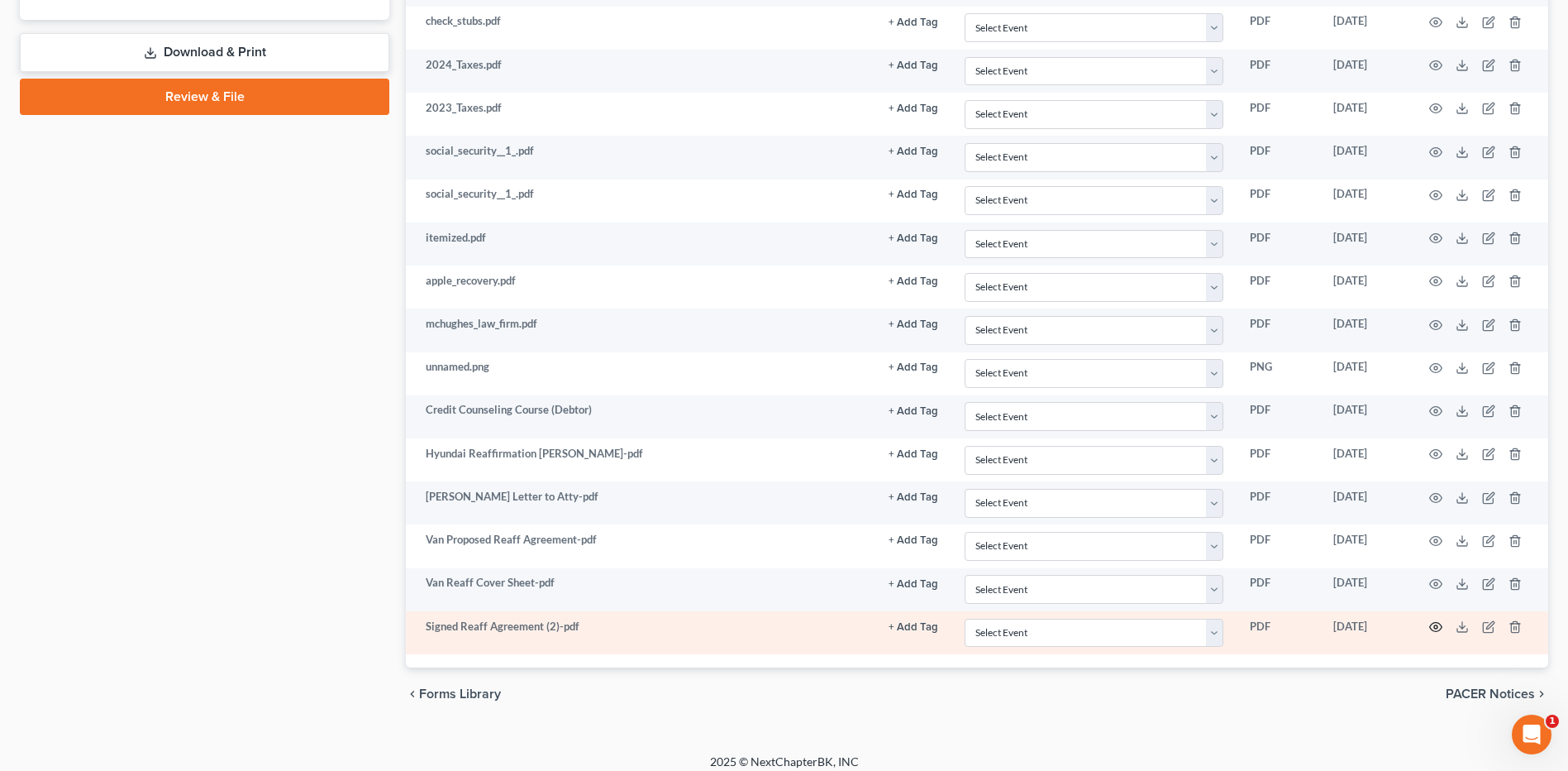
click at [1441, 630] on icon "button" at bounding box center [1436, 627] width 13 height 13
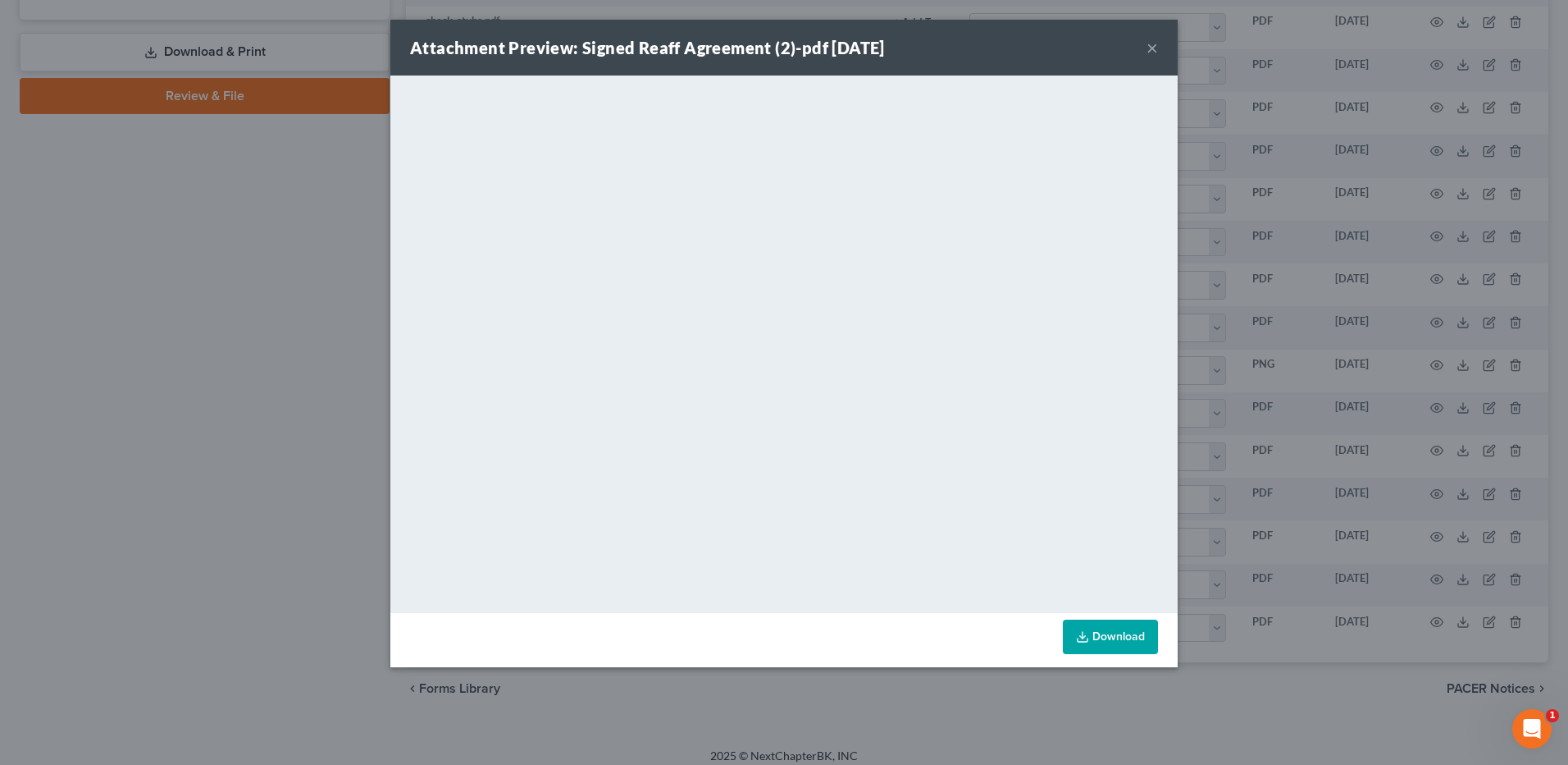
click at [1149, 53] on button "×" at bounding box center [1152, 48] width 11 height 20
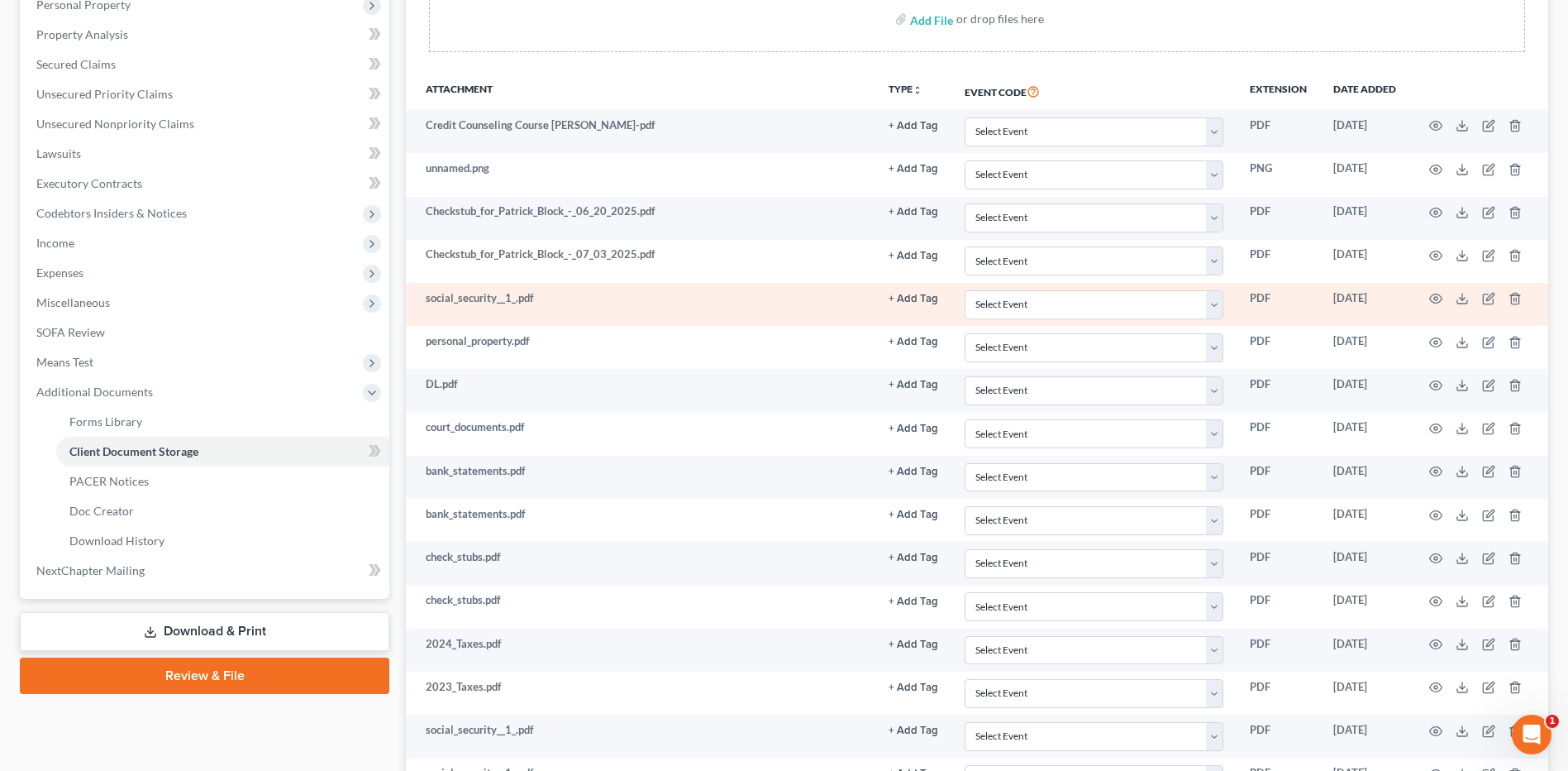
scroll to position [0, 0]
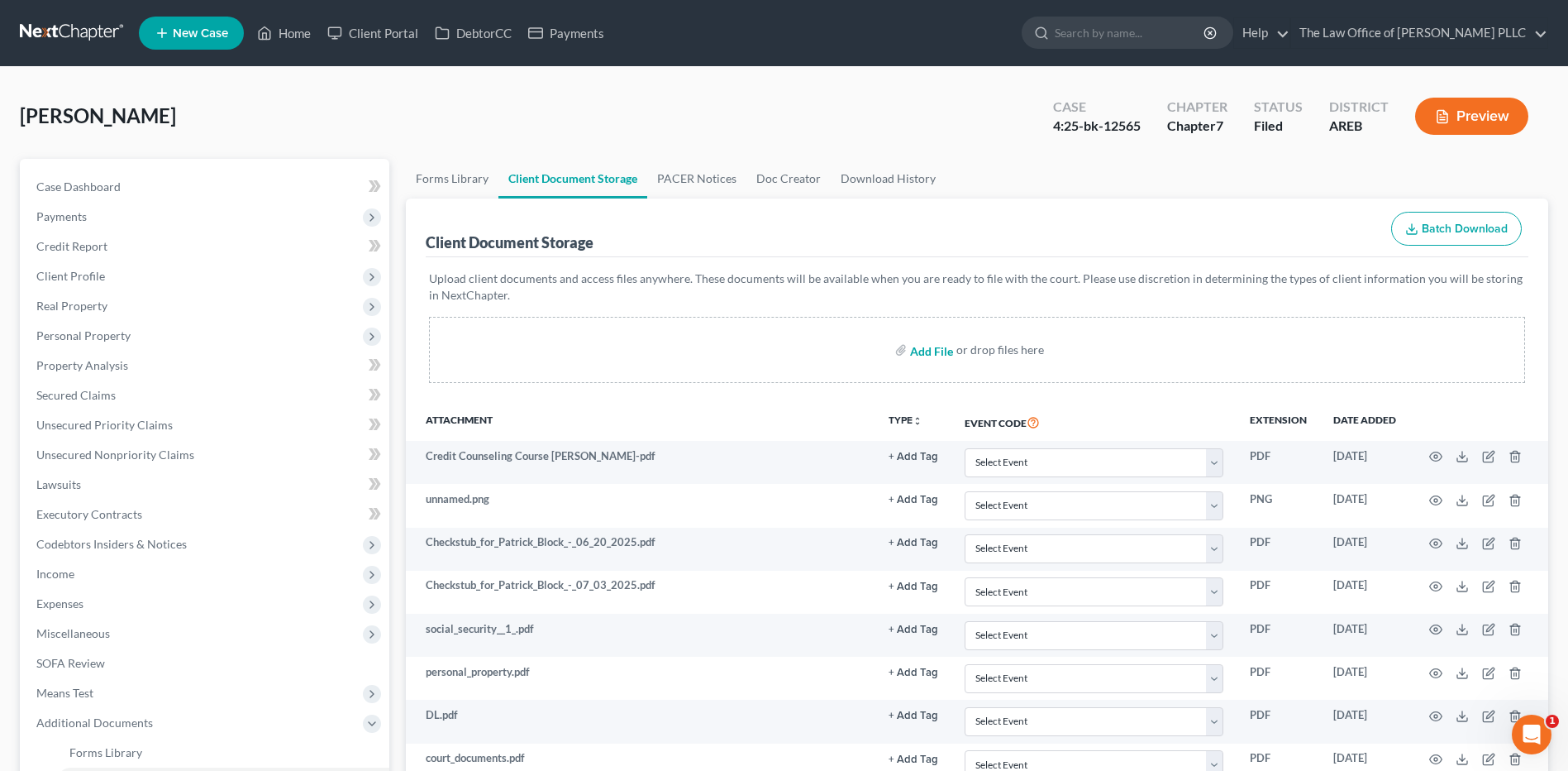
click at [942, 357] on input "file" at bounding box center [930, 349] width 40 height 30
type input "C:\fakepath\Signed Reaff Cover Sheet onBlock.pdf"
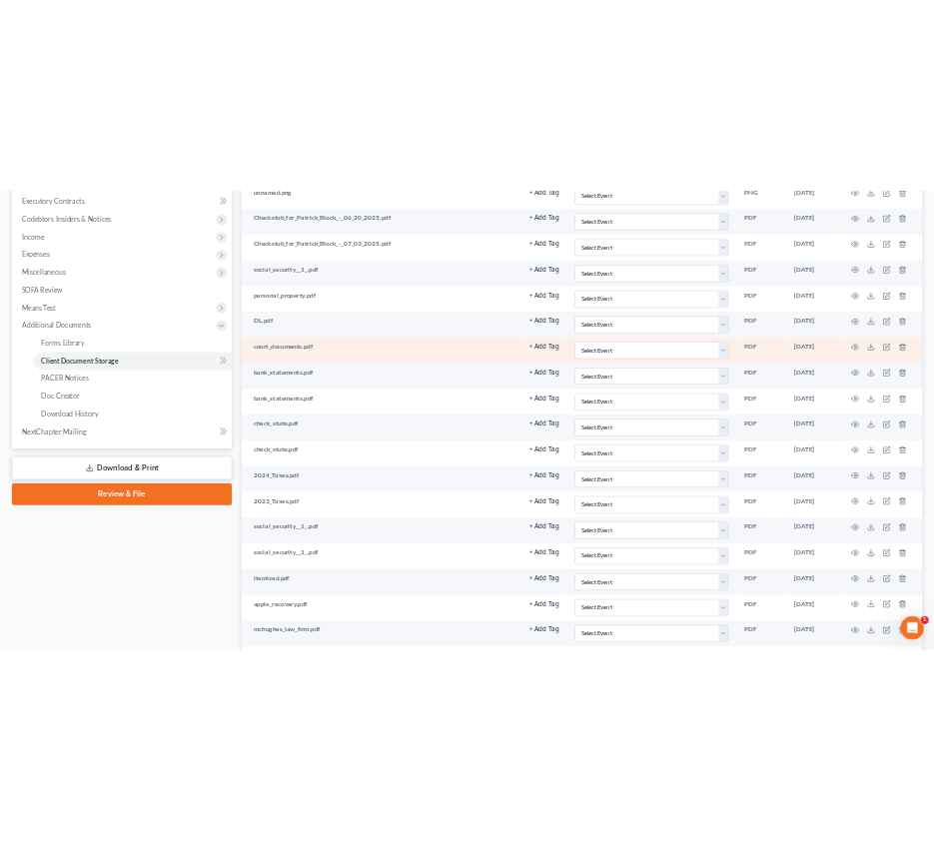
scroll to position [1165, 0]
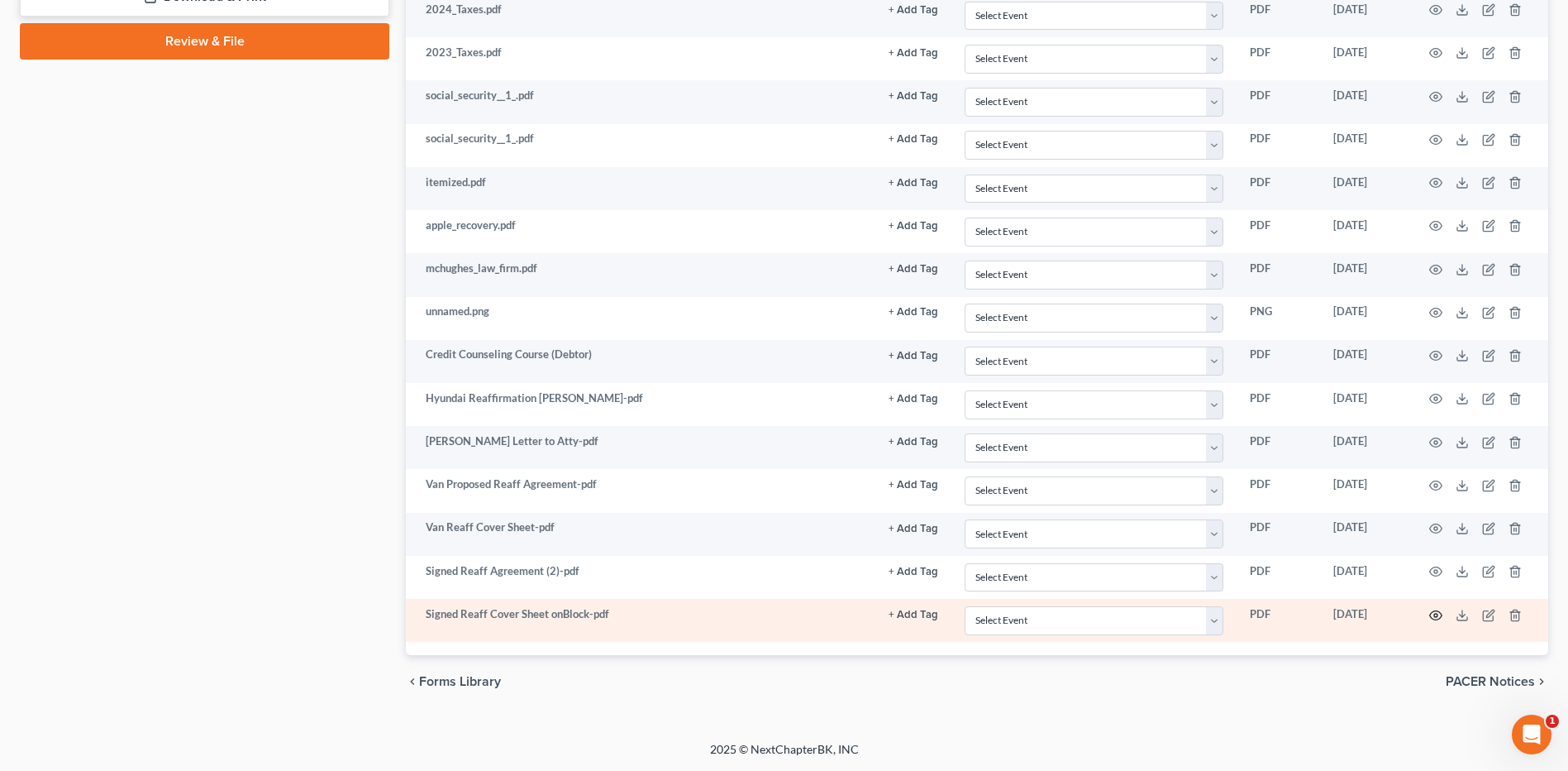
click at [1437, 615] on icon "button" at bounding box center [1436, 615] width 13 height 13
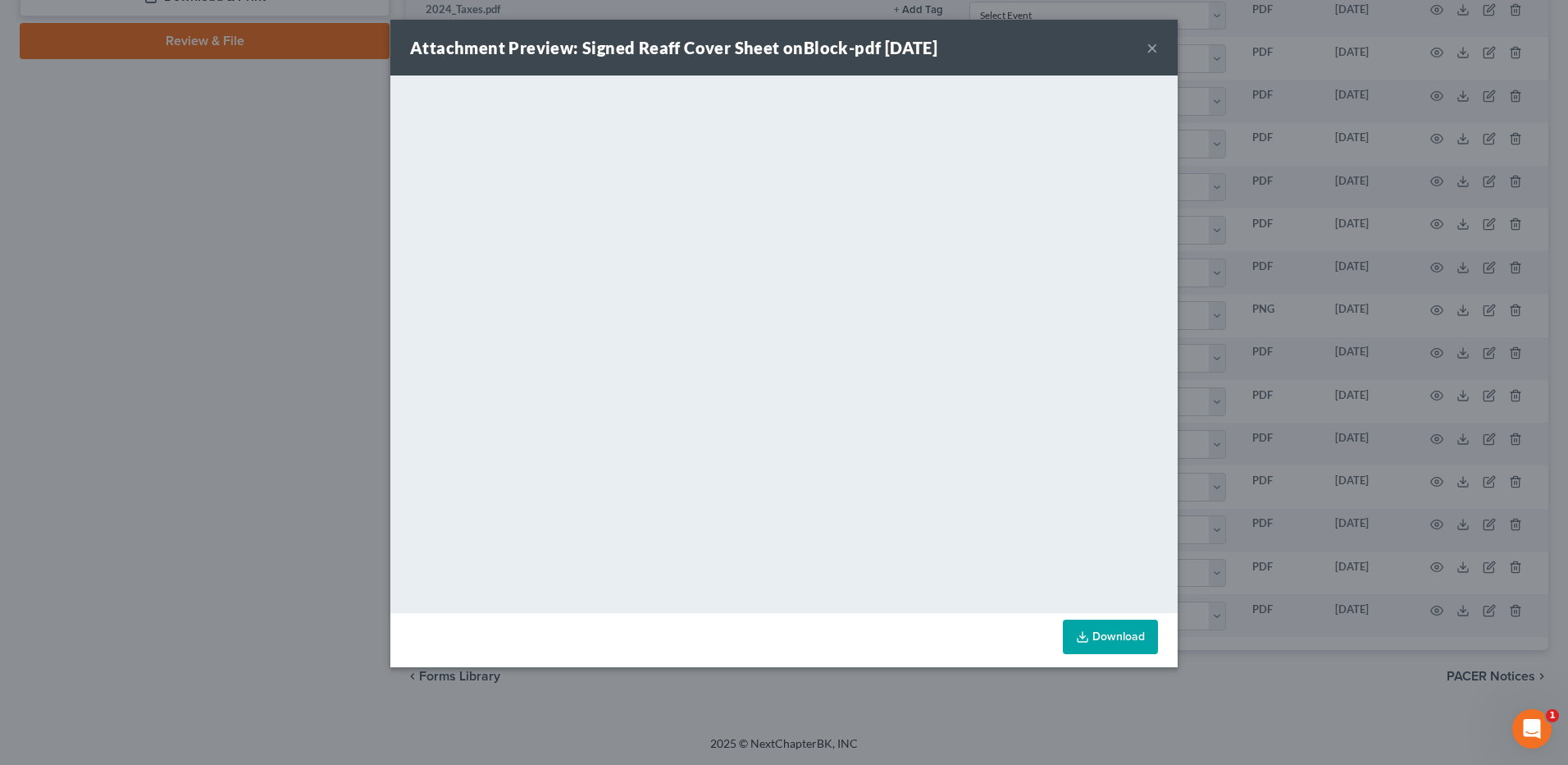
click at [1148, 45] on button "×" at bounding box center [1152, 48] width 11 height 20
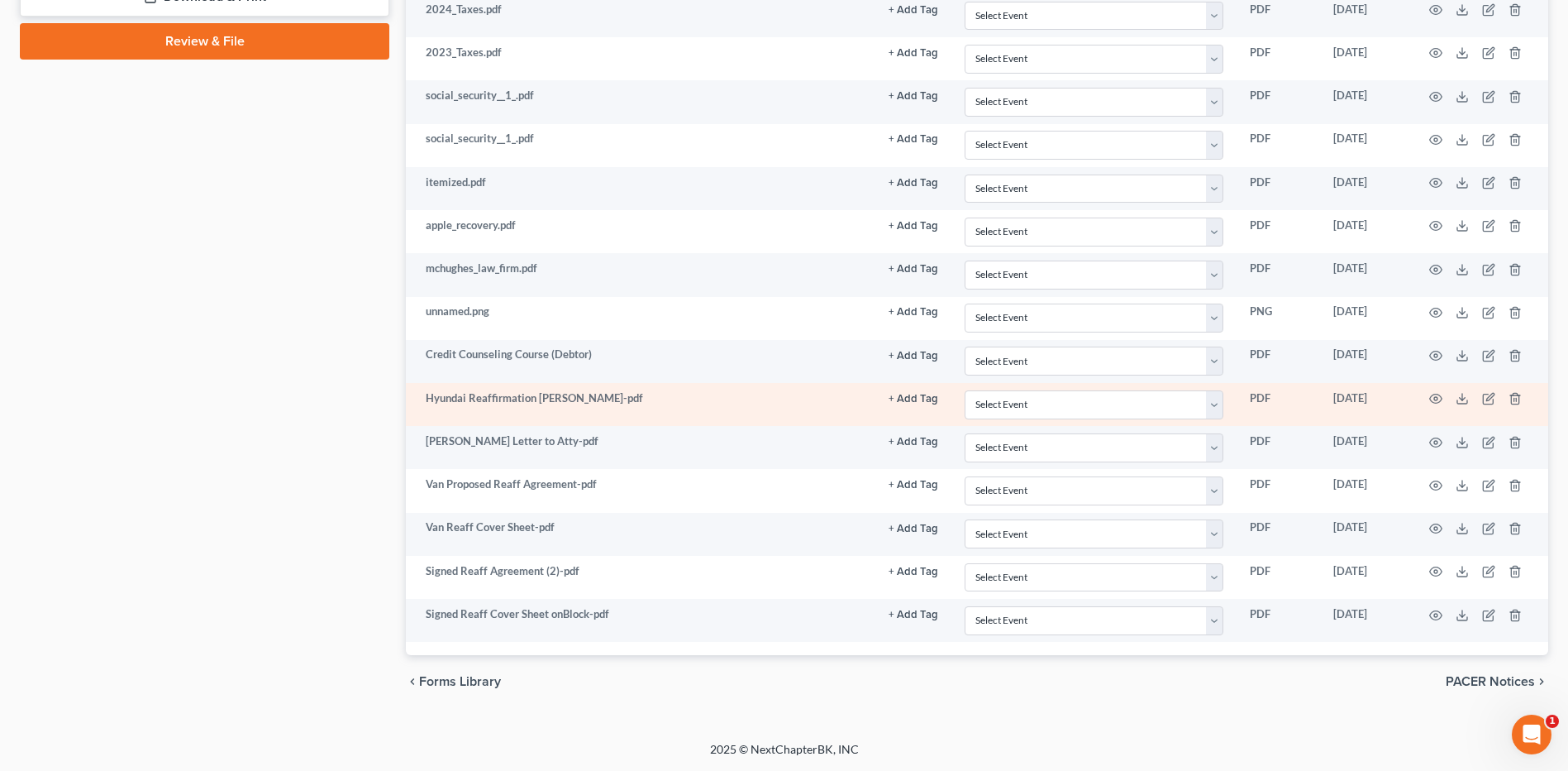
click at [507, 396] on td "Hyundai Reaffirmation [PERSON_NAME]-pdf" at bounding box center [640, 404] width 469 height 43
click at [1433, 400] on icon "button" at bounding box center [1436, 398] width 13 height 13
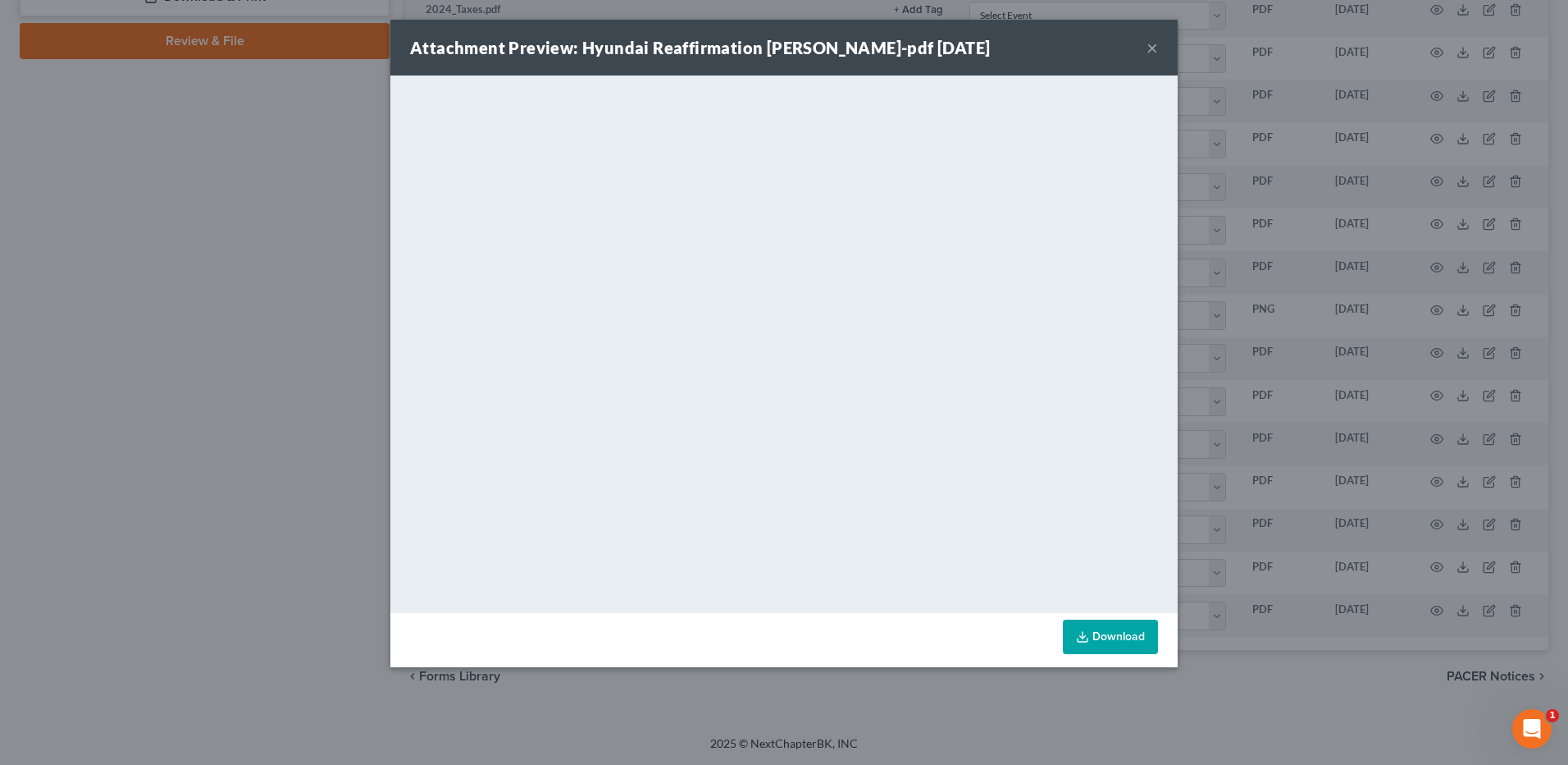
click at [1152, 43] on button "×" at bounding box center [1152, 48] width 11 height 20
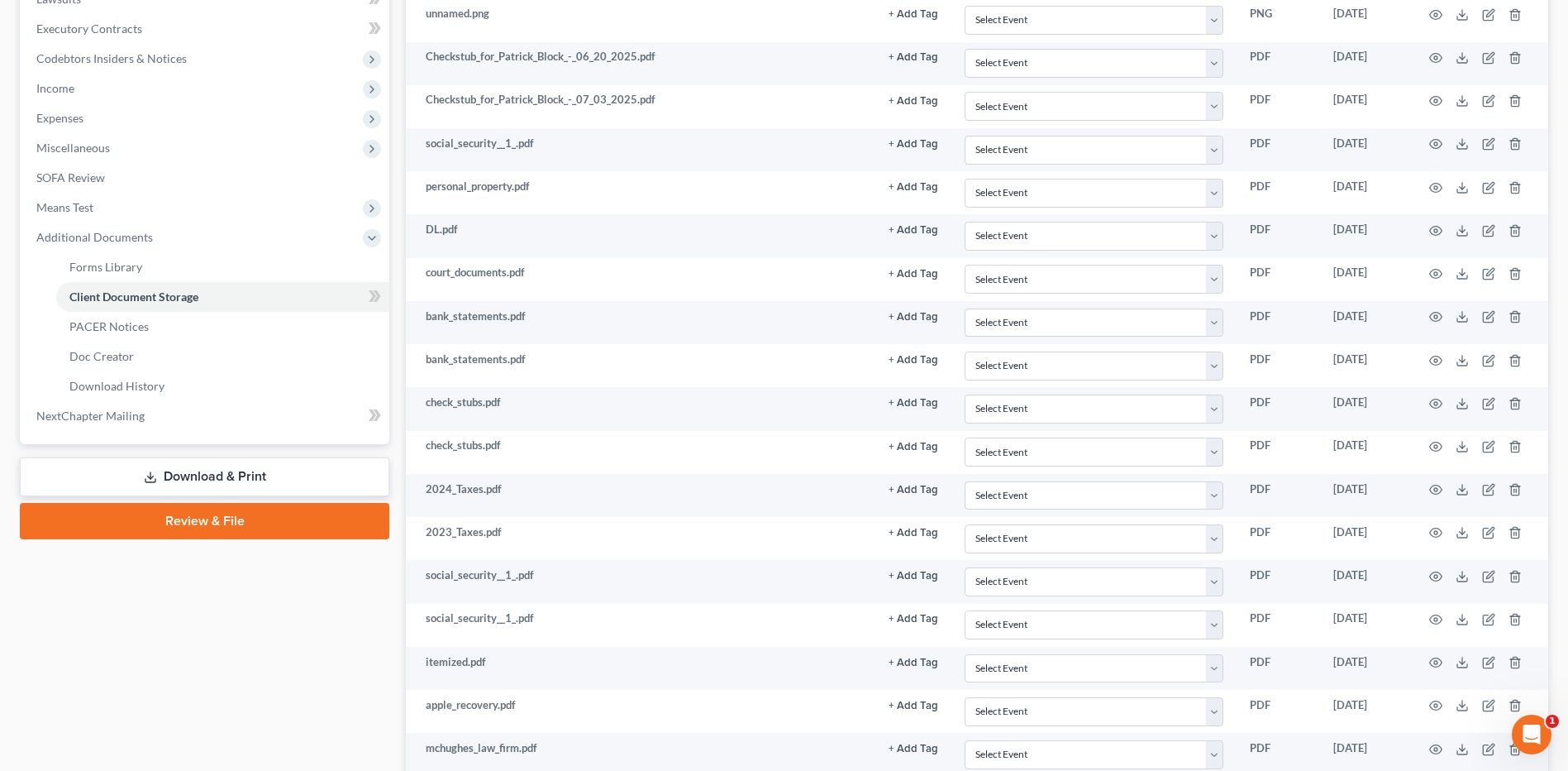
scroll to position [579, 0]
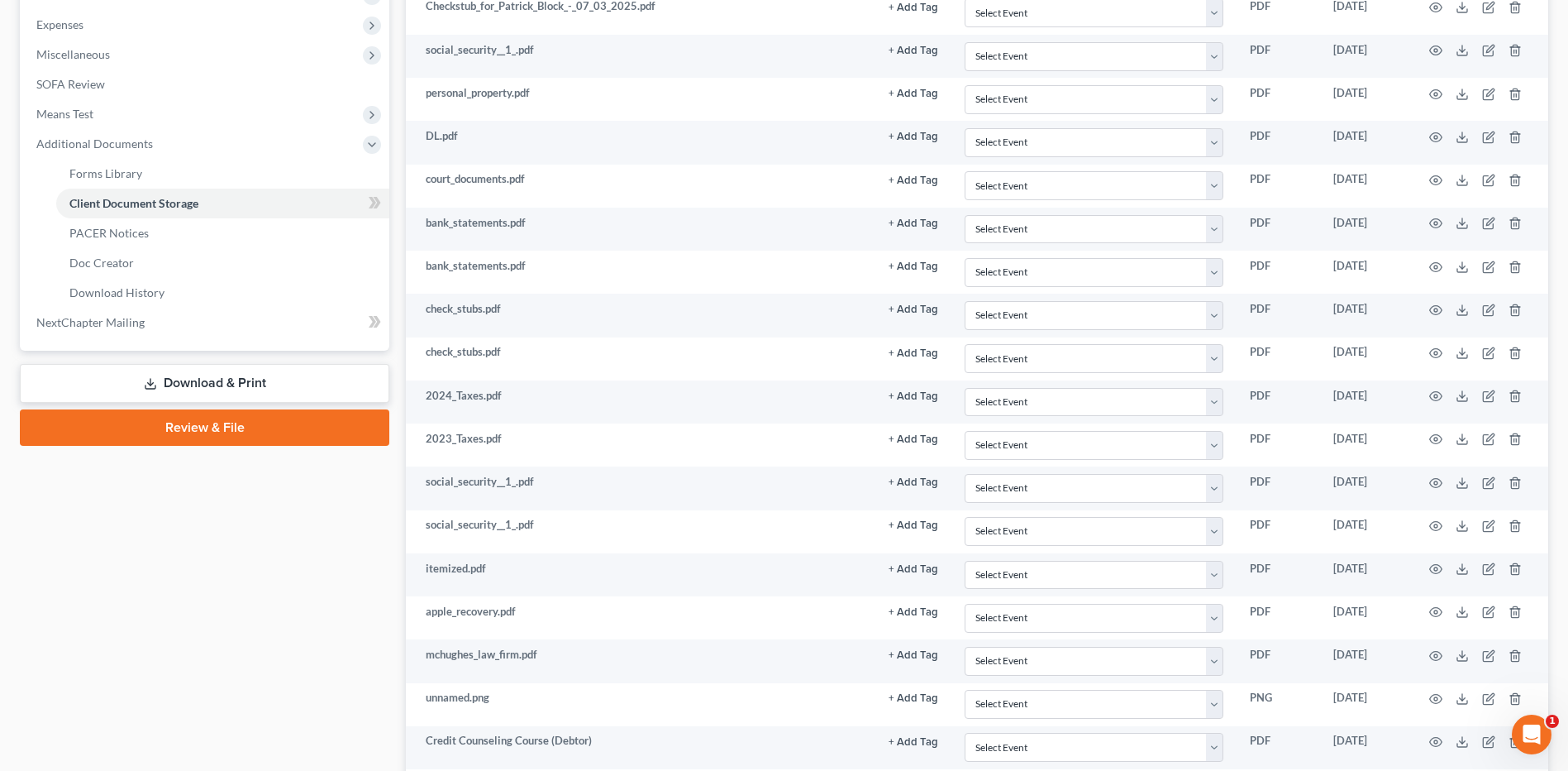
click at [229, 379] on link "Download & Print" at bounding box center [204, 383] width 369 height 39
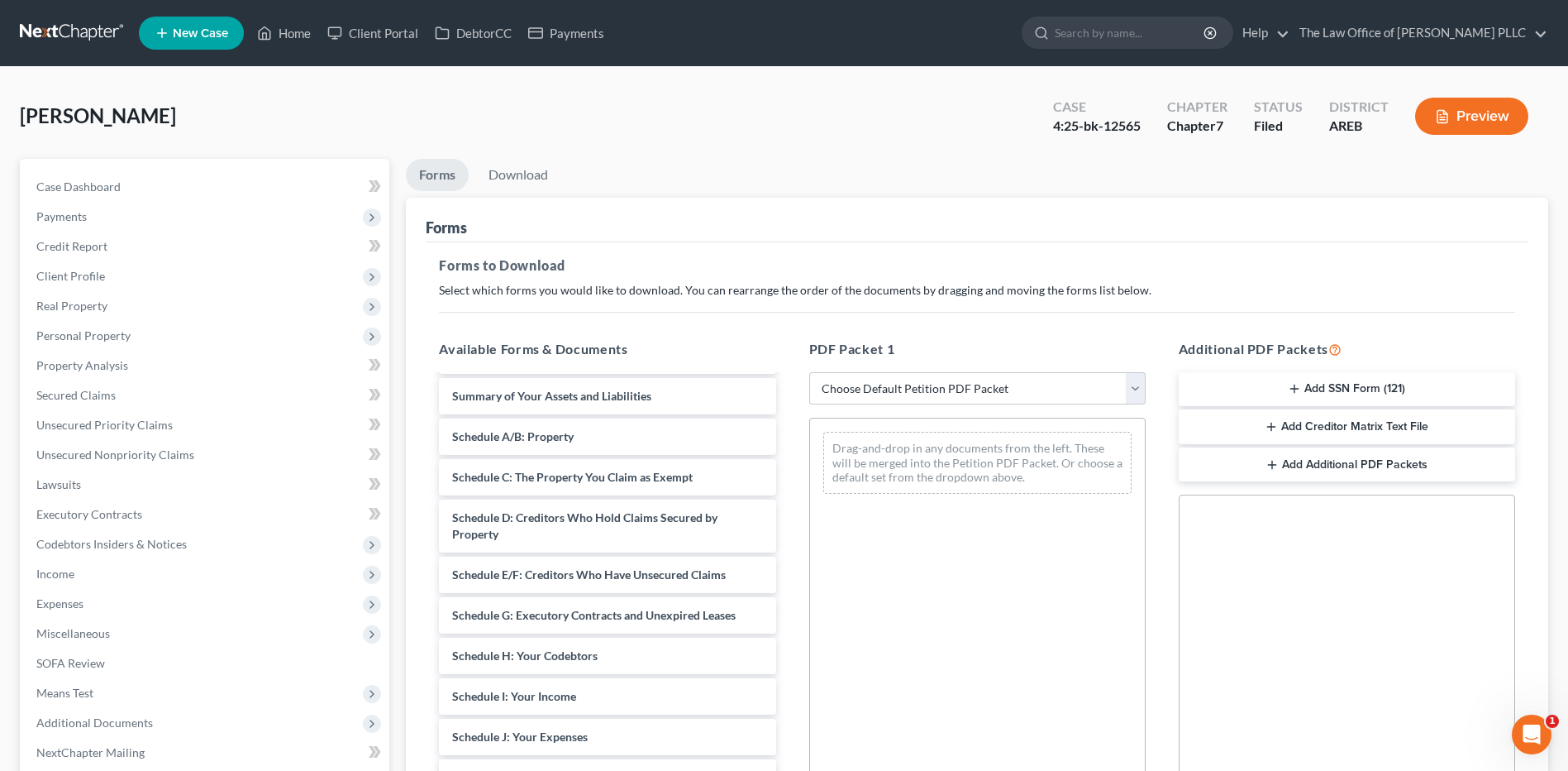
scroll to position [1075, 0]
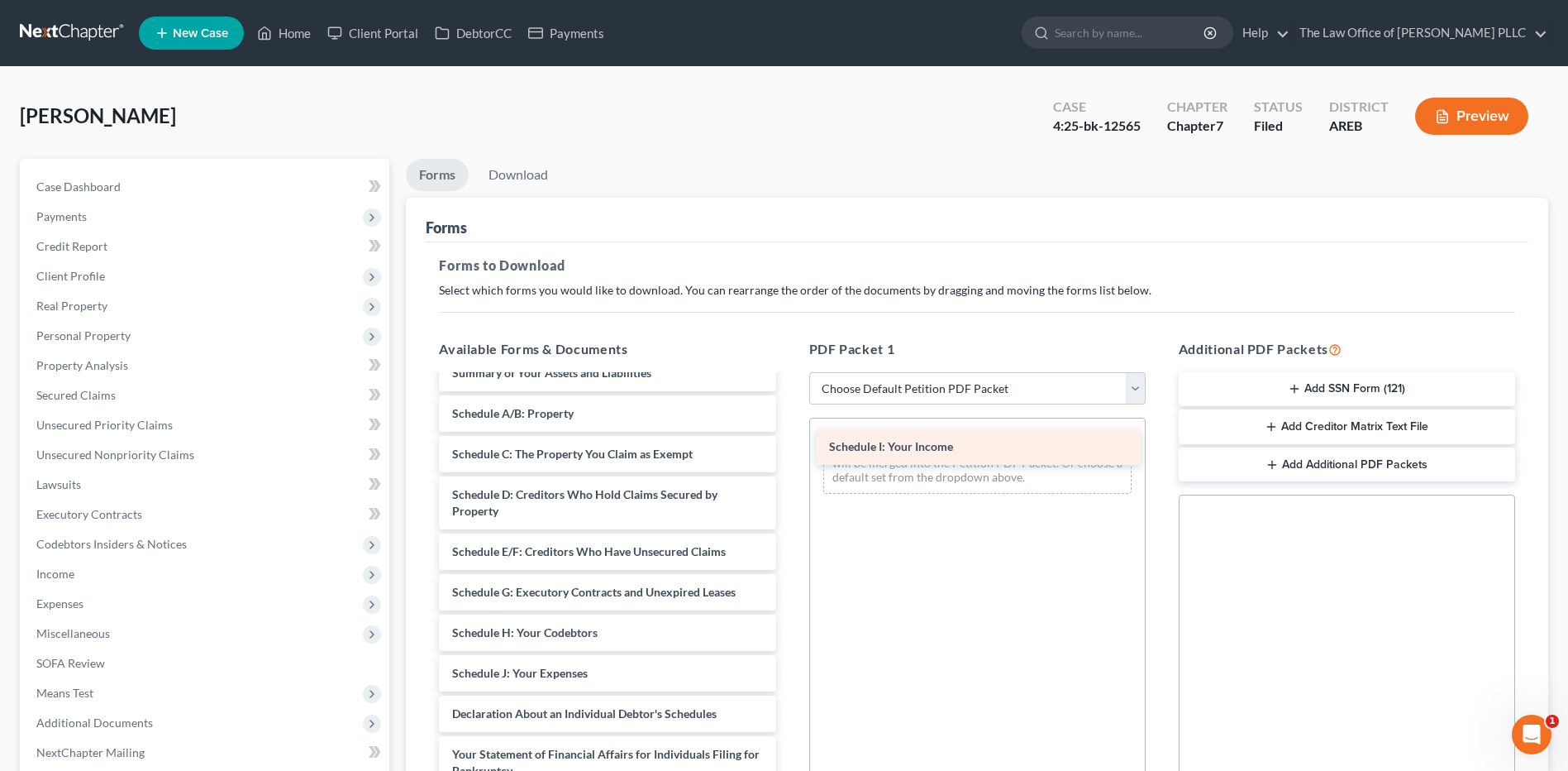
drag, startPoint x: 511, startPoint y: 671, endPoint x: 887, endPoint y: 444, distance: 439.2
click at [789, 444] on div "Schedule I: Your Income Signed Reaff Cover Sheet onBlock-pdf Signed Reaff Agree…" at bounding box center [607, 191] width 363 height 1781
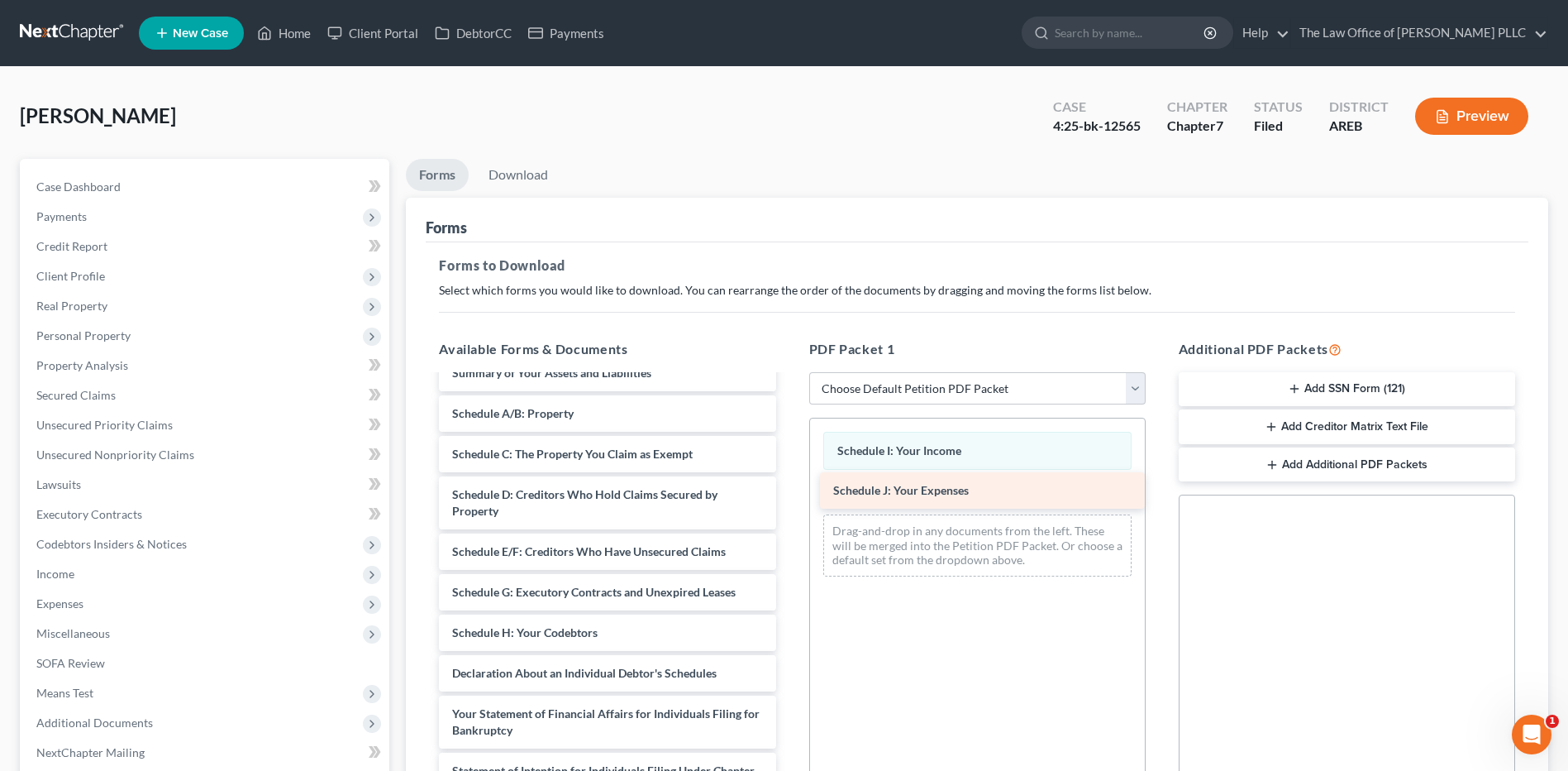
drag, startPoint x: 549, startPoint y: 666, endPoint x: 930, endPoint y: 483, distance: 422.7
click at [789, 483] on div "Schedule J: Your Expenses Signed Reaff Cover Sheet onBlock-pdf Signed Reaff Agr…" at bounding box center [607, 171] width 363 height 1740
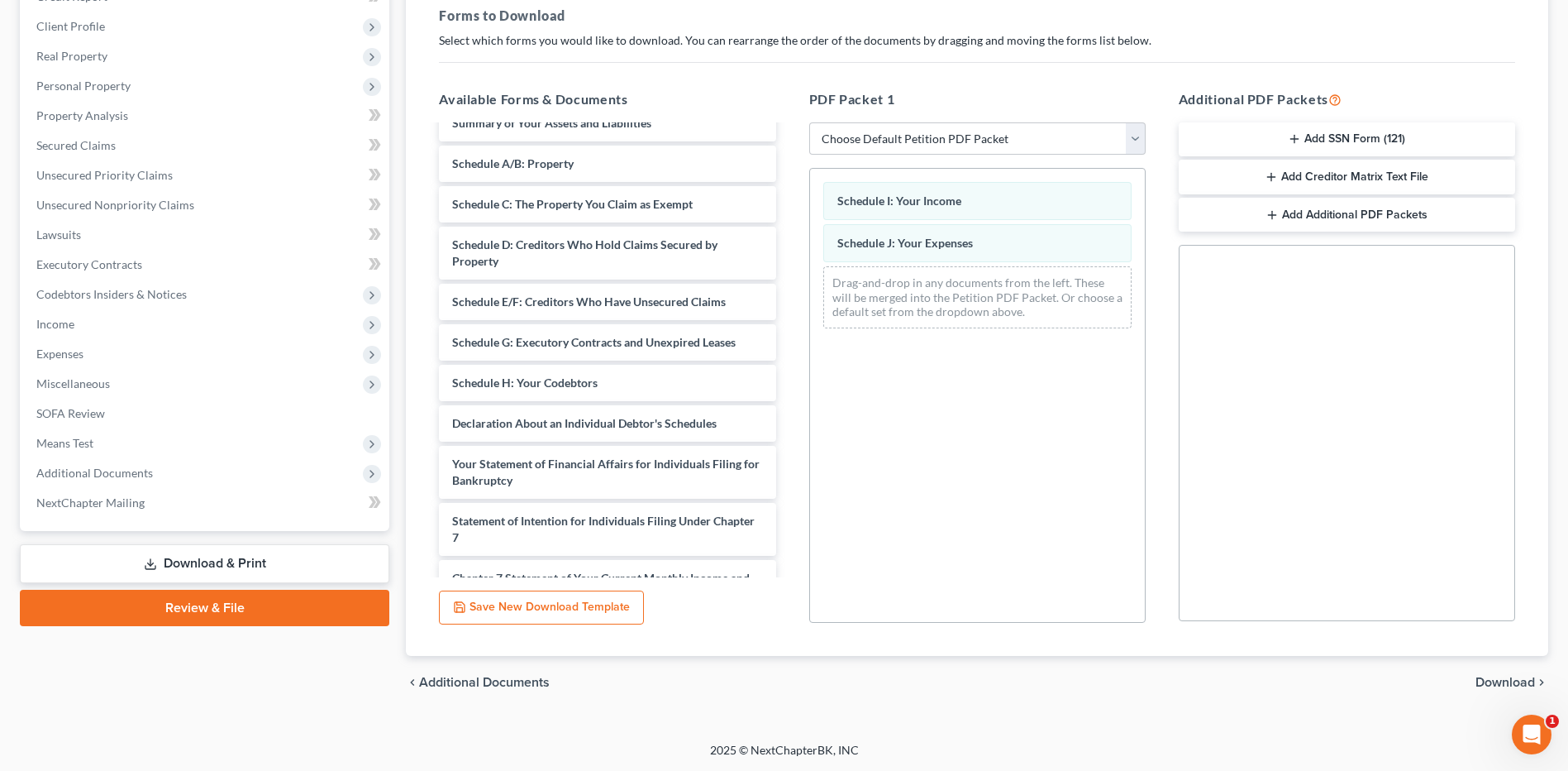
scroll to position [251, 0]
click at [1508, 681] on span "Download" at bounding box center [1505, 682] width 60 height 13
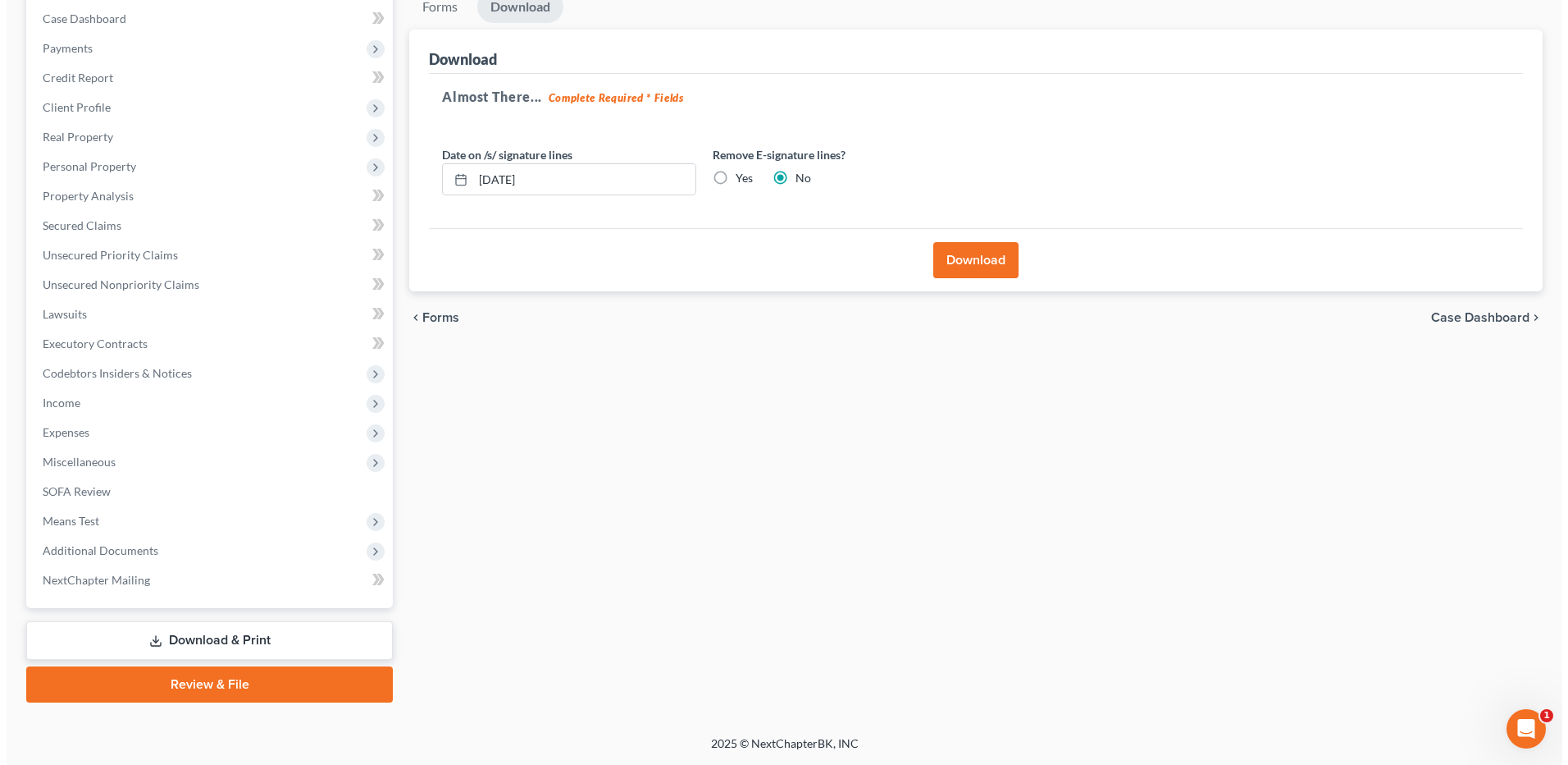
scroll to position [167, 0]
click at [729, 173] on label "Yes" at bounding box center [738, 178] width 17 height 16
click at [736, 173] on input "Yes" at bounding box center [741, 175] width 11 height 11
radio input "true"
radio input "false"
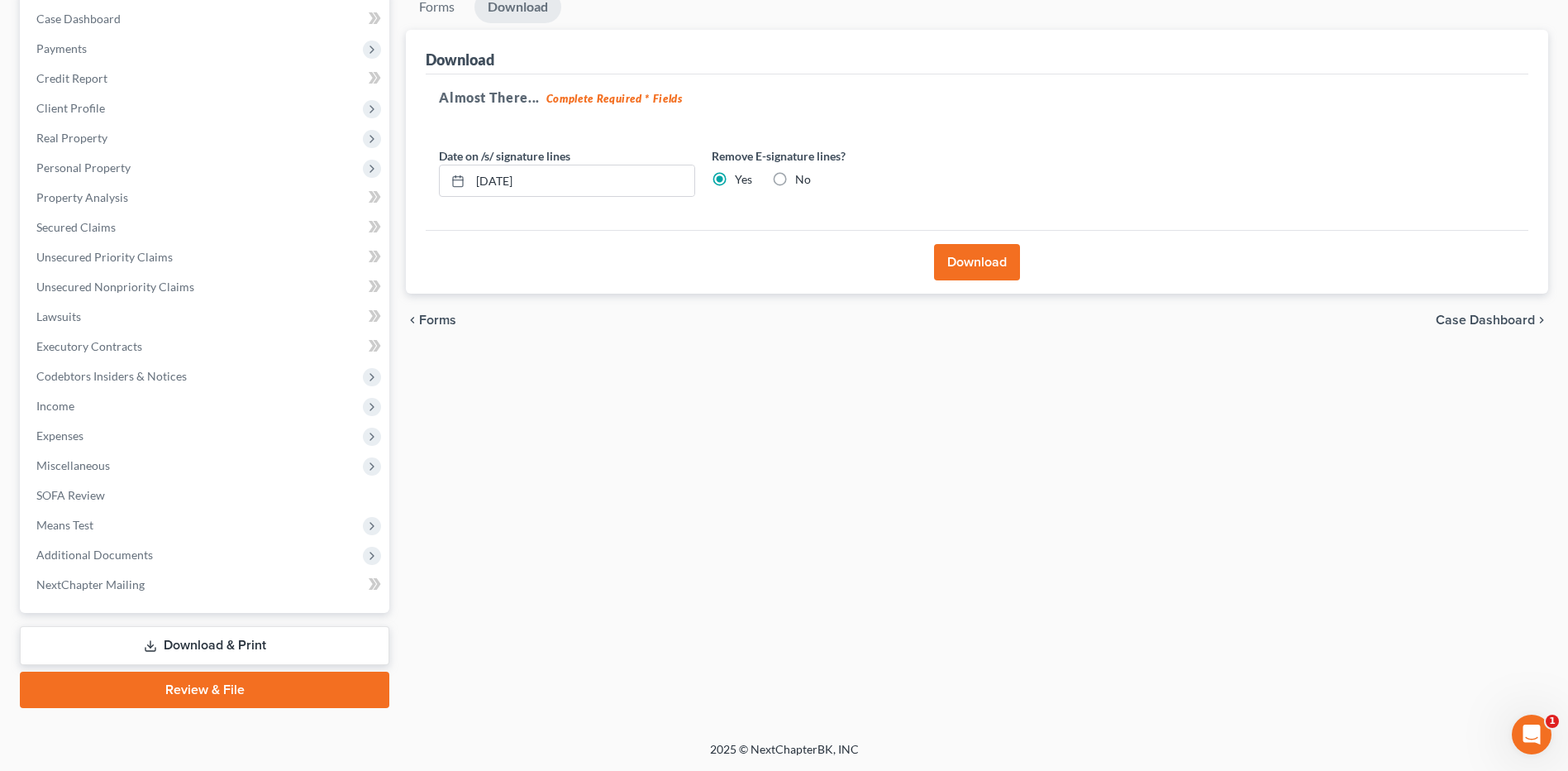
click at [979, 262] on button "Download" at bounding box center [977, 263] width 86 height 36
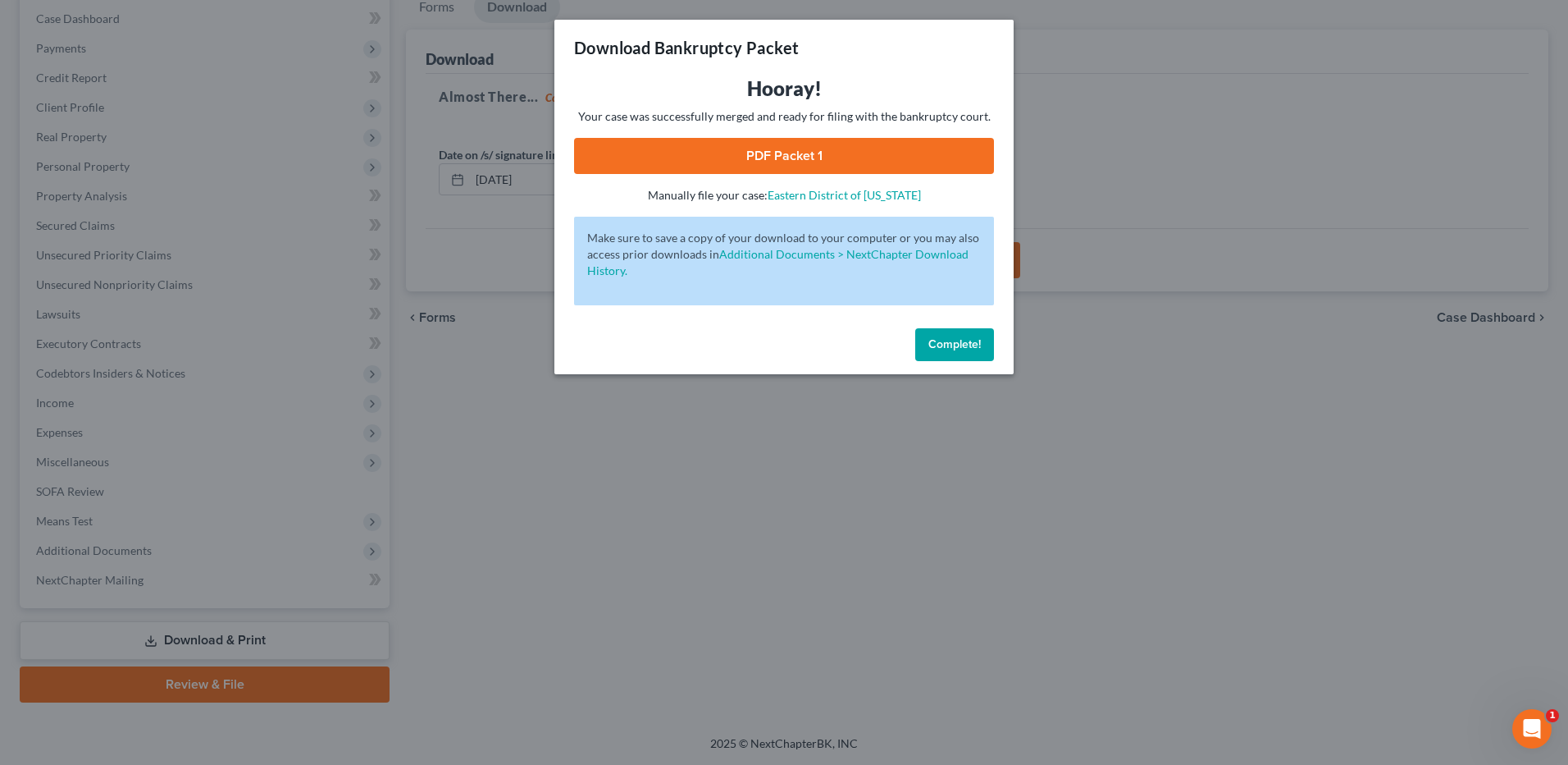
click at [752, 154] on link "PDF Packet 1" at bounding box center [784, 156] width 420 height 36
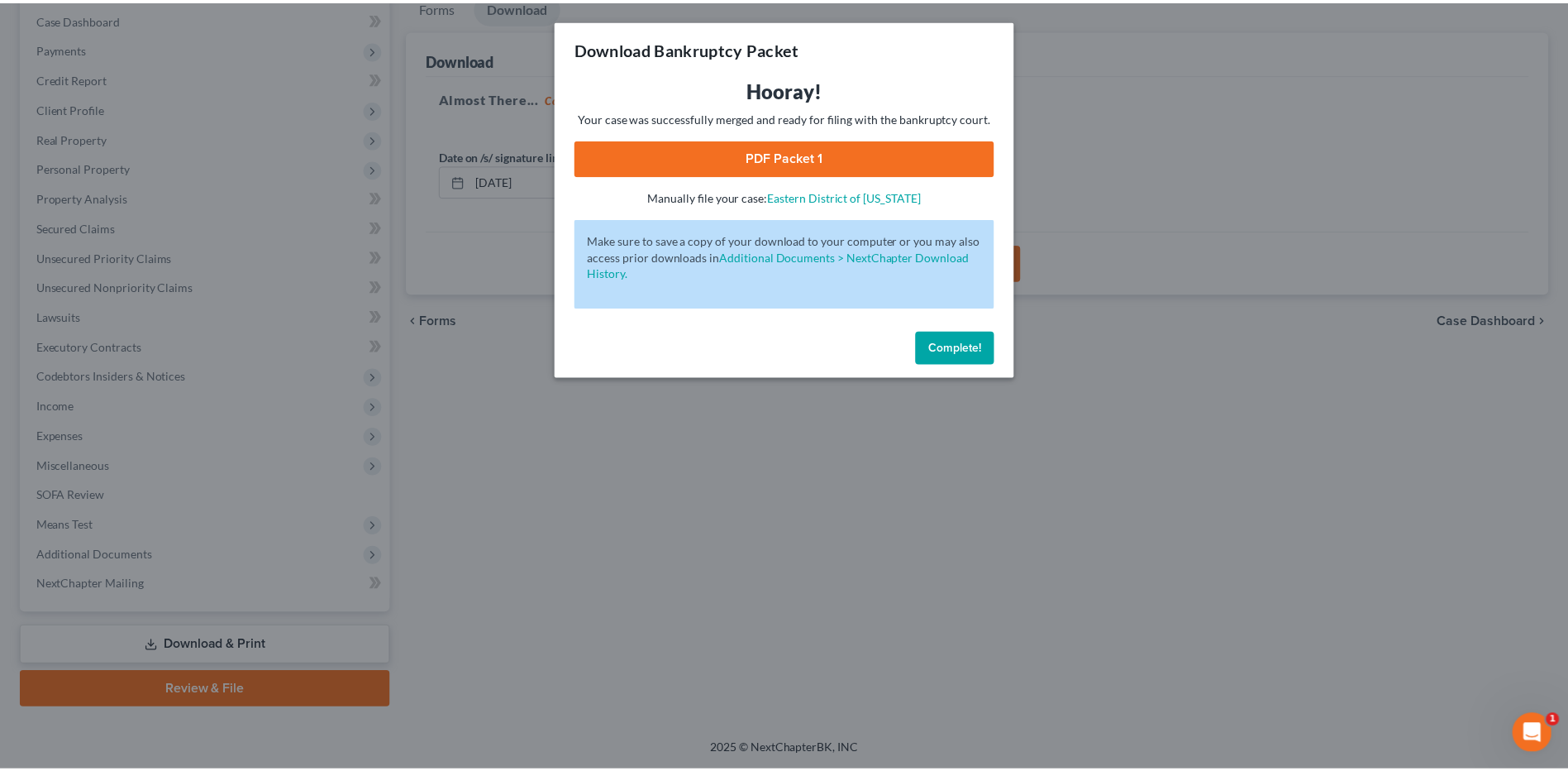
scroll to position [0, 0]
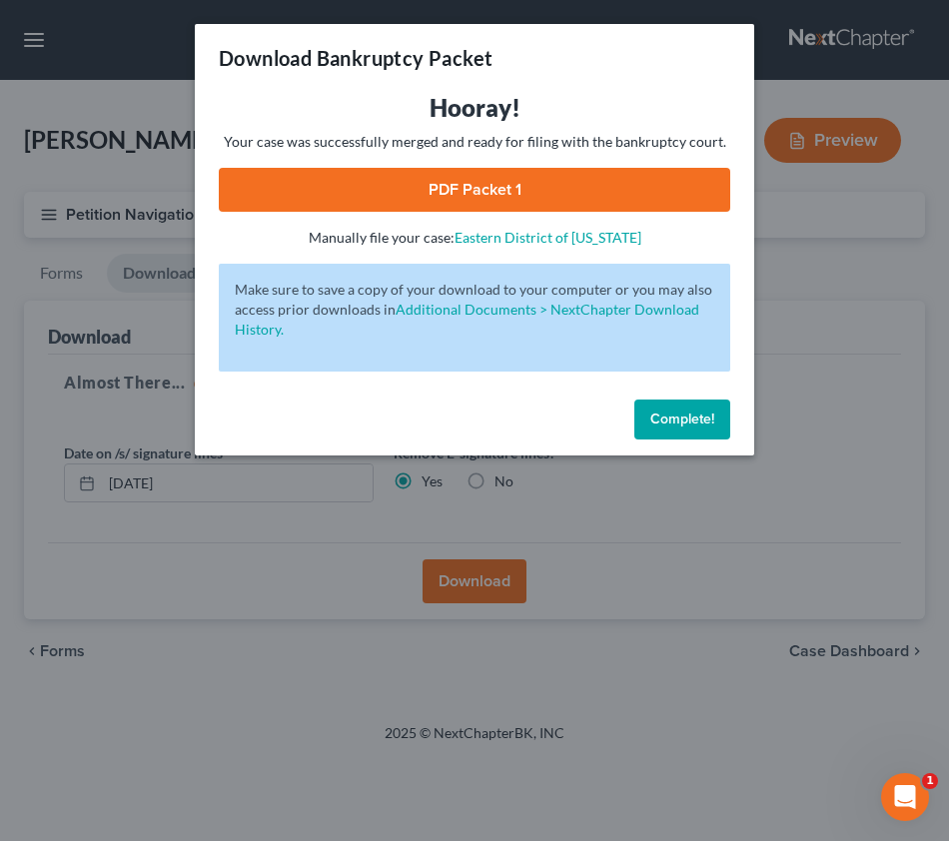
drag, startPoint x: 913, startPoint y: 372, endPoint x: 846, endPoint y: 207, distance: 178.7
click at [917, 367] on div "Download Bankruptcy Packet Hooray! Your case was successfully merged and ready …" at bounding box center [474, 420] width 949 height 841
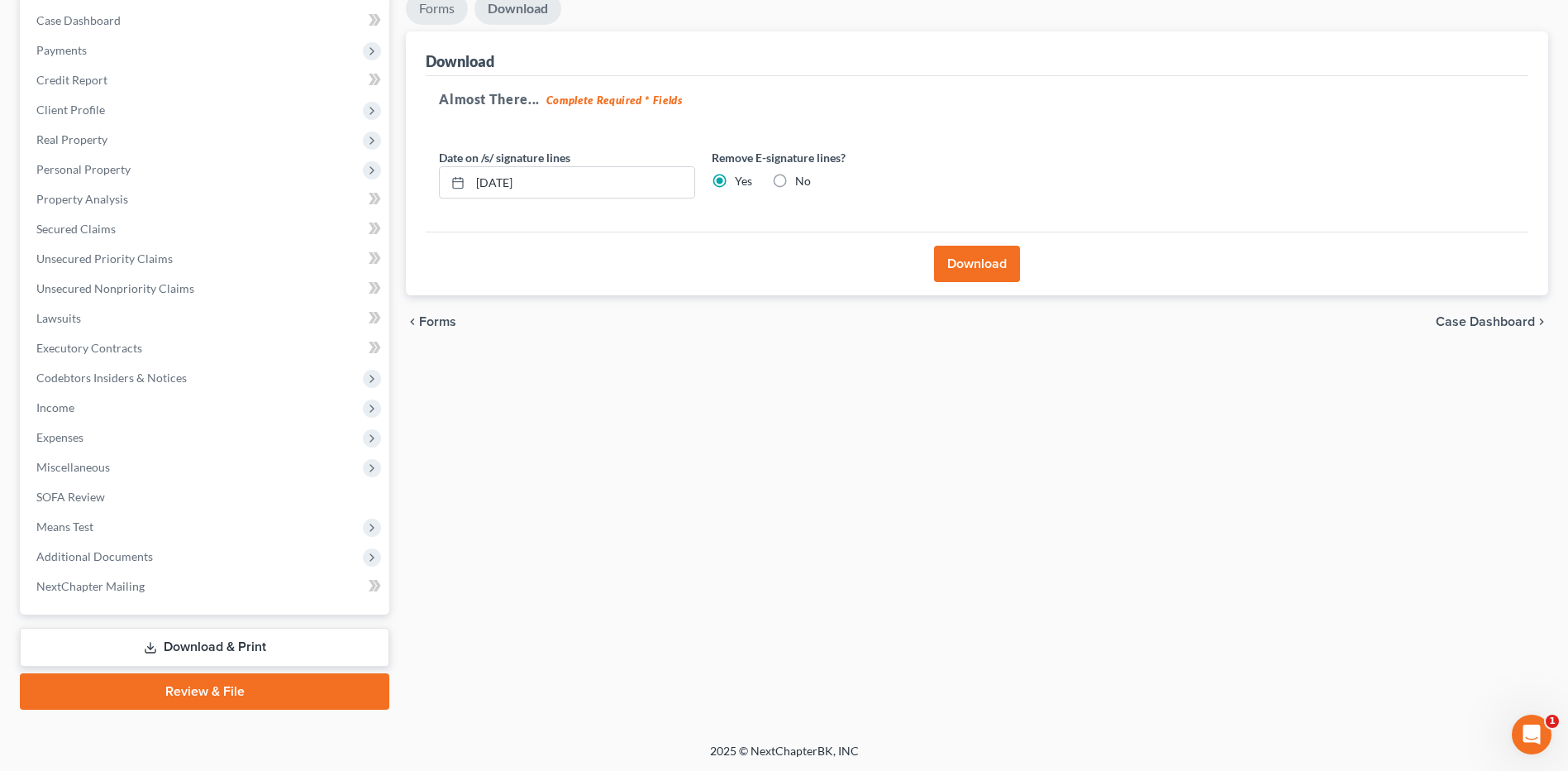
scroll to position [168, 0]
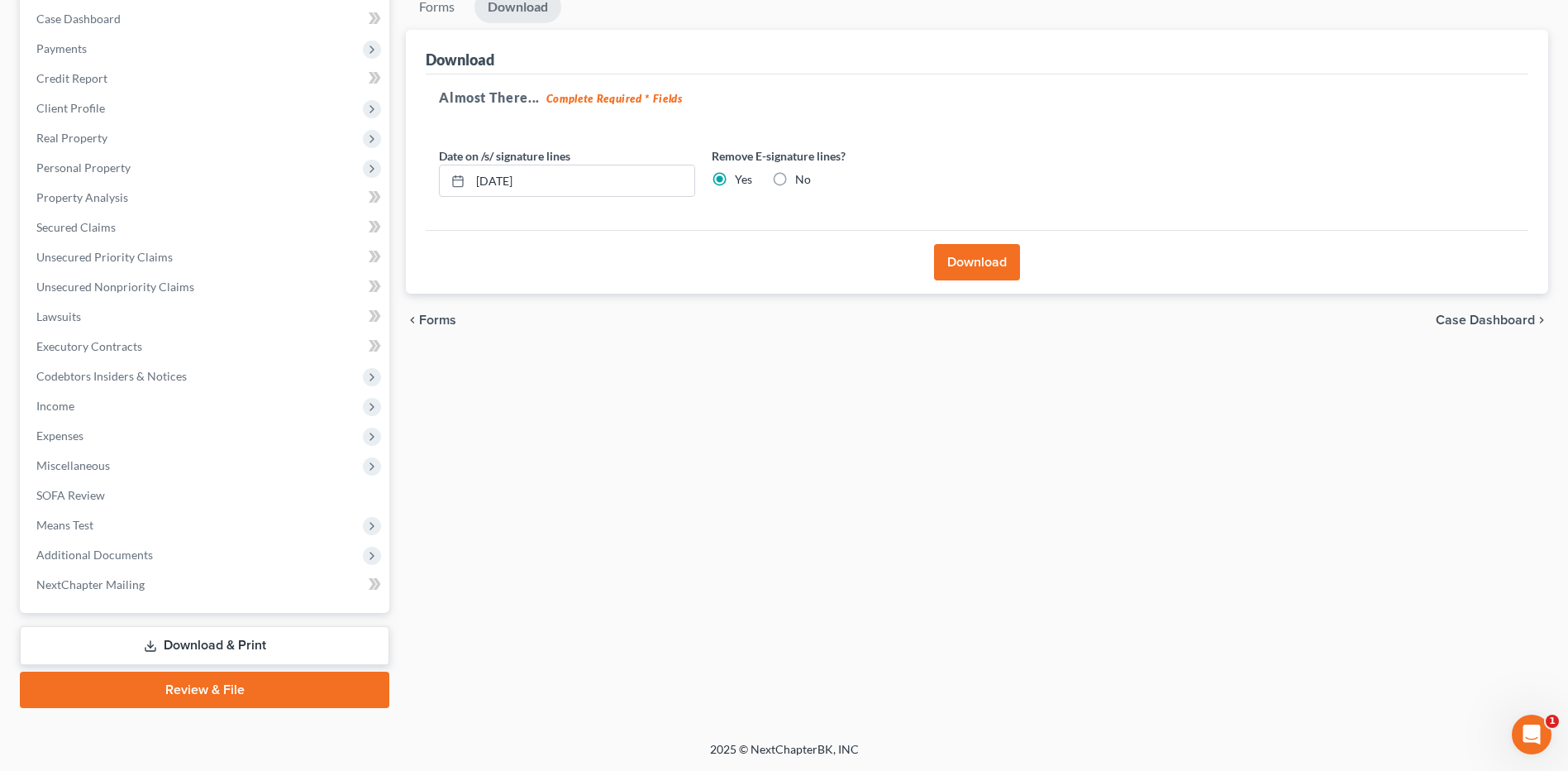
click at [232, 634] on link "Download & Print" at bounding box center [204, 645] width 369 height 39
click at [277, 638] on link "Download & Print" at bounding box center [204, 645] width 369 height 39
click at [243, 637] on link "Download & Print" at bounding box center [204, 645] width 369 height 39
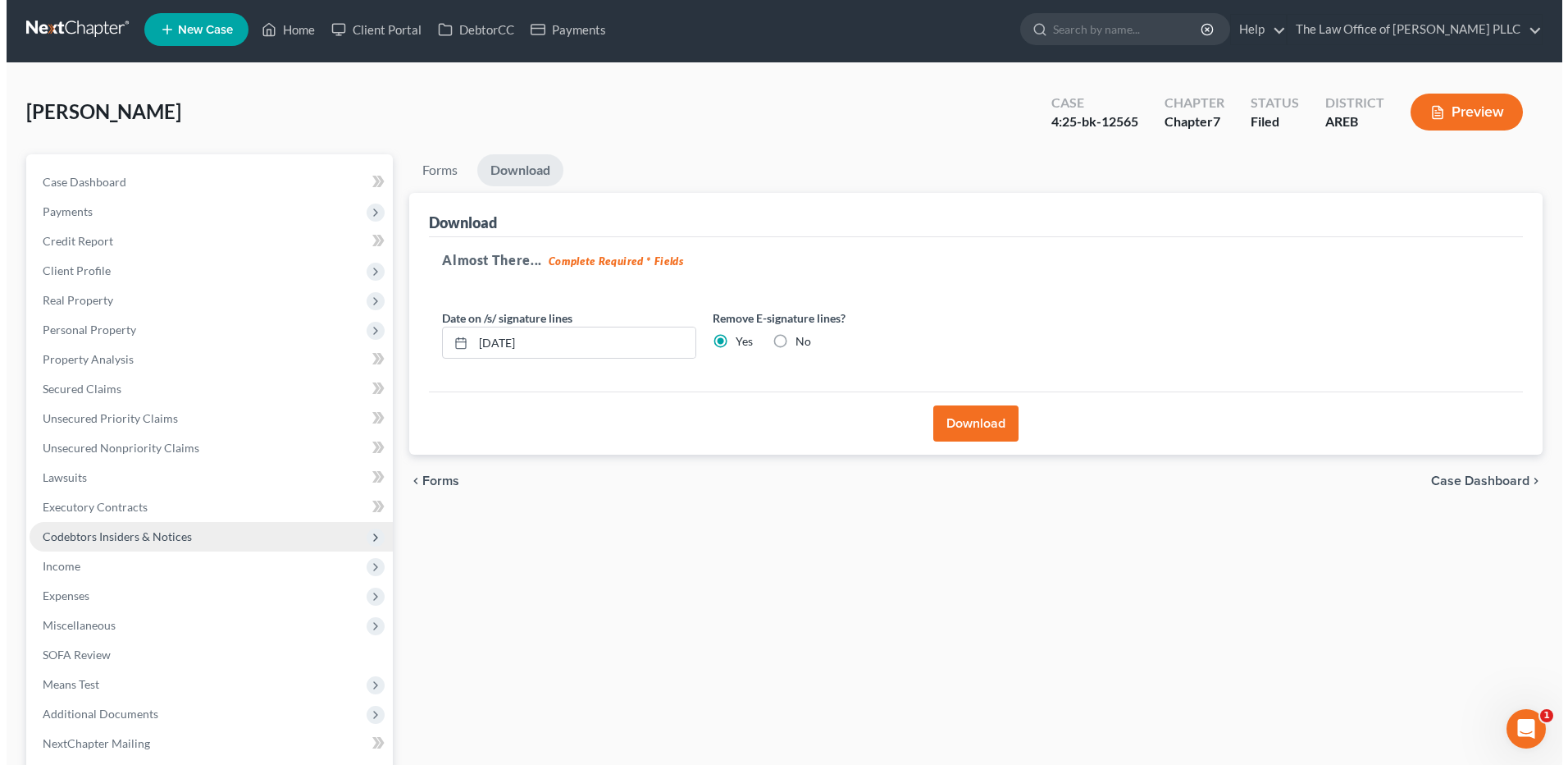
scroll to position [2, 0]
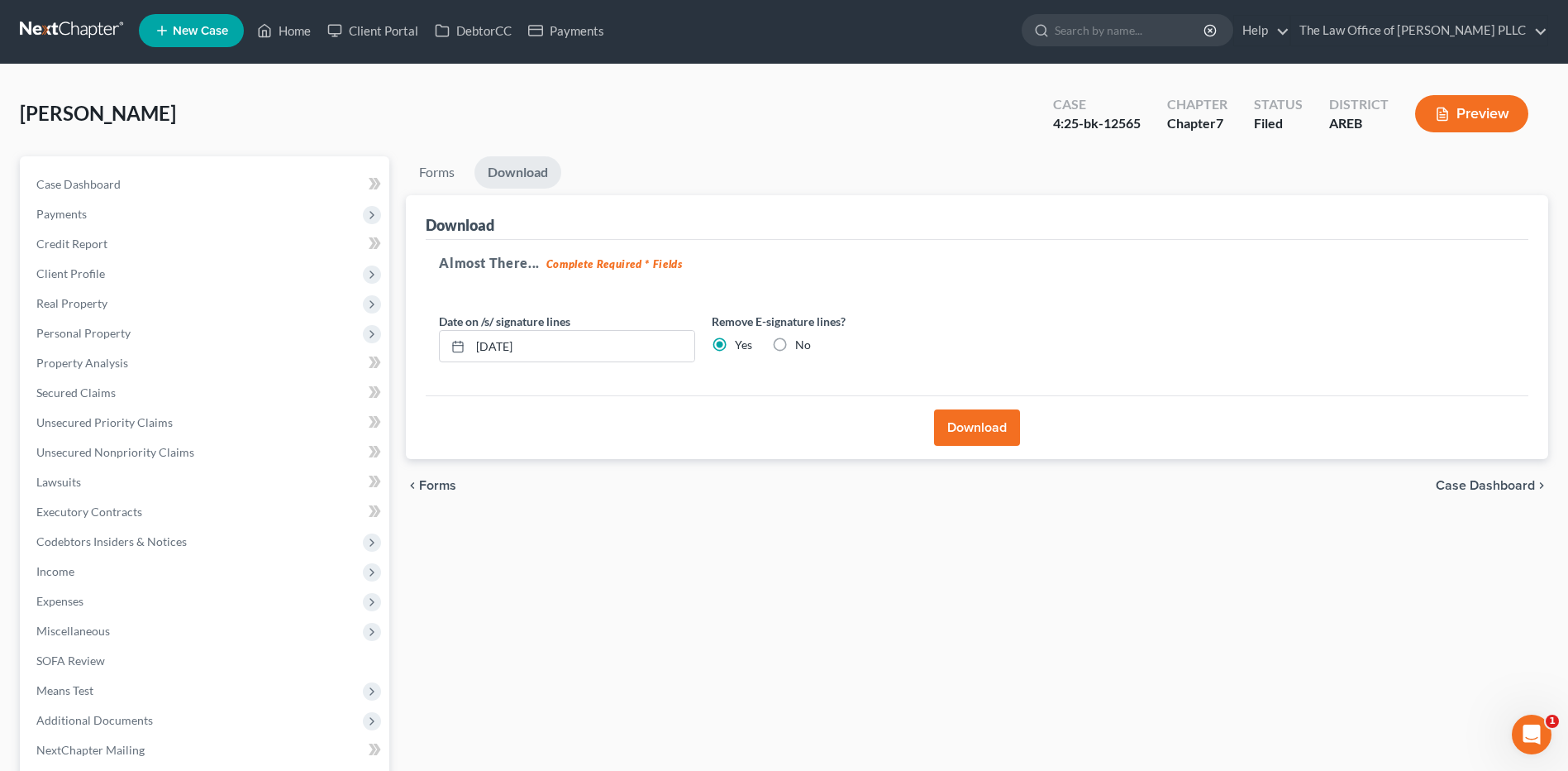
click at [979, 433] on button "Download" at bounding box center [977, 427] width 86 height 36
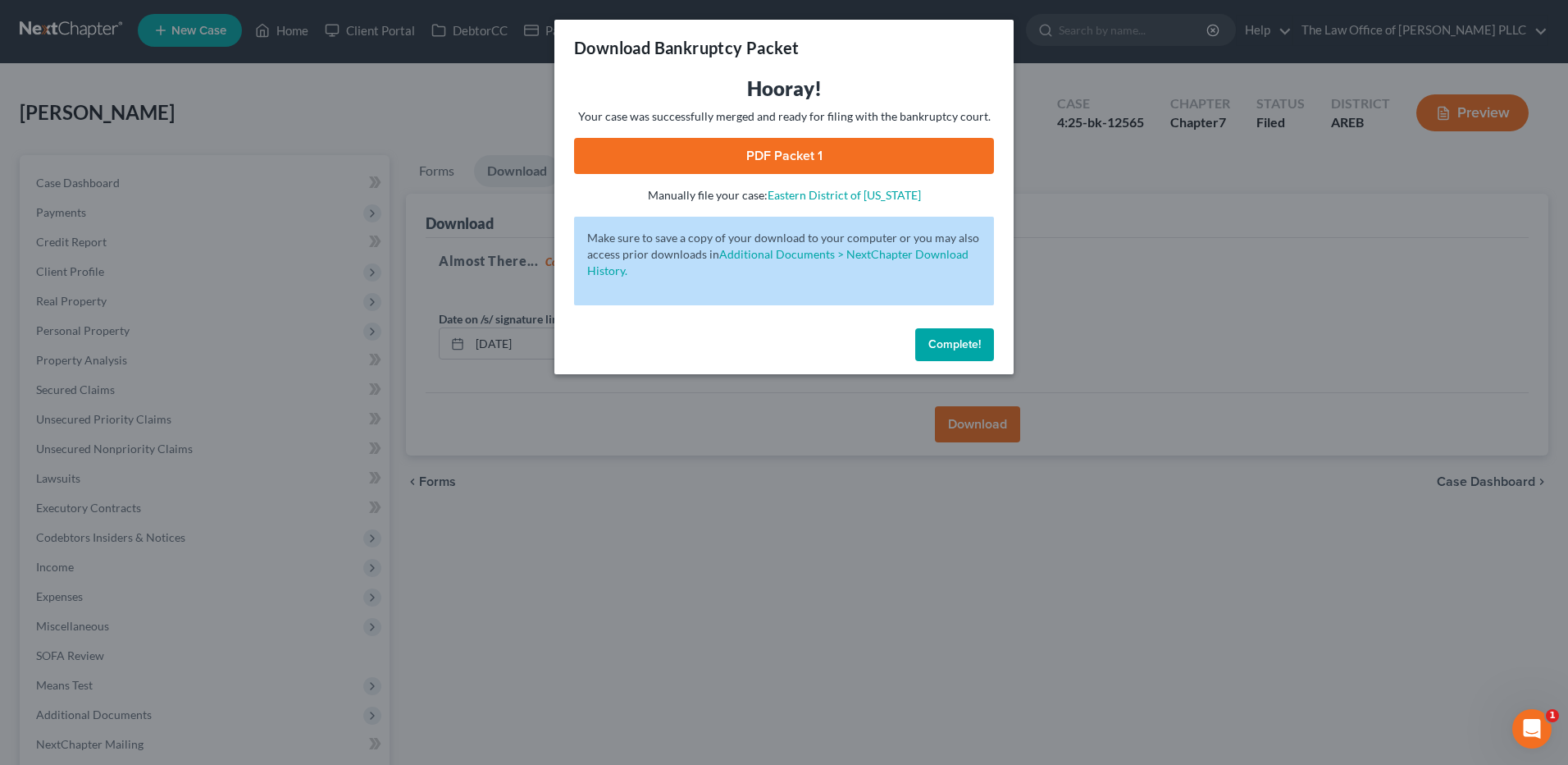
click at [774, 156] on link "PDF Packet 1" at bounding box center [784, 156] width 420 height 36
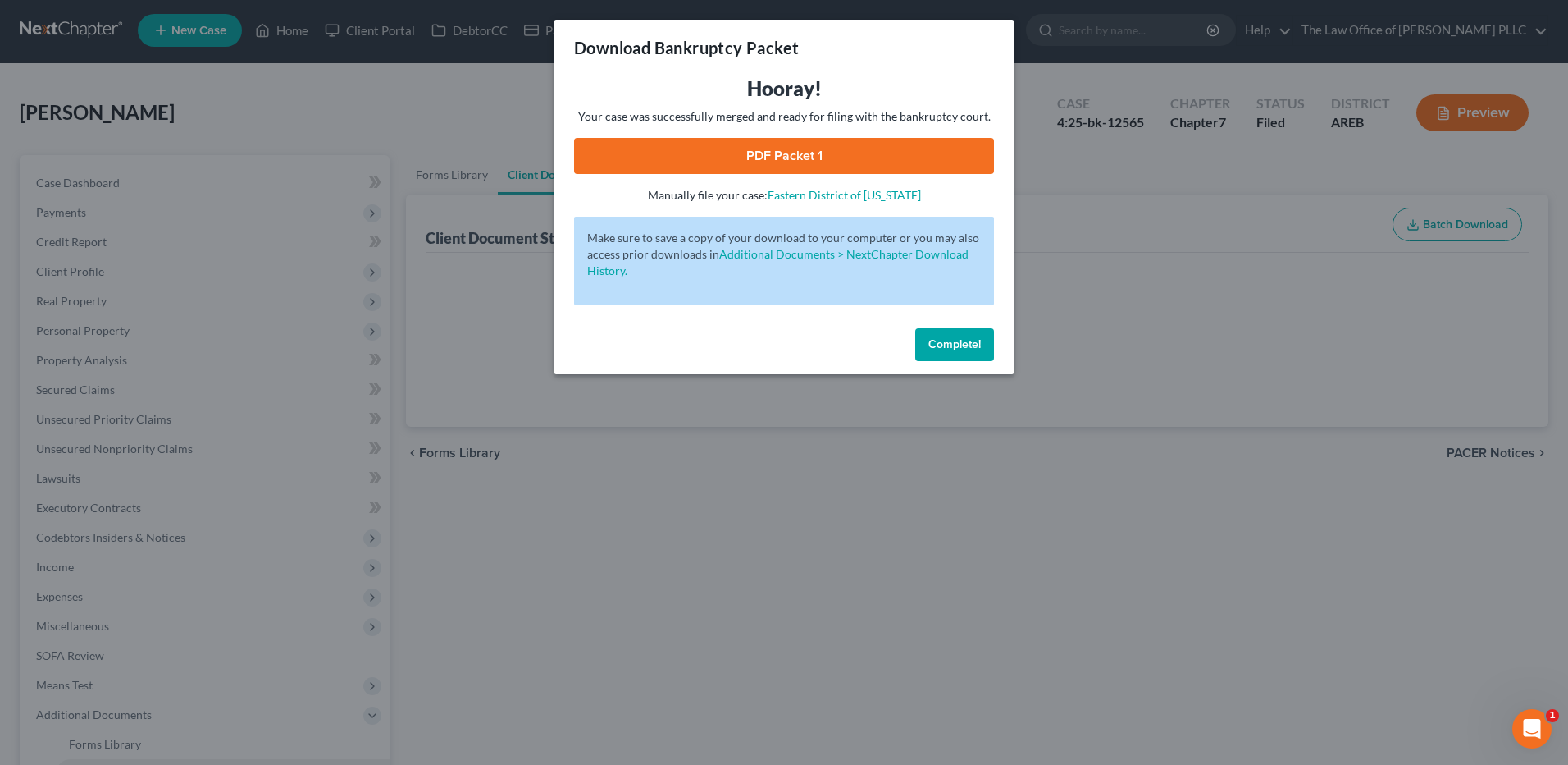
scroll to position [167, 0]
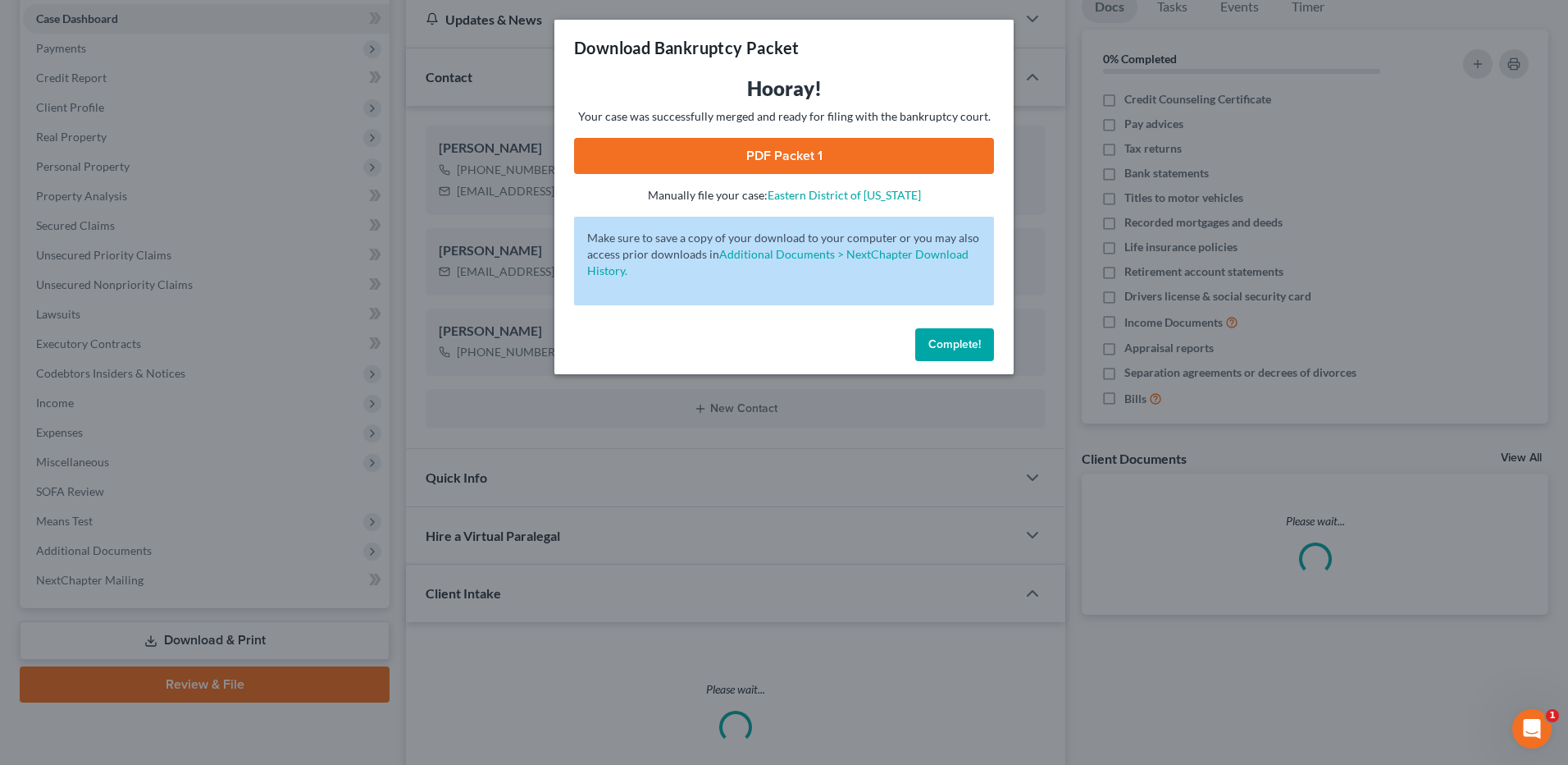
scroll to position [314, 0]
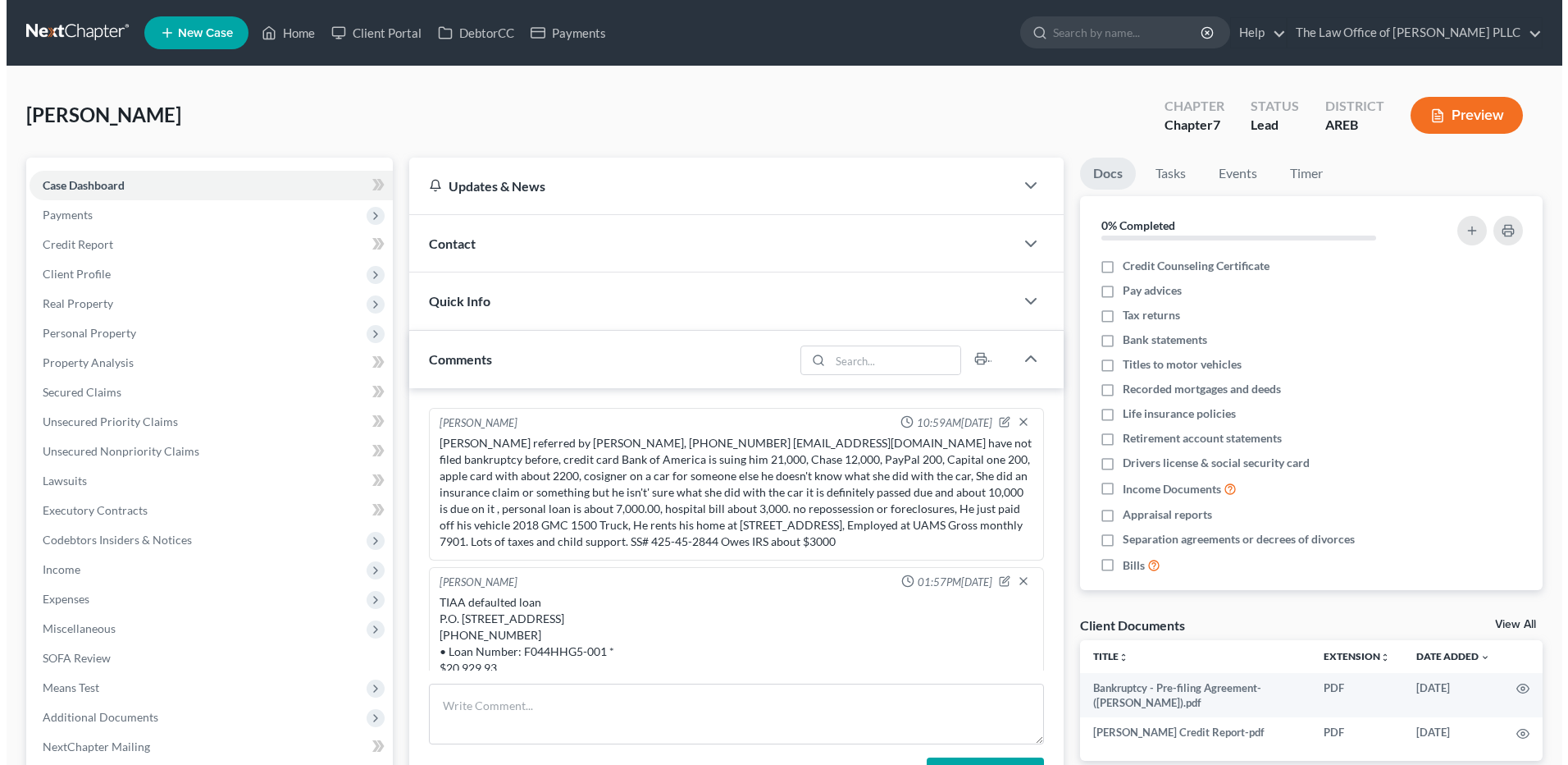
scroll to position [247, 0]
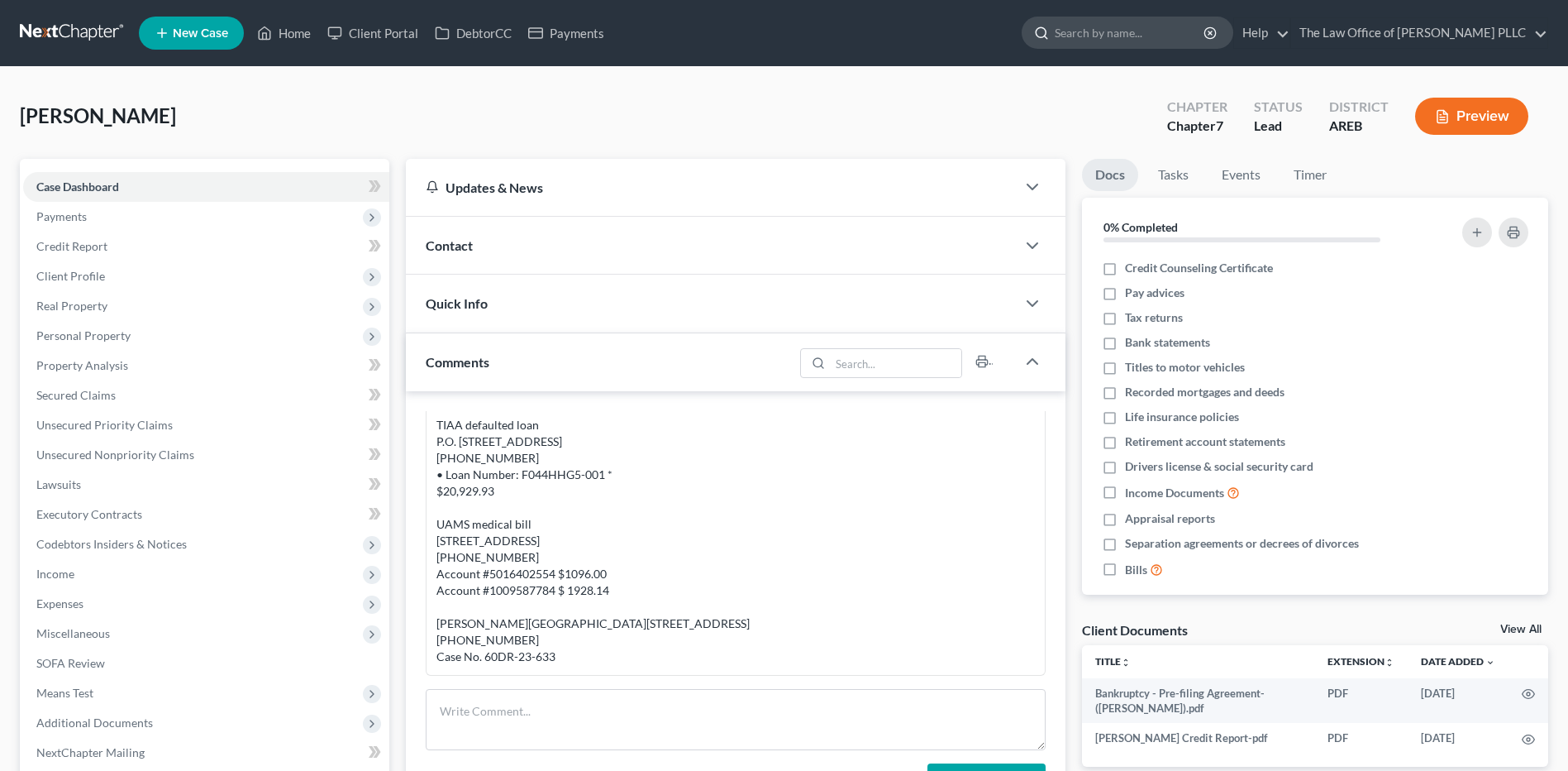
click at [1111, 27] on input "search" at bounding box center [1130, 32] width 152 height 31
type input "block"
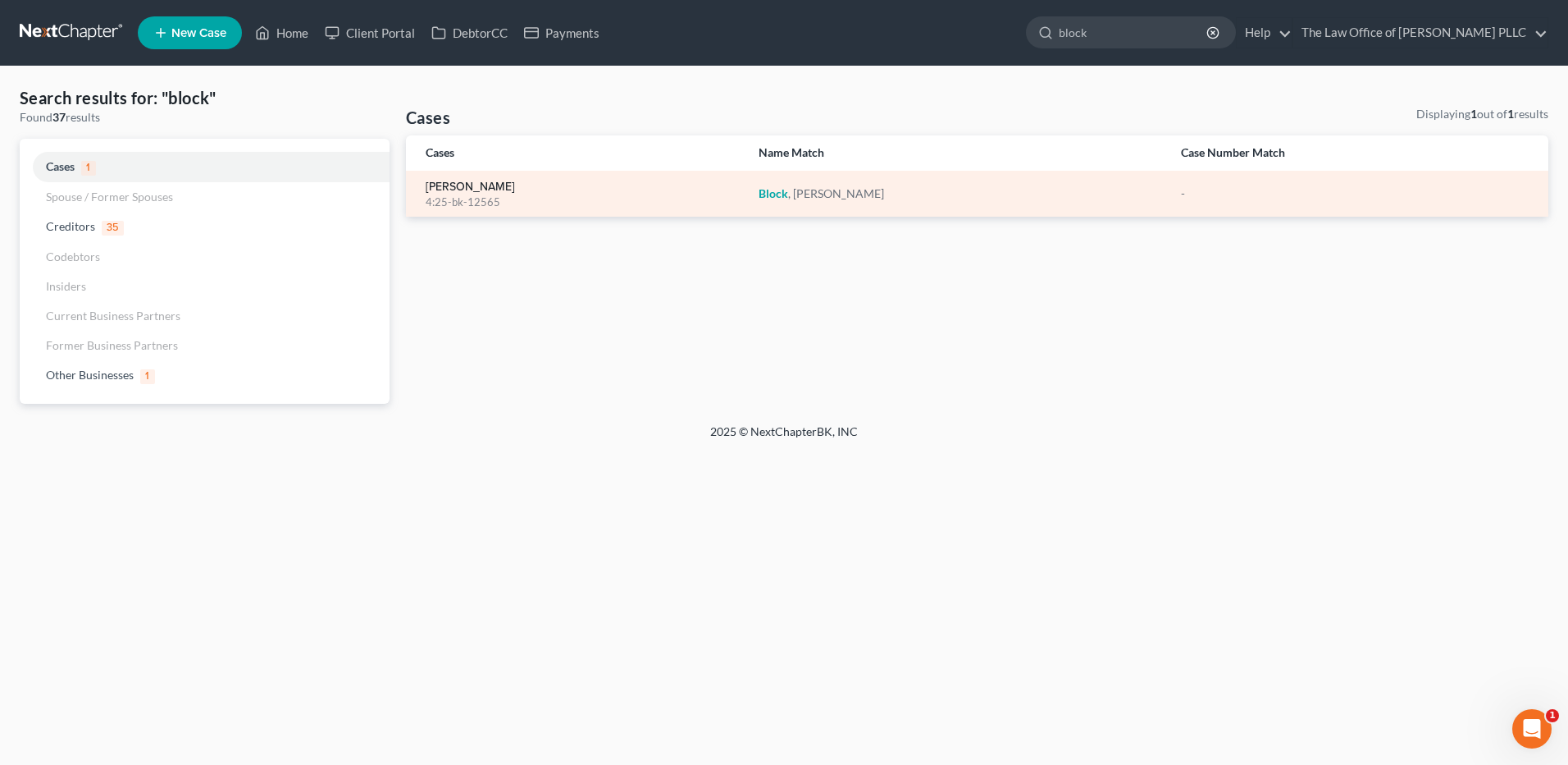
click at [481, 184] on link "[PERSON_NAME]" at bounding box center [470, 187] width 90 height 12
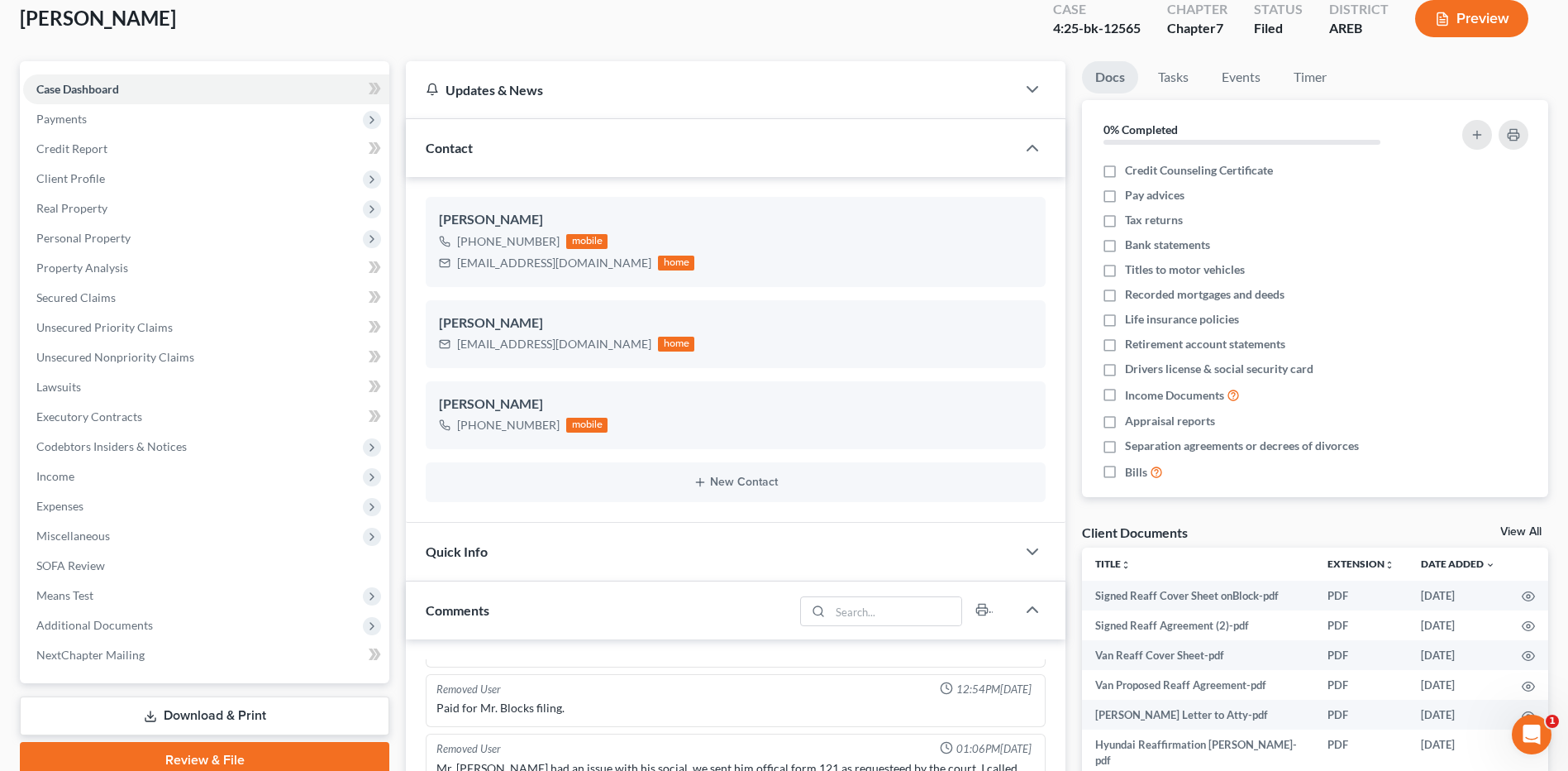
scroll to position [330, 0]
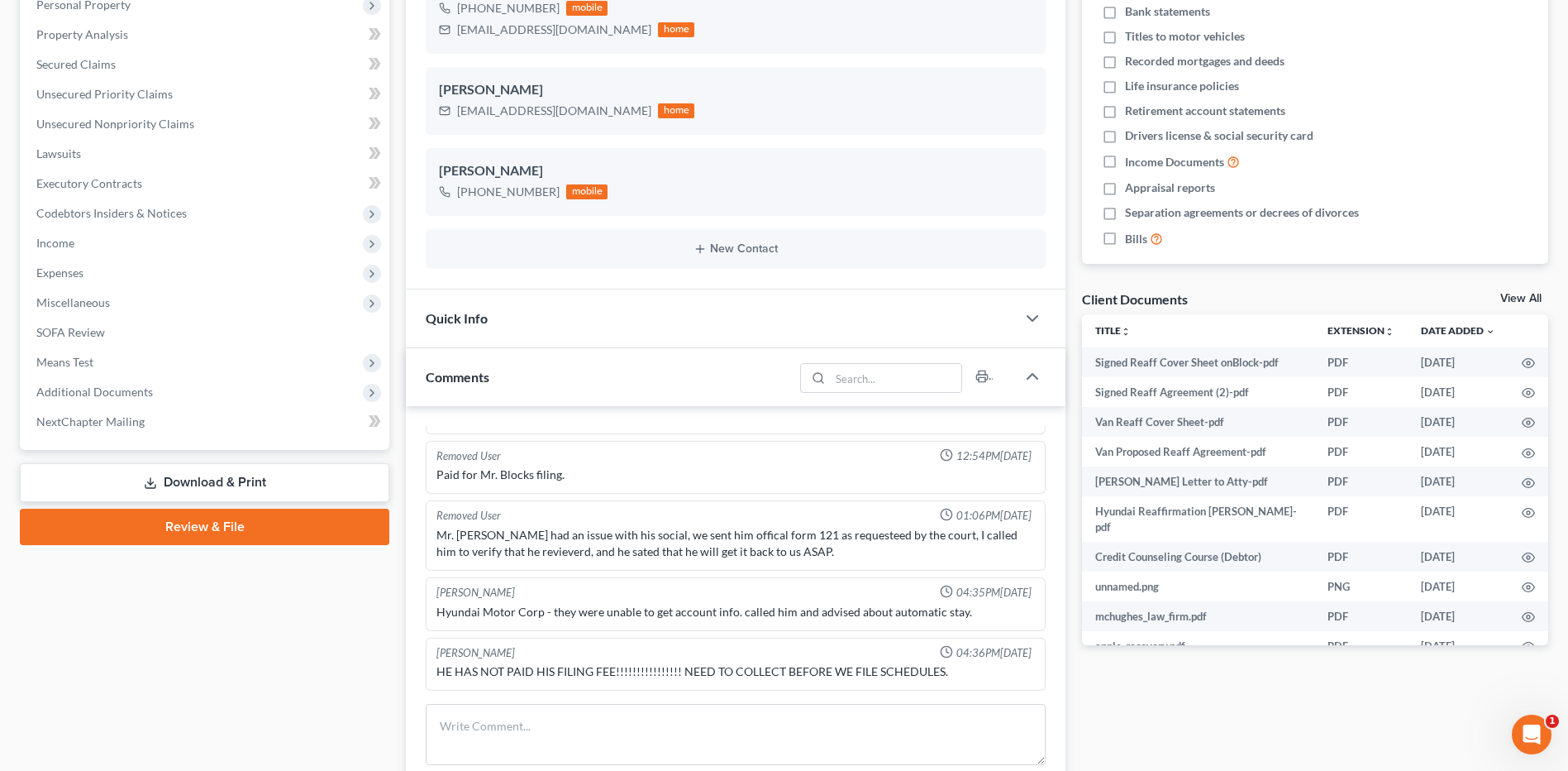
click at [233, 475] on link "Download & Print" at bounding box center [204, 482] width 369 height 39
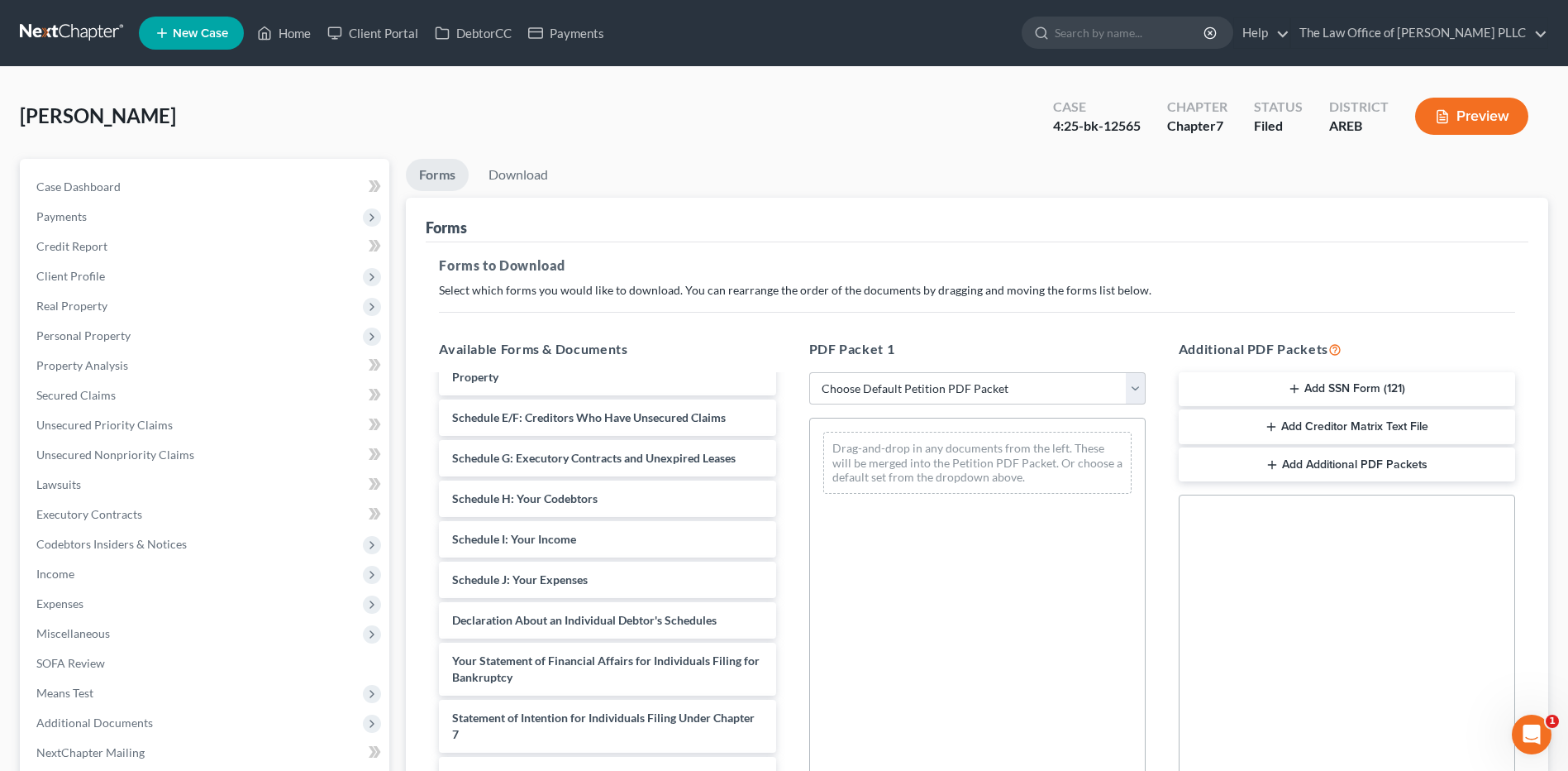
scroll to position [1241, 0]
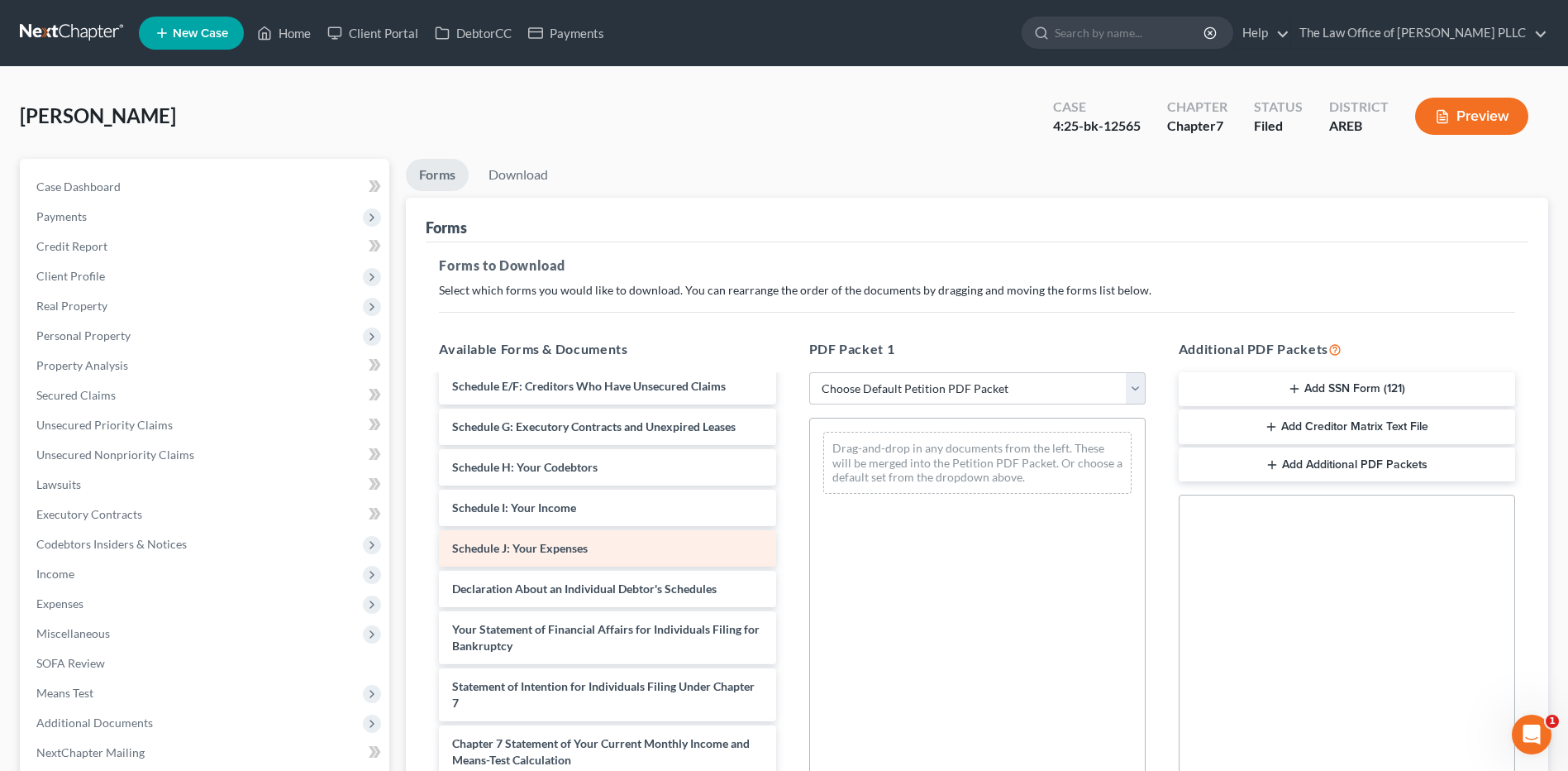
click at [590, 551] on div "Signed Reaff Cover Sheet onBlock-pdf Signed Reaff Agreement (2)-pdf Van Reaff C…" at bounding box center [607, 46] width 363 height 1821
click at [531, 548] on div "Signed Reaff Cover Sheet onBlock-pdf Signed Reaff Agreement (2)-pdf Van Reaff C…" at bounding box center [607, 46] width 363 height 1821
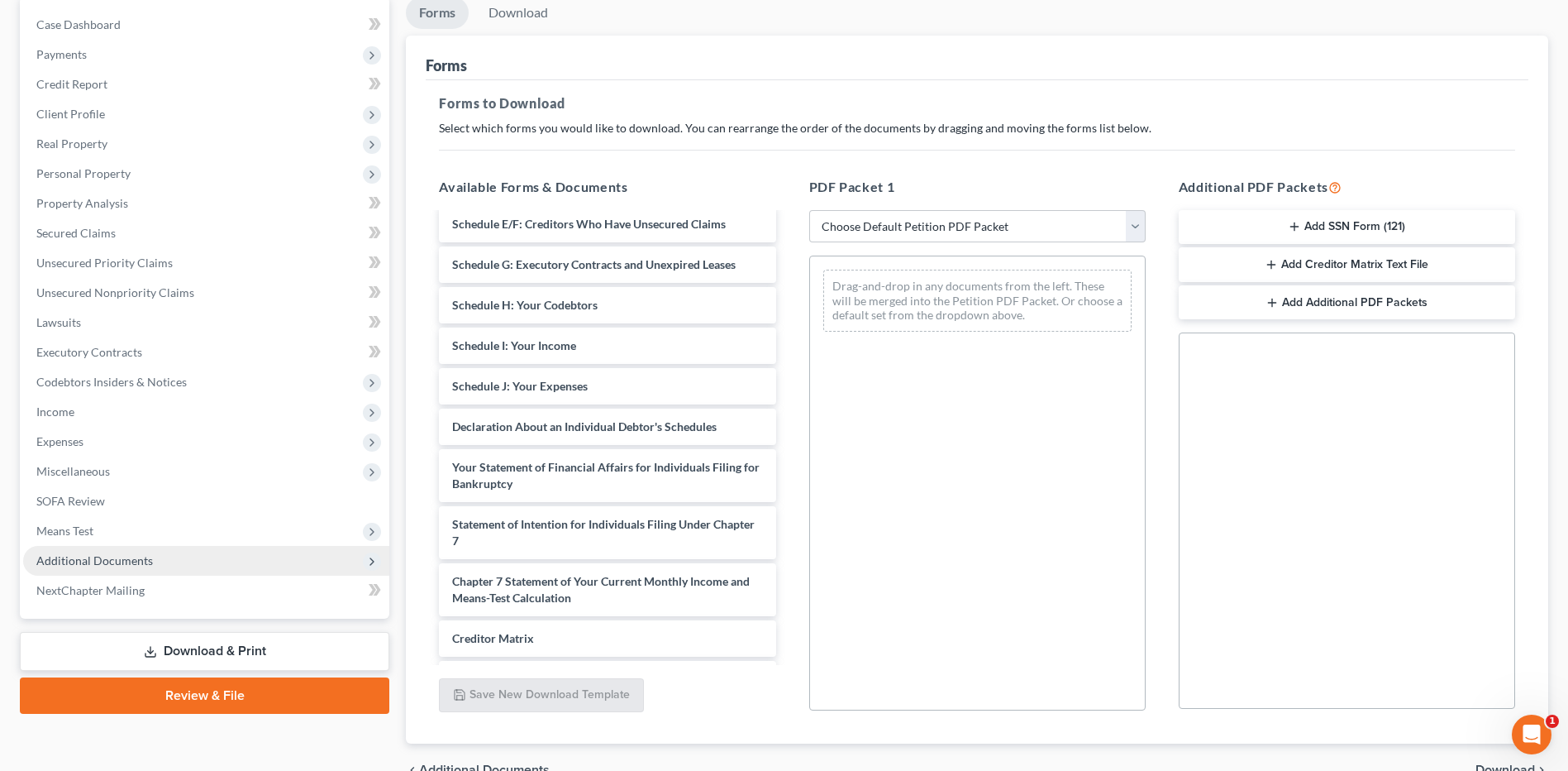
scroll to position [166, 0]
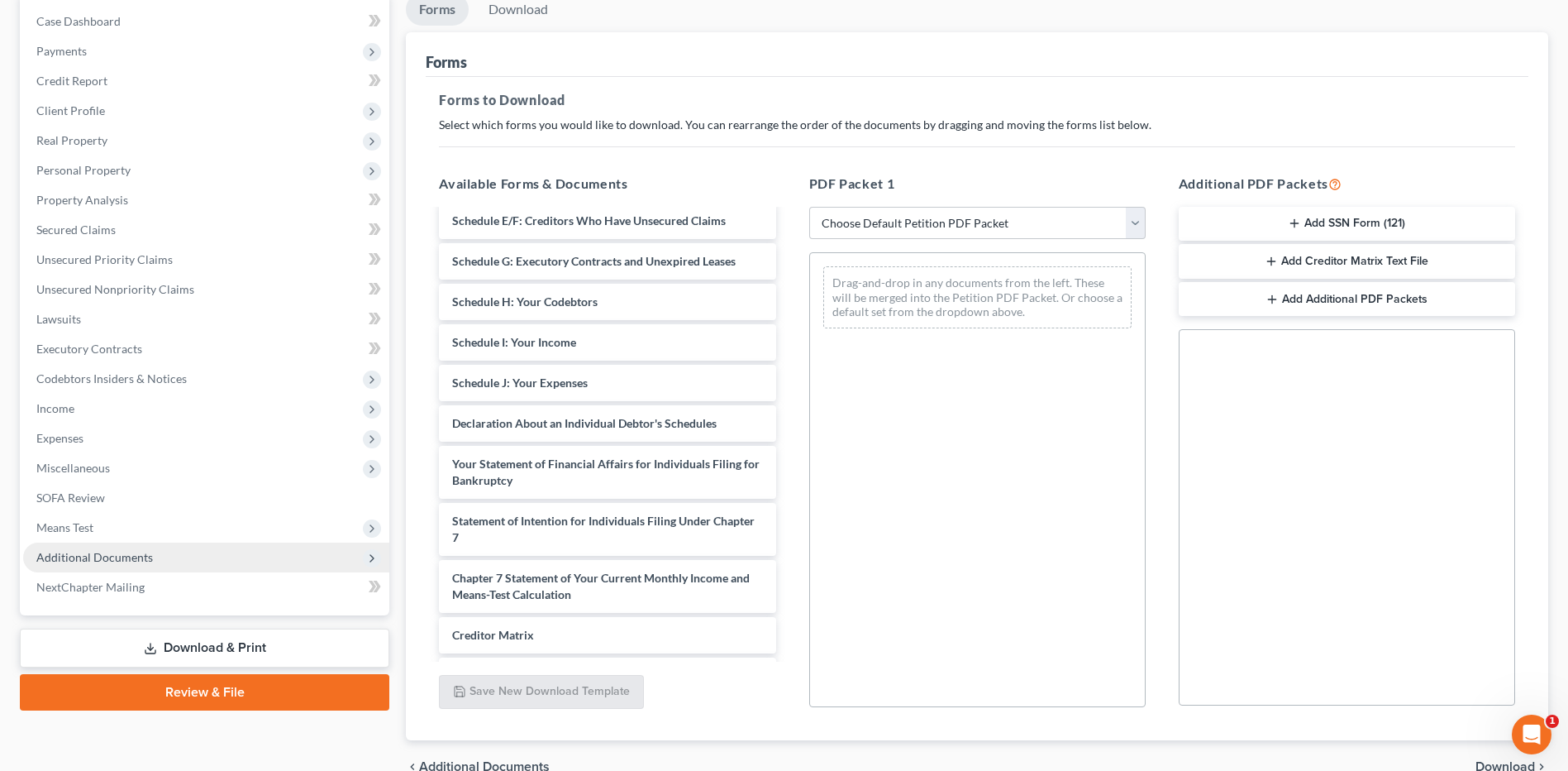
click at [95, 557] on span "Additional Documents" at bounding box center [94, 557] width 117 height 14
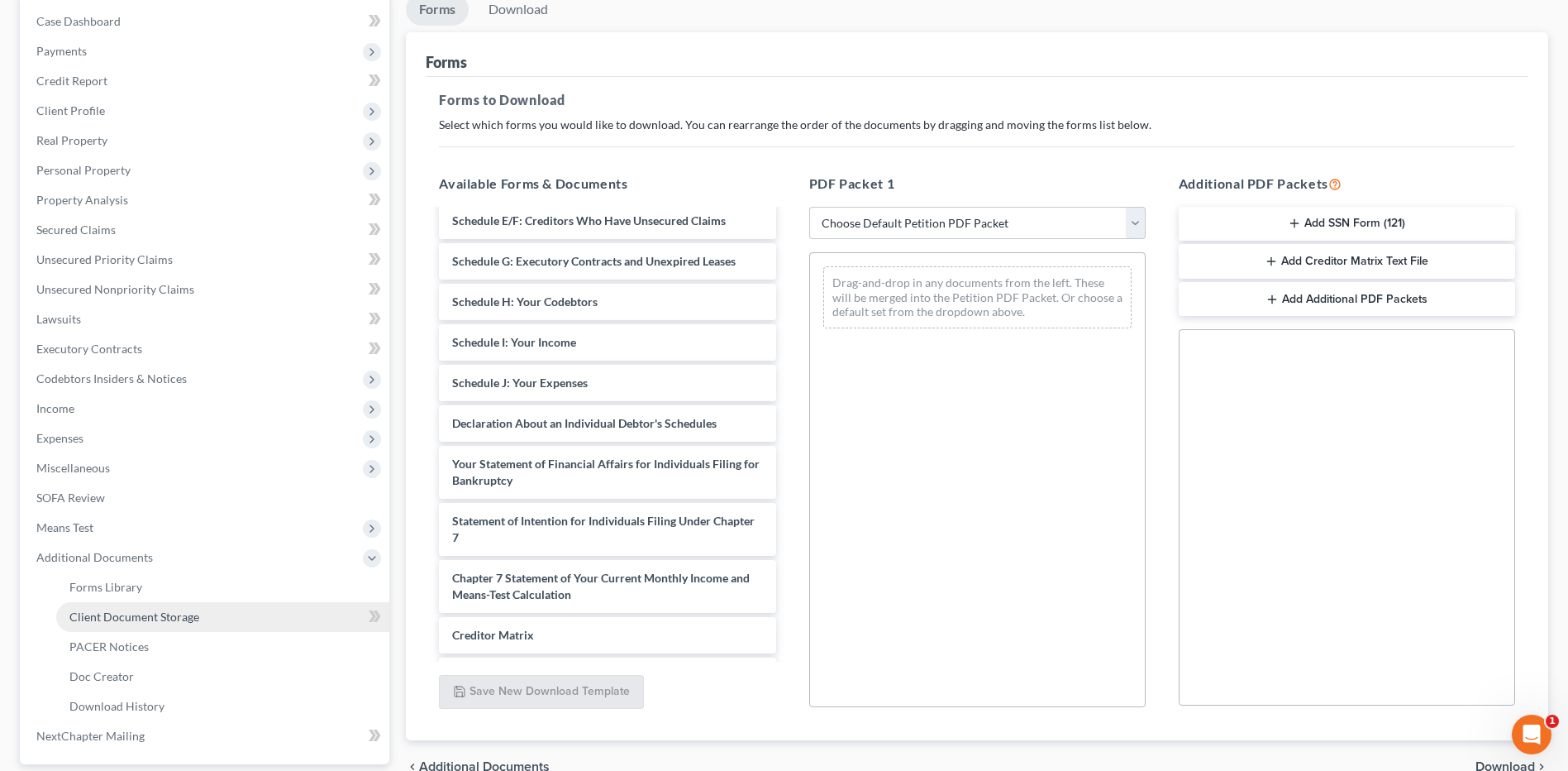
click at [147, 617] on span "Client Document Storage" at bounding box center [134, 616] width 130 height 14
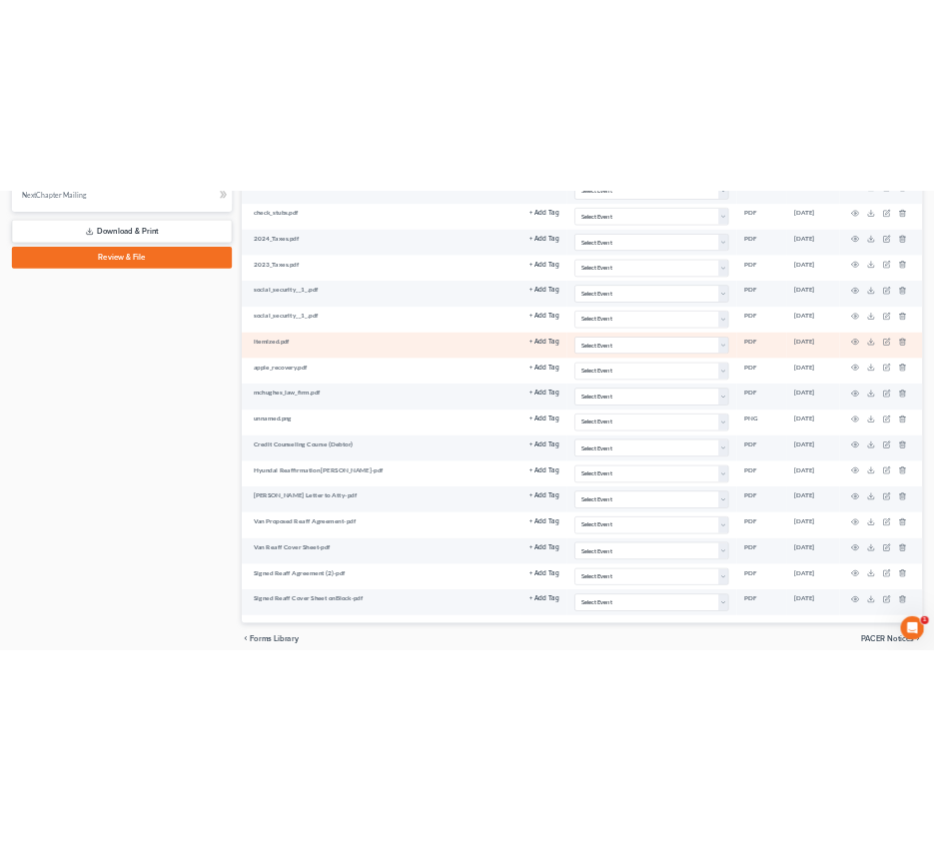
scroll to position [1098, 0]
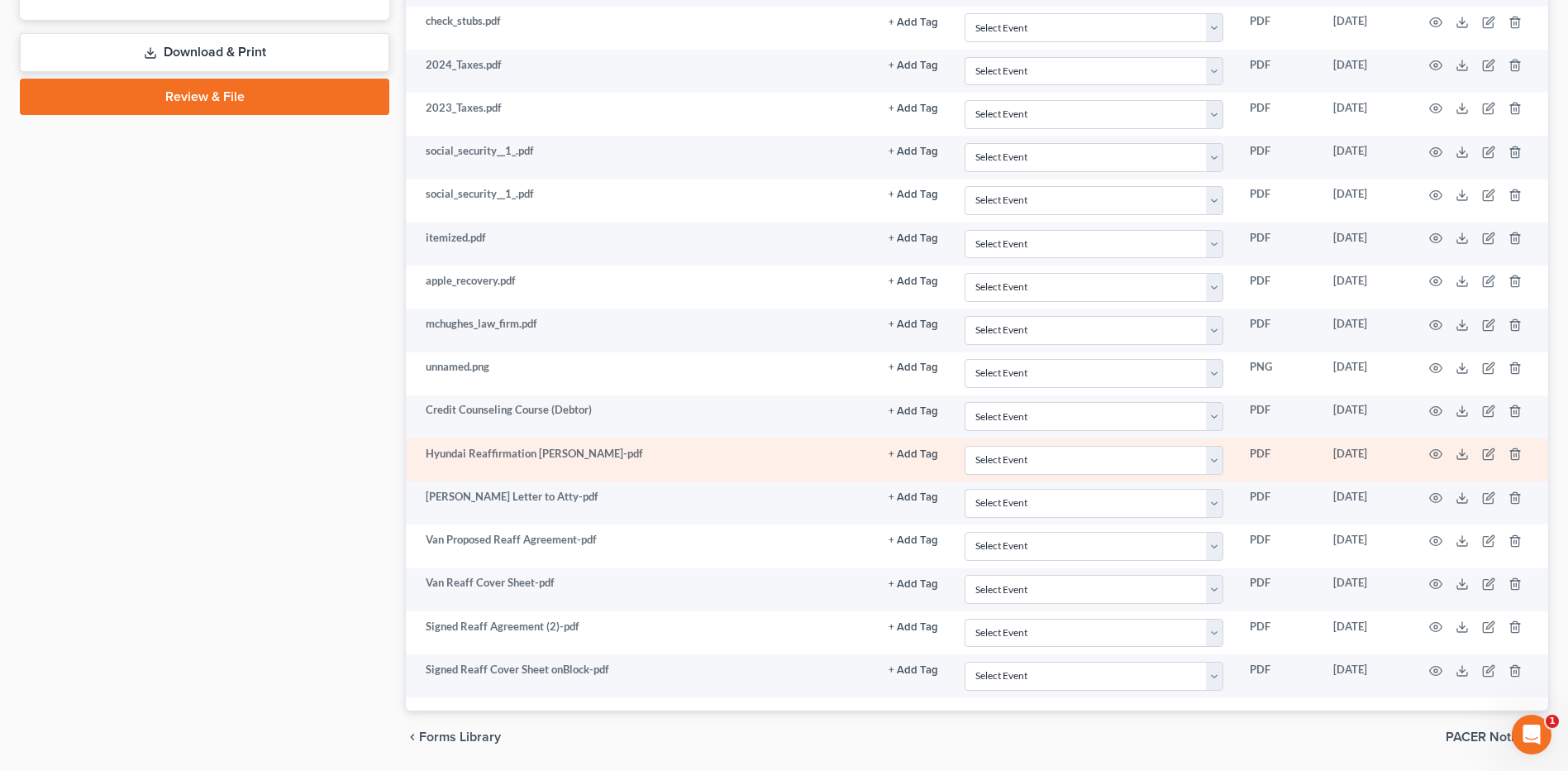
click at [536, 467] on td "Hyundai Reaffirmation [PERSON_NAME]-pdf" at bounding box center [640, 460] width 469 height 43
click at [1440, 449] on icon "button" at bounding box center [1436, 454] width 13 height 13
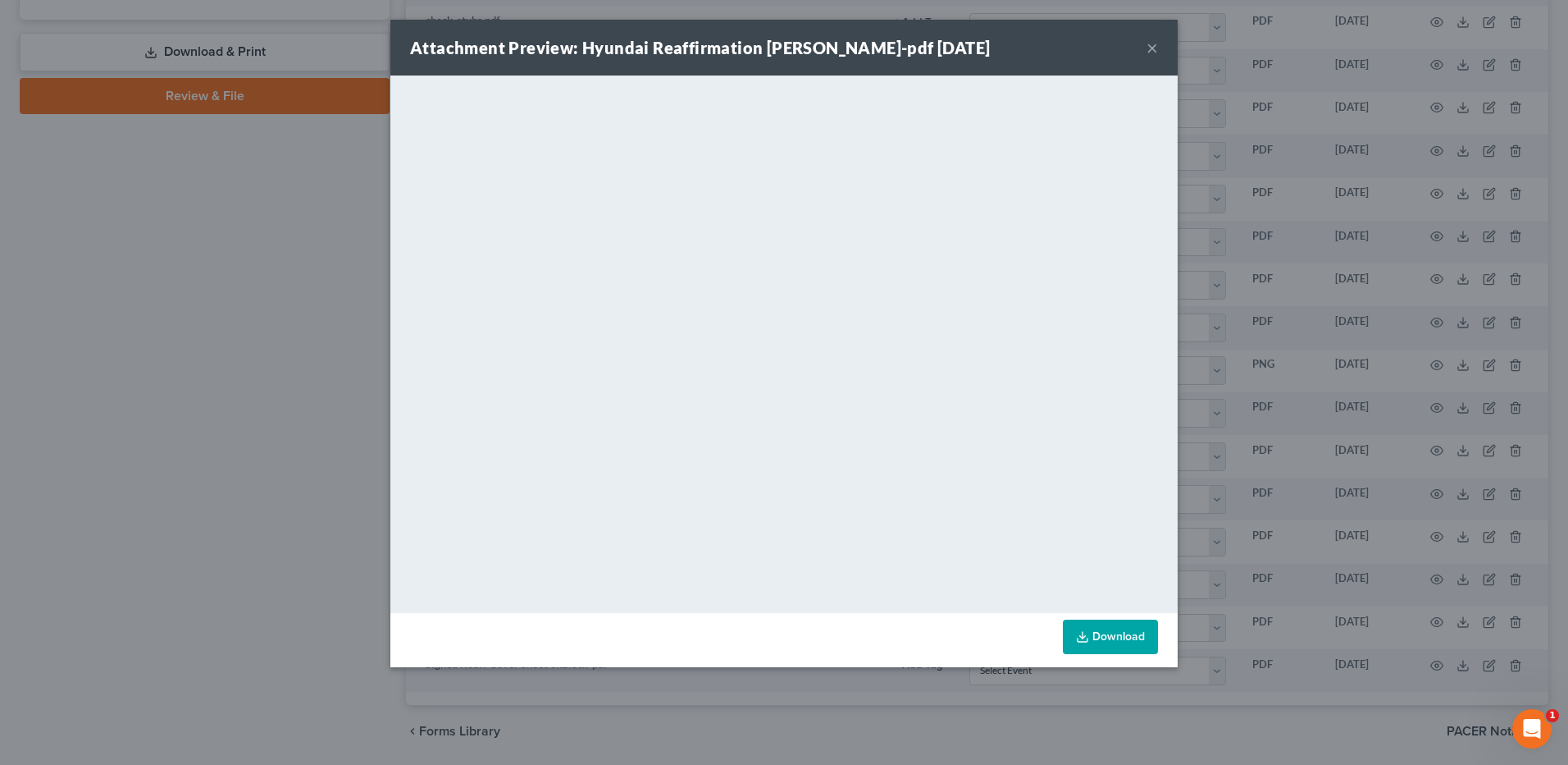
drag, startPoint x: 1152, startPoint y: 41, endPoint x: 1147, endPoint y: 48, distance: 8.6
click at [1152, 43] on button "×" at bounding box center [1152, 48] width 11 height 20
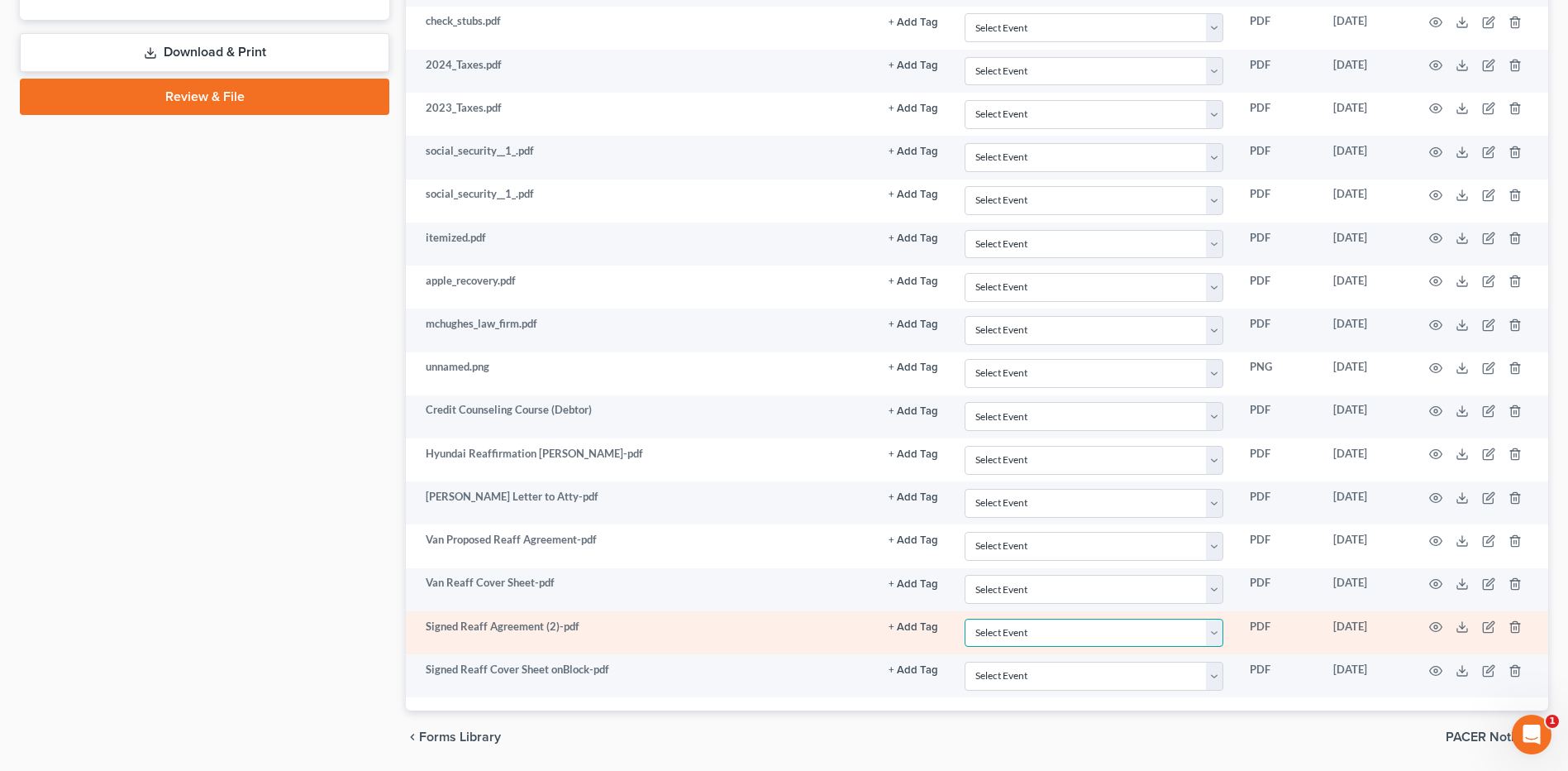
click at [1212, 635] on select "Select Event Certificate of Credit Counseling - Debtor Certificate of Credit Co…" at bounding box center [1094, 633] width 259 height 29
click at [1215, 634] on select "Select Event Certificate of Credit Counseling - Debtor Certificate of Credit Co…" at bounding box center [1094, 633] width 259 height 29
click at [1491, 626] on icon "button" at bounding box center [1489, 625] width 7 height 7
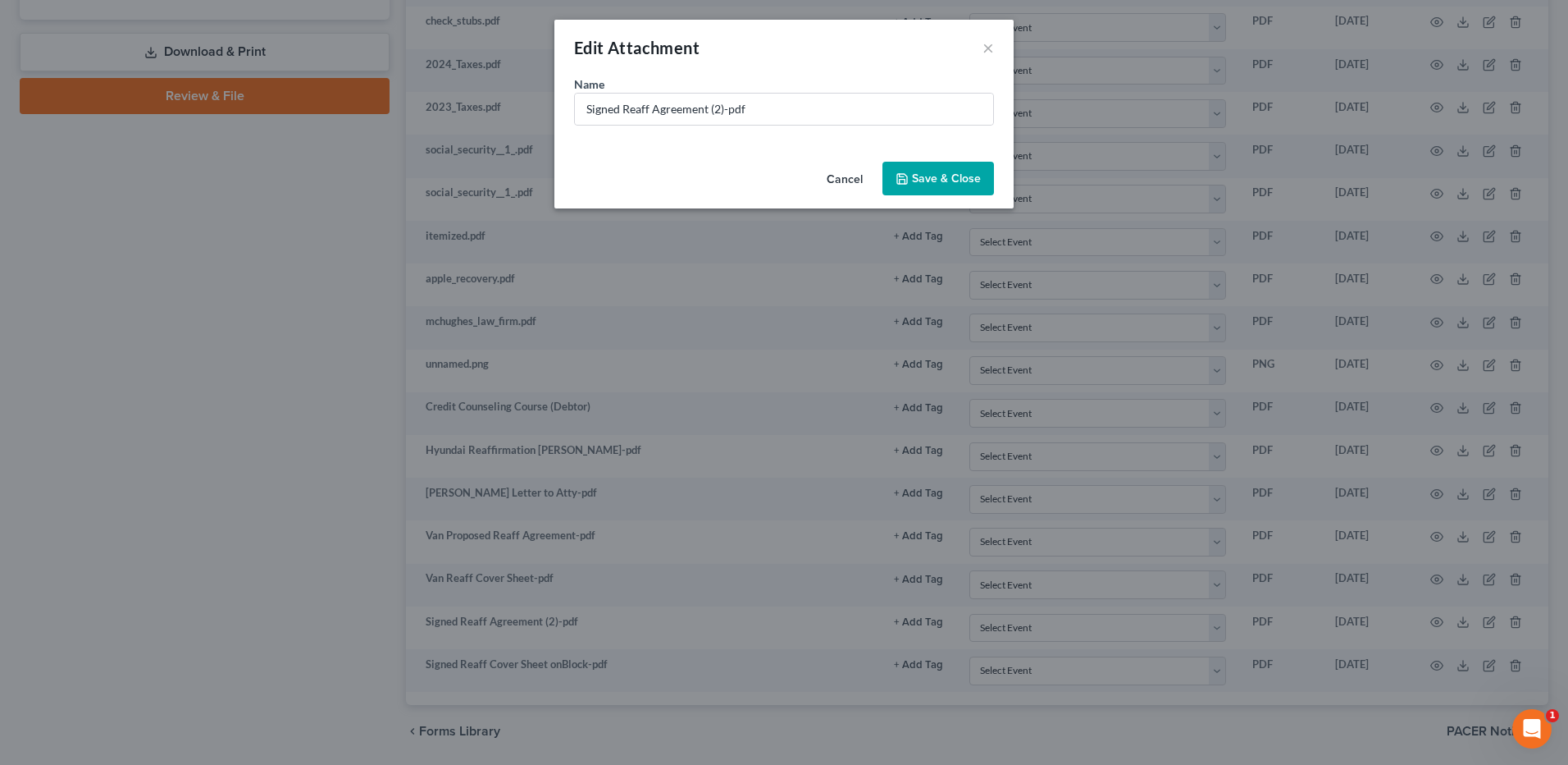
click at [965, 173] on span "Save & Close" at bounding box center [946, 178] width 69 height 14
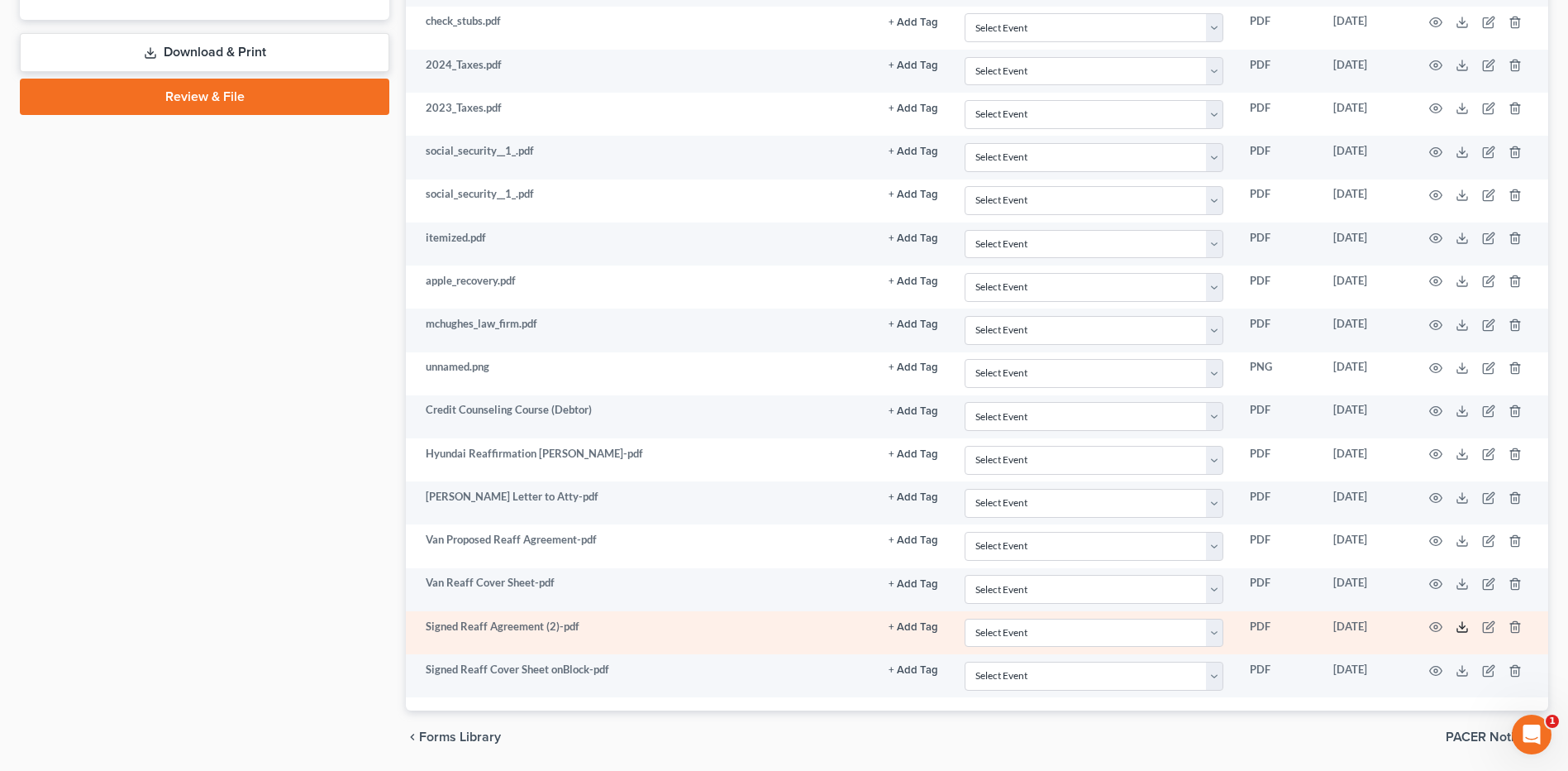
click at [1468, 628] on icon at bounding box center [1462, 627] width 13 height 13
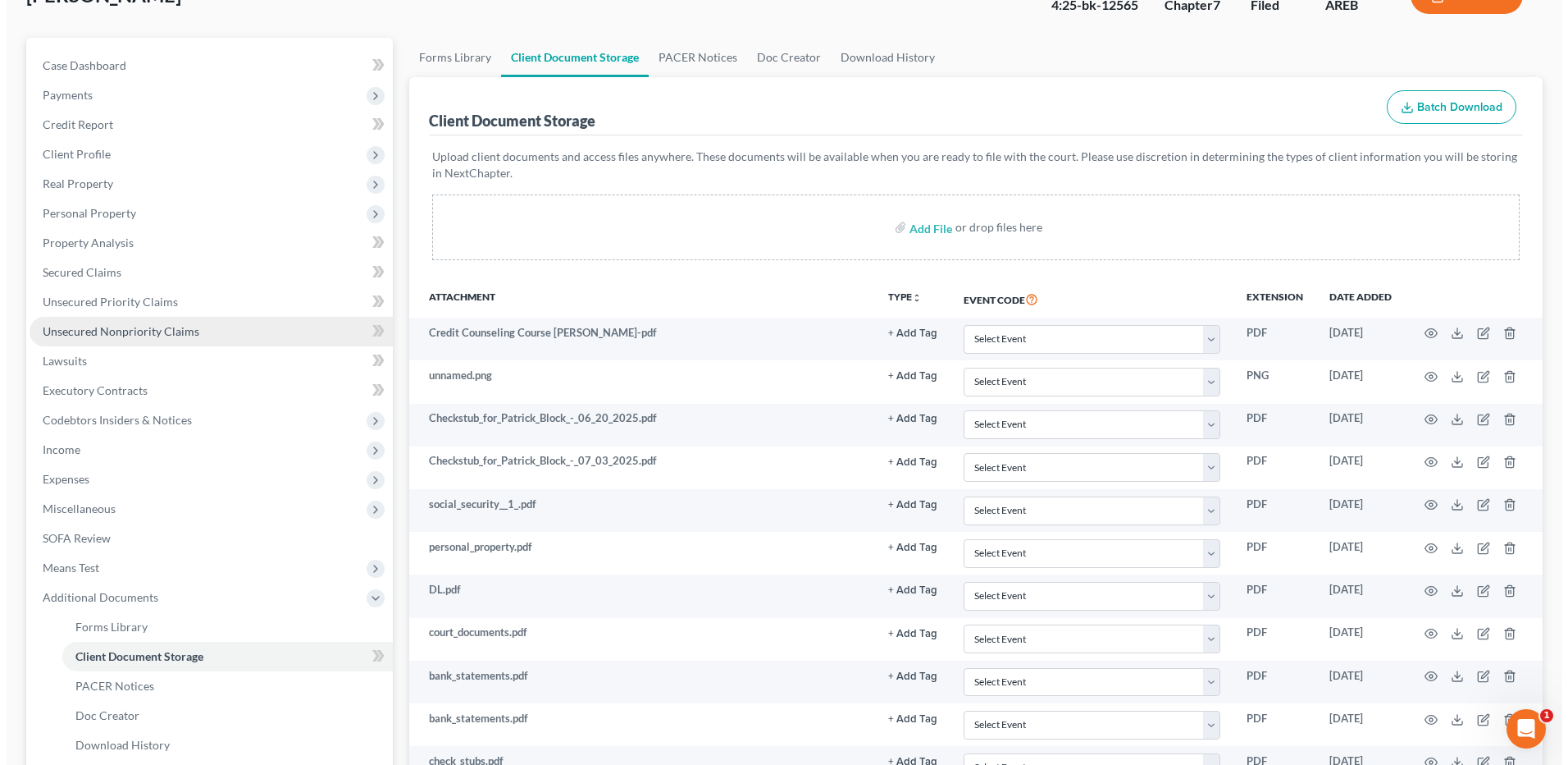
scroll to position [0, 0]
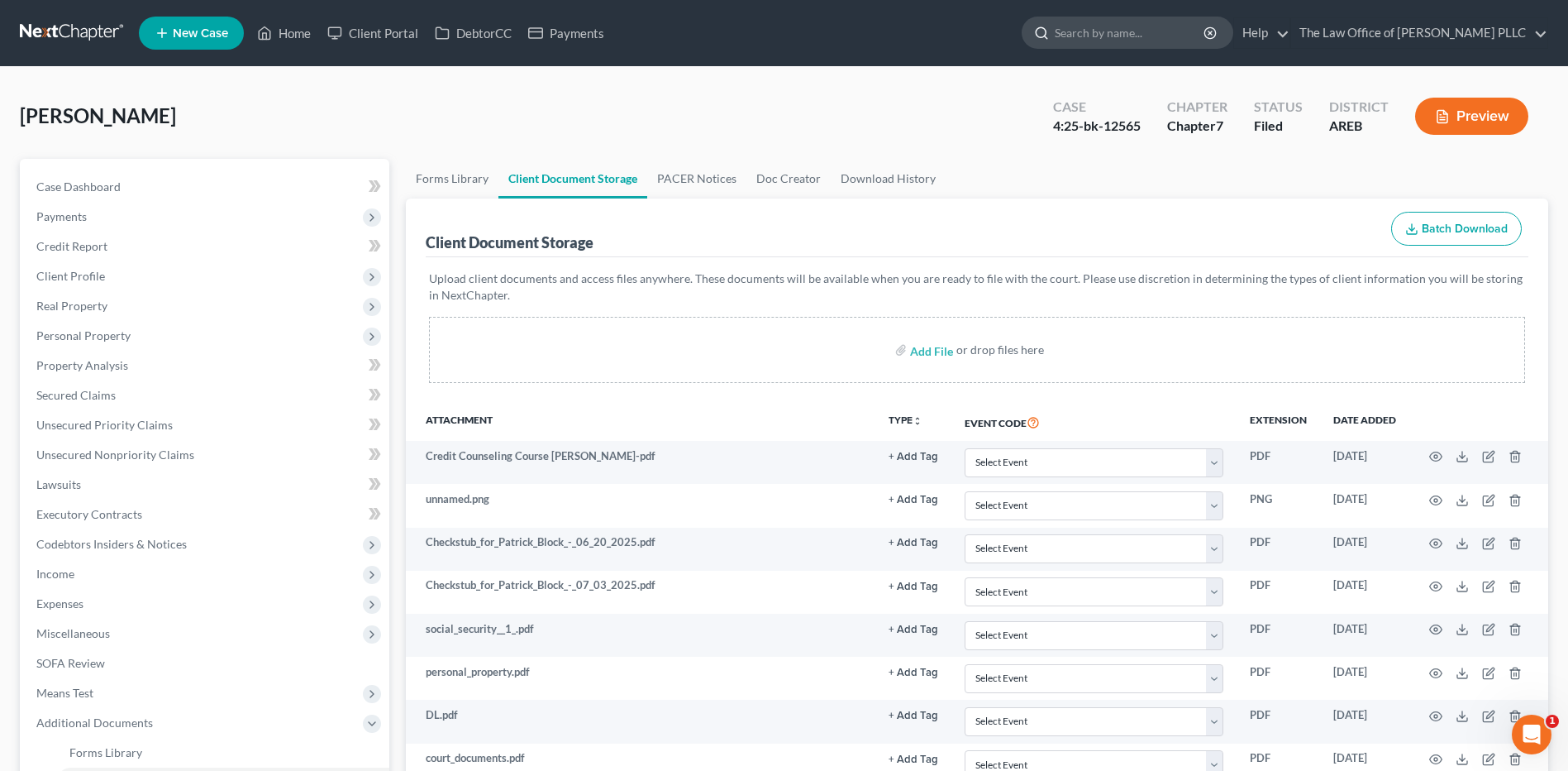
click at [1073, 41] on input "search" at bounding box center [1130, 32] width 152 height 31
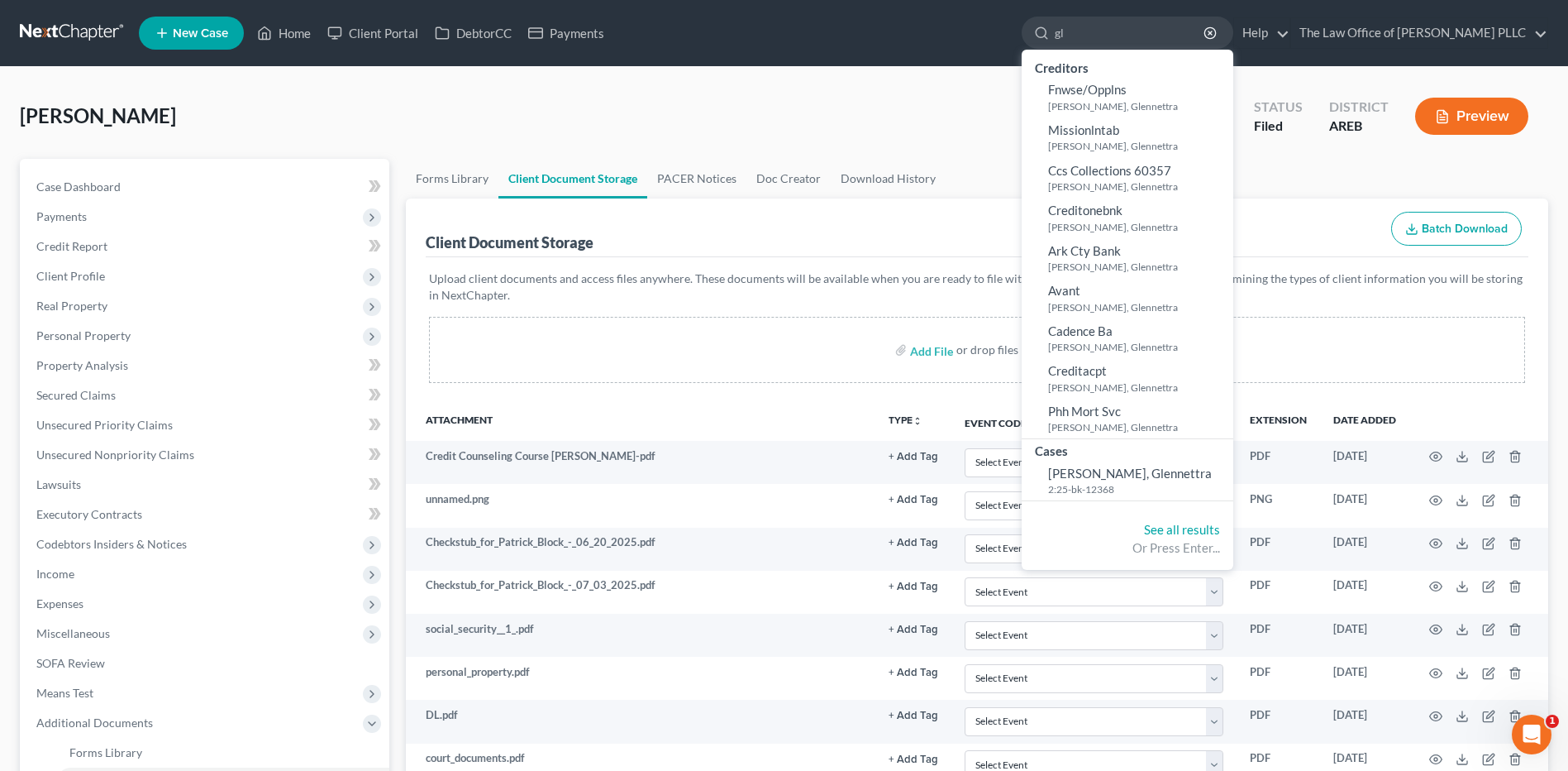
type input "g"
type input "green"
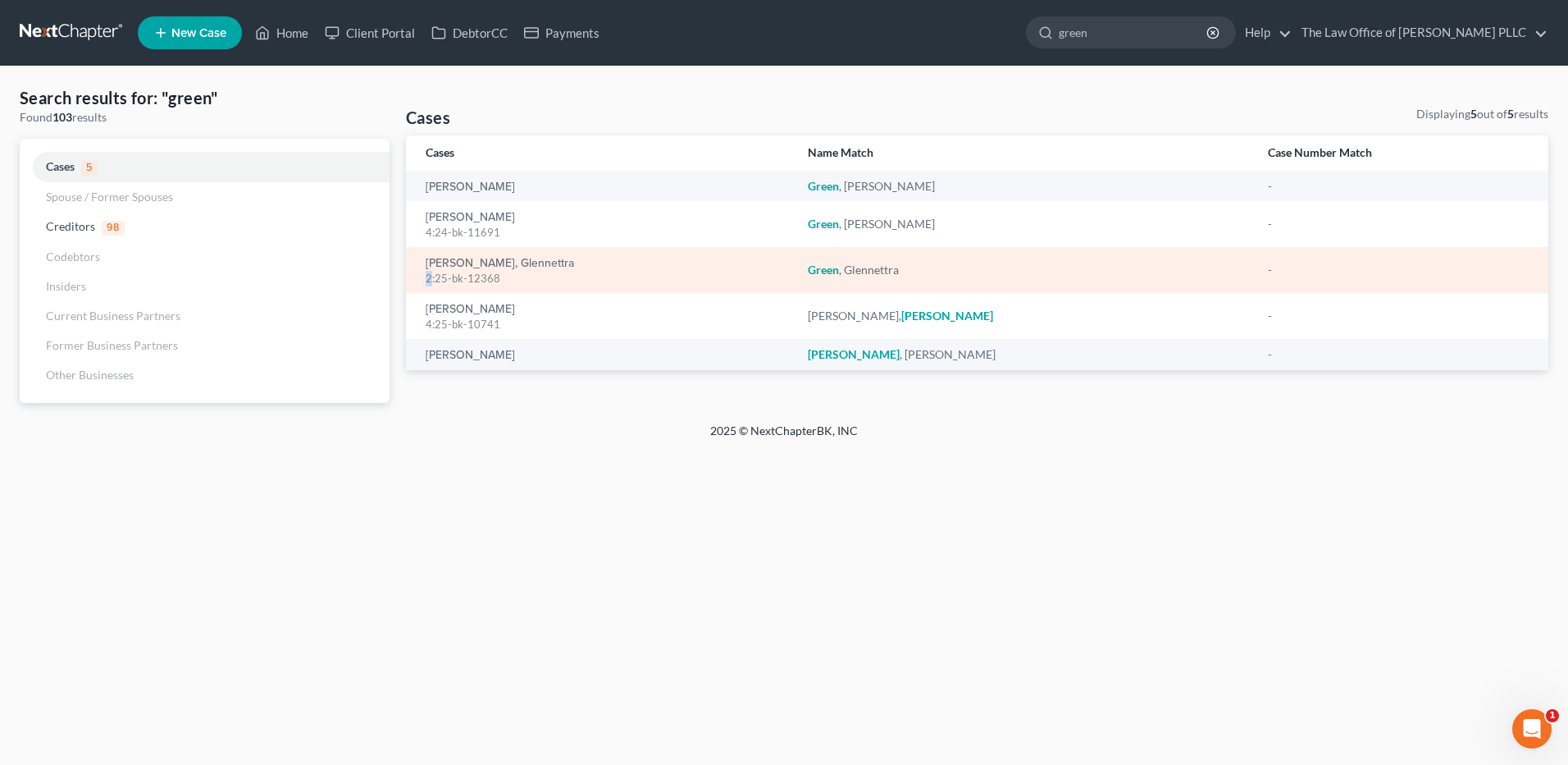
click at [430, 272] on div "2:25-bk-12368" at bounding box center [603, 278] width 356 height 16
click at [833, 275] on div "Green , Glennettra" at bounding box center [1023, 270] width 433 height 16
click at [807, 266] on em "Green" at bounding box center [823, 270] width 31 height 14
click at [489, 275] on div "2:25-bk-12368" at bounding box center [603, 278] width 356 height 16
click at [691, 266] on div "Green, Glennettra 2:25-bk-12368" at bounding box center [603, 270] width 356 height 32
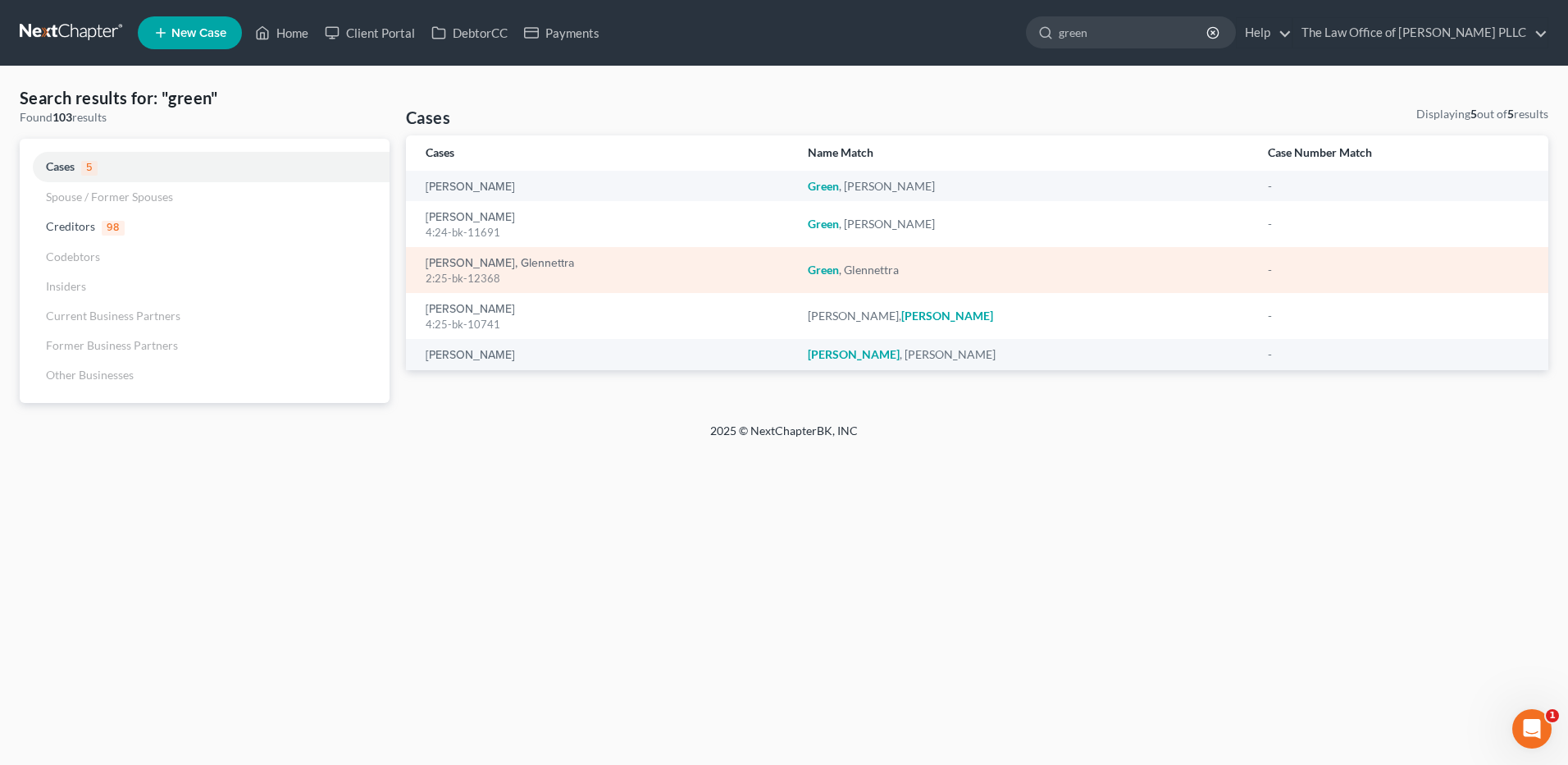
click at [812, 270] on em "Green" at bounding box center [823, 270] width 31 height 14
click at [451, 274] on div "2:25-bk-12368" at bounding box center [603, 278] width 356 height 16
click at [453, 274] on div "2:25-bk-12368" at bounding box center [603, 278] width 356 height 16
click at [818, 268] on em "Green" at bounding box center [823, 270] width 31 height 14
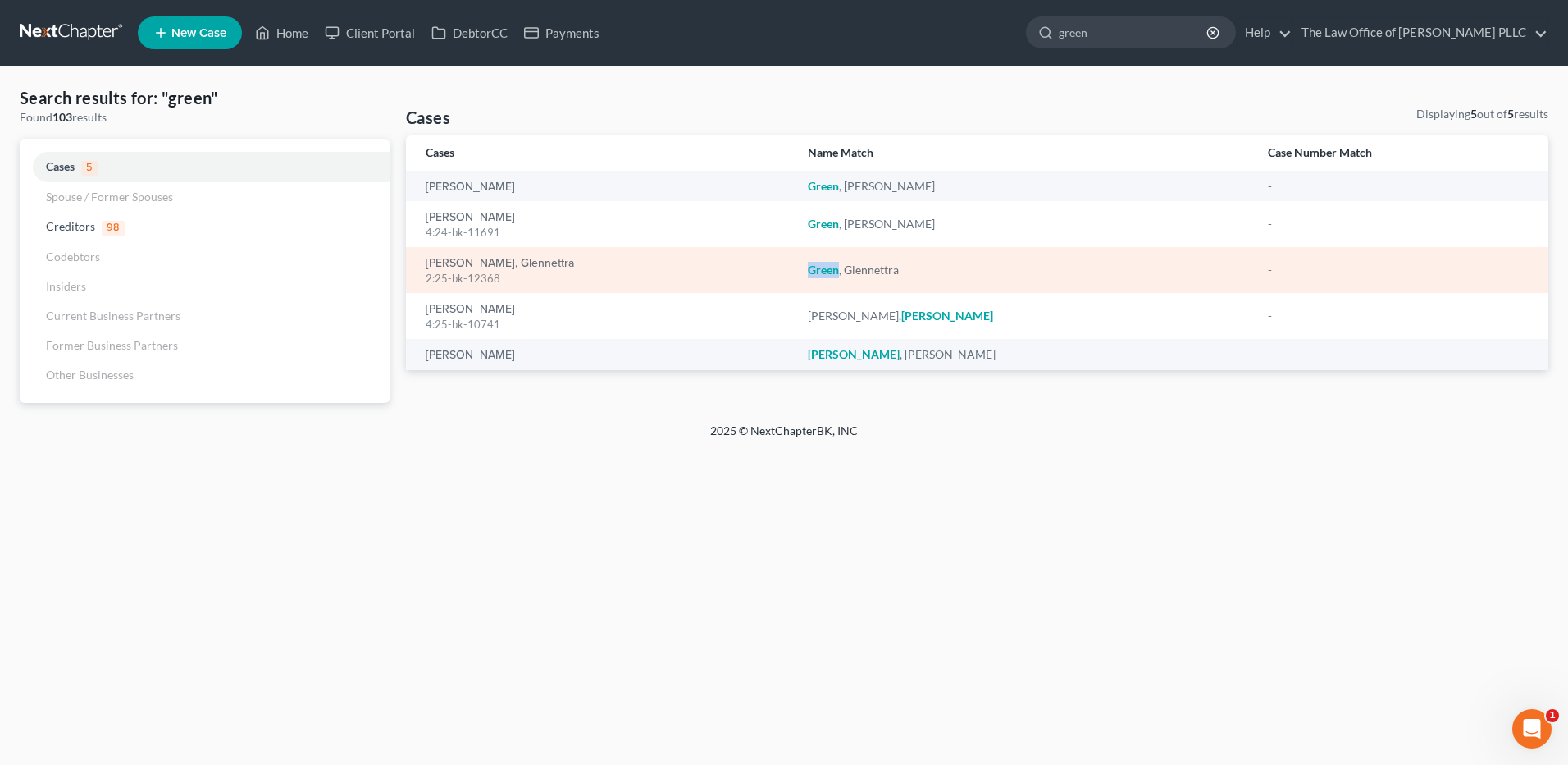
click at [818, 268] on em "Green" at bounding box center [823, 270] width 31 height 14
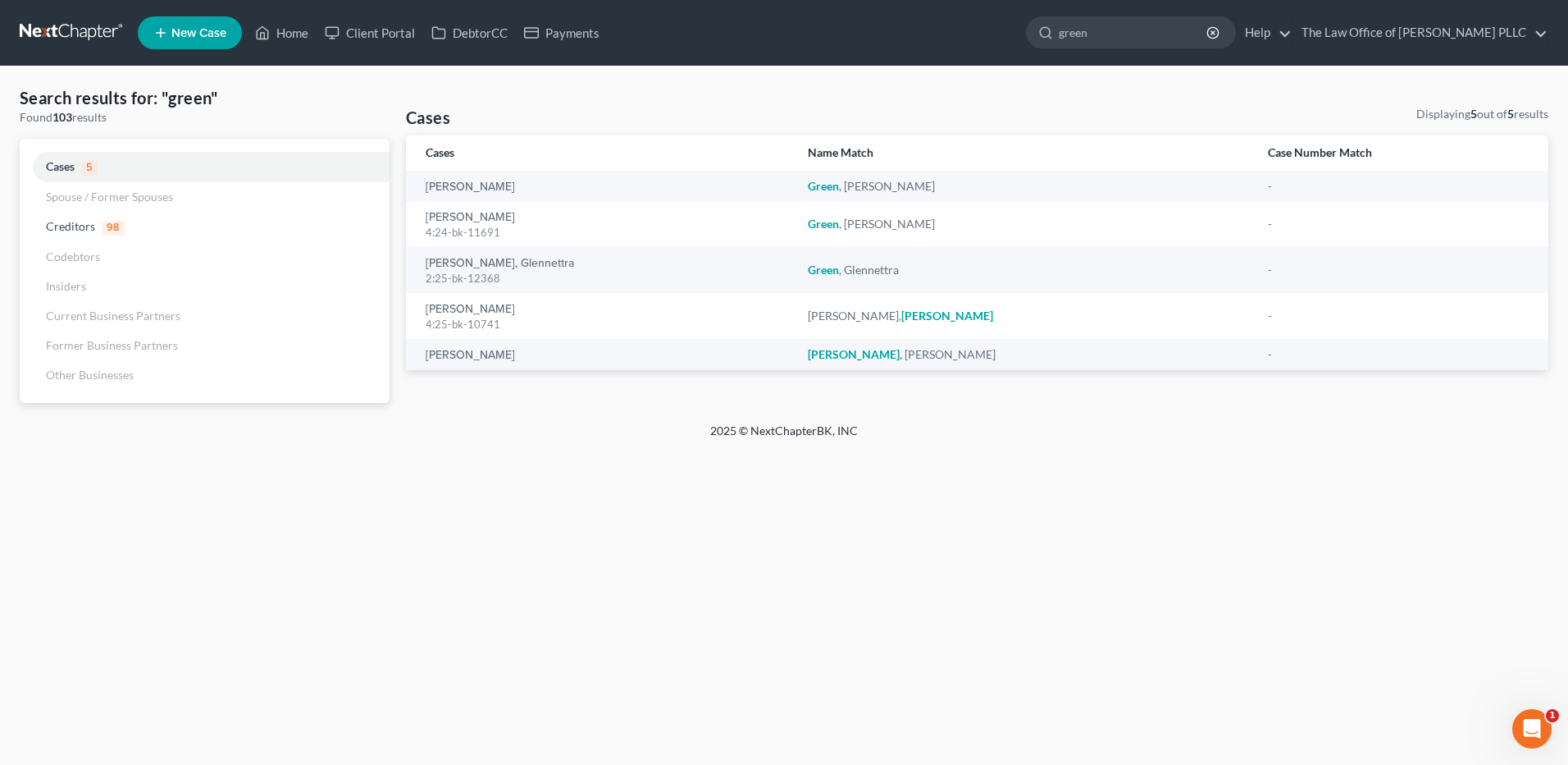
click at [651, 53] on nav "Home New Case Client Portal DebtorCC Payments The Law Office of Furonda Brasfie…" at bounding box center [784, 33] width 1568 height 66
drag, startPoint x: 1097, startPoint y: 31, endPoint x: 1027, endPoint y: 35, distance: 70.1
click at [1027, 35] on ul "New Case Home Client Portal DebtorCC Payments - No Result - See all results Or …" at bounding box center [843, 33] width 1410 height 43
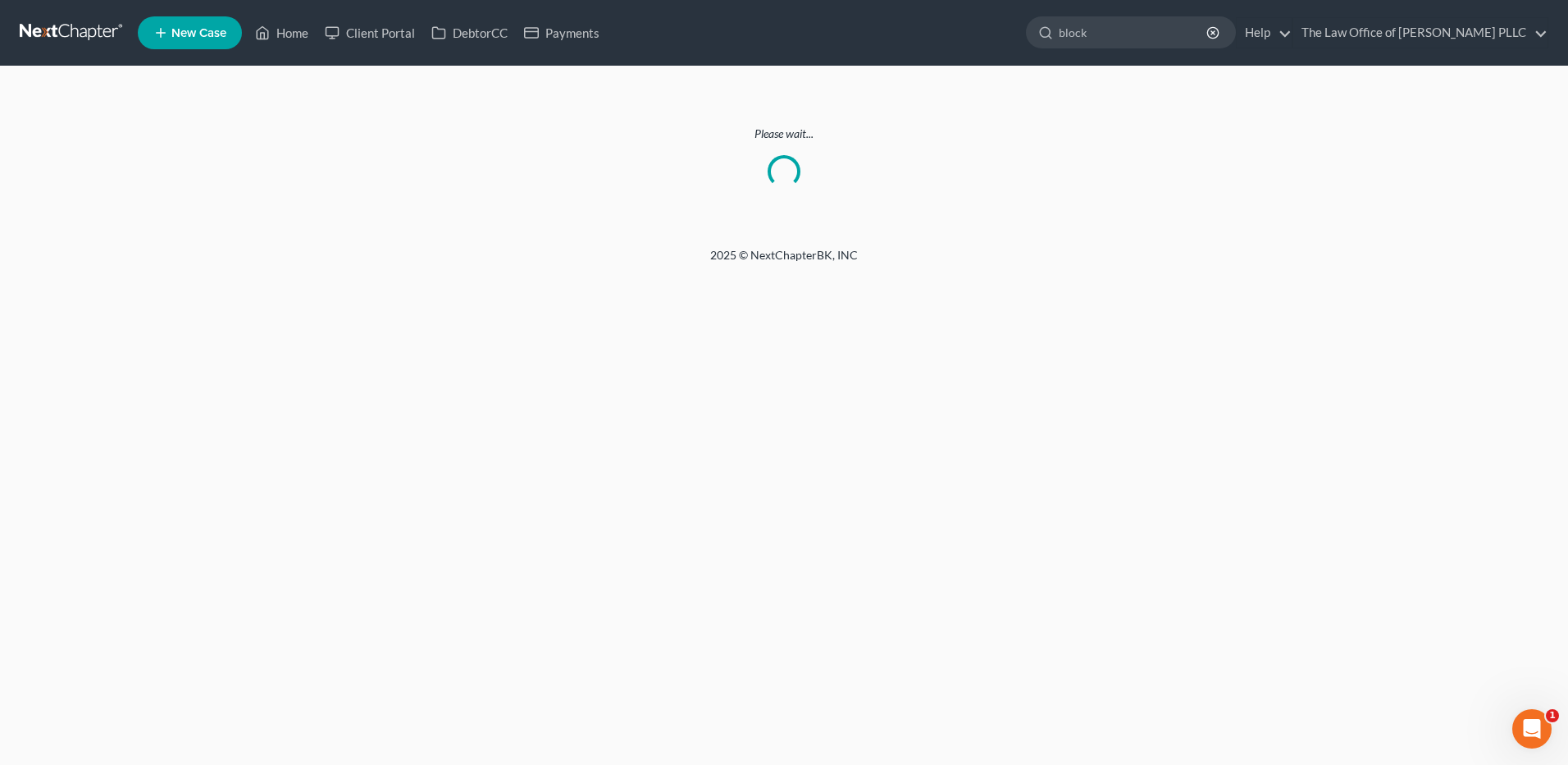
type input "block"
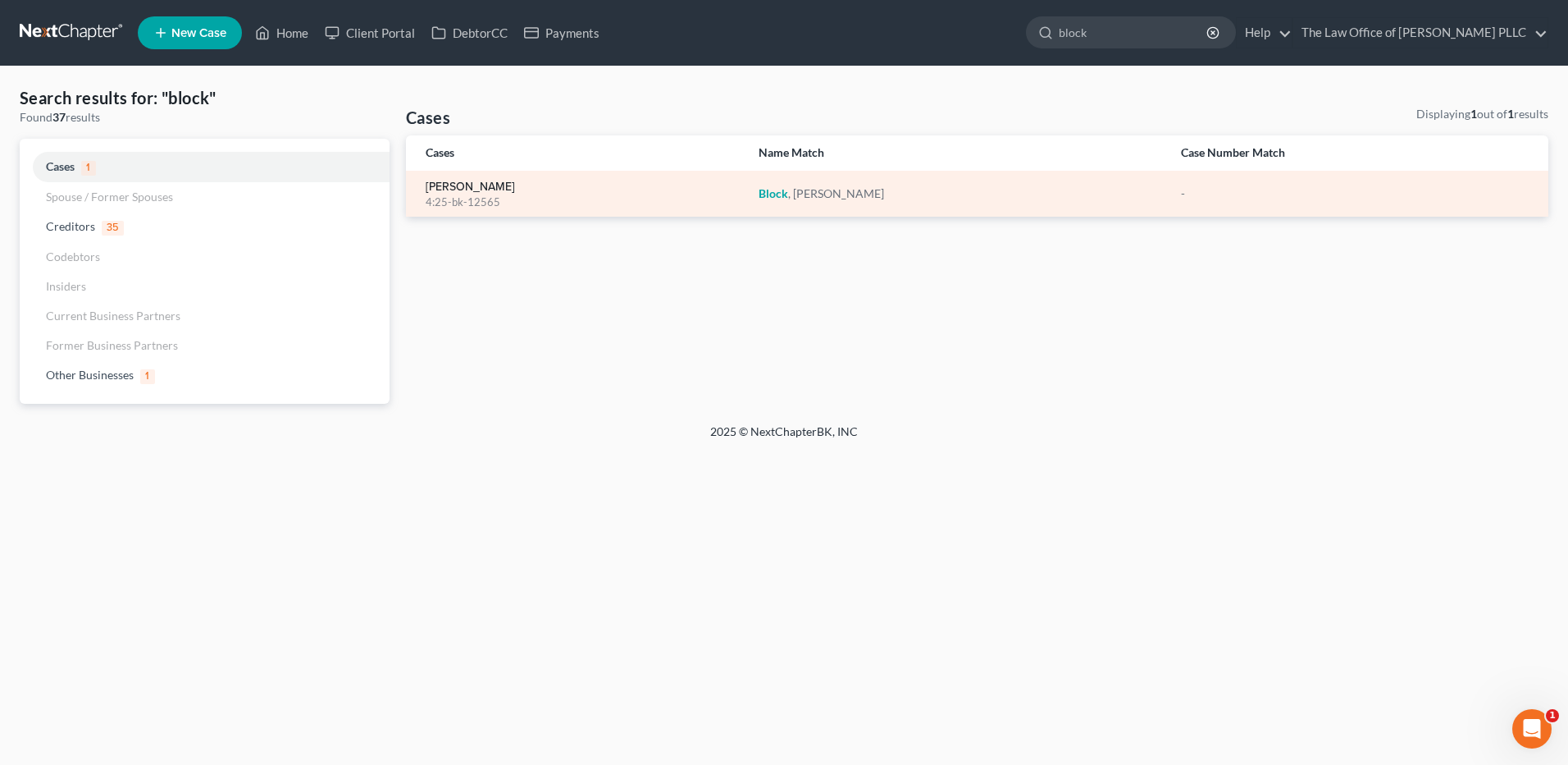
click at [447, 182] on link "[PERSON_NAME]" at bounding box center [470, 187] width 90 height 12
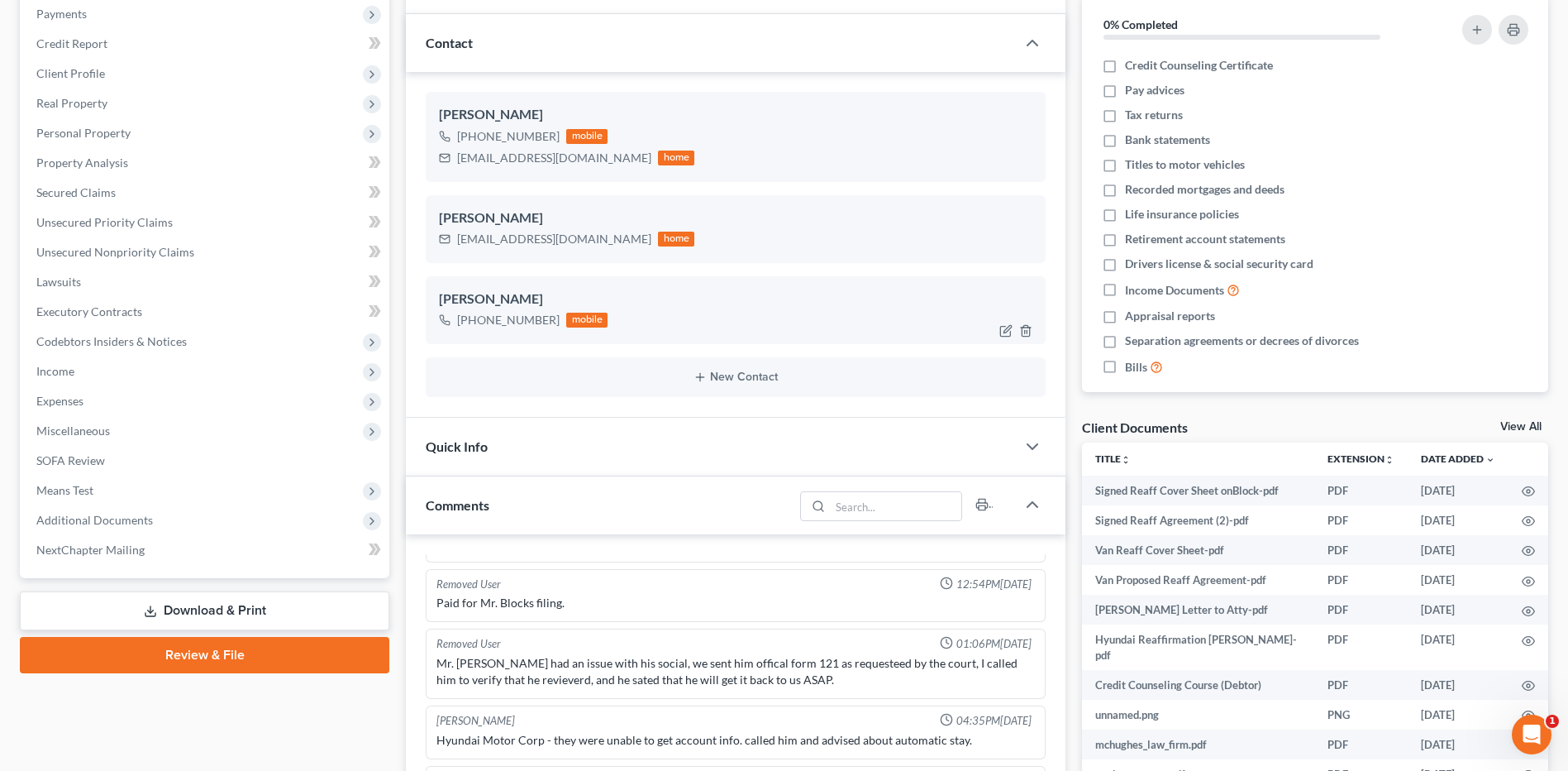
scroll to position [248, 0]
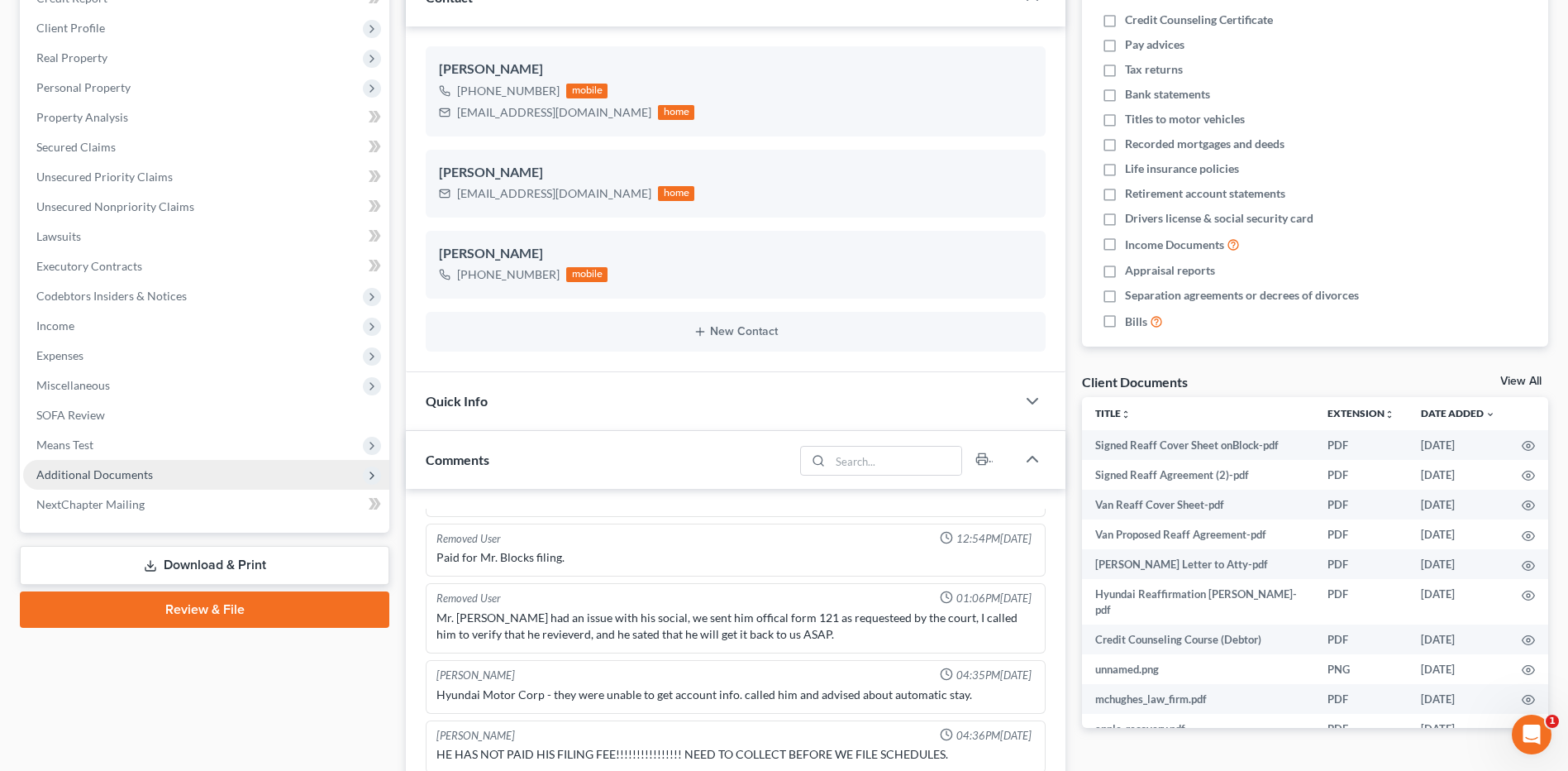
click at [50, 472] on span "Additional Documents" at bounding box center [94, 474] width 117 height 14
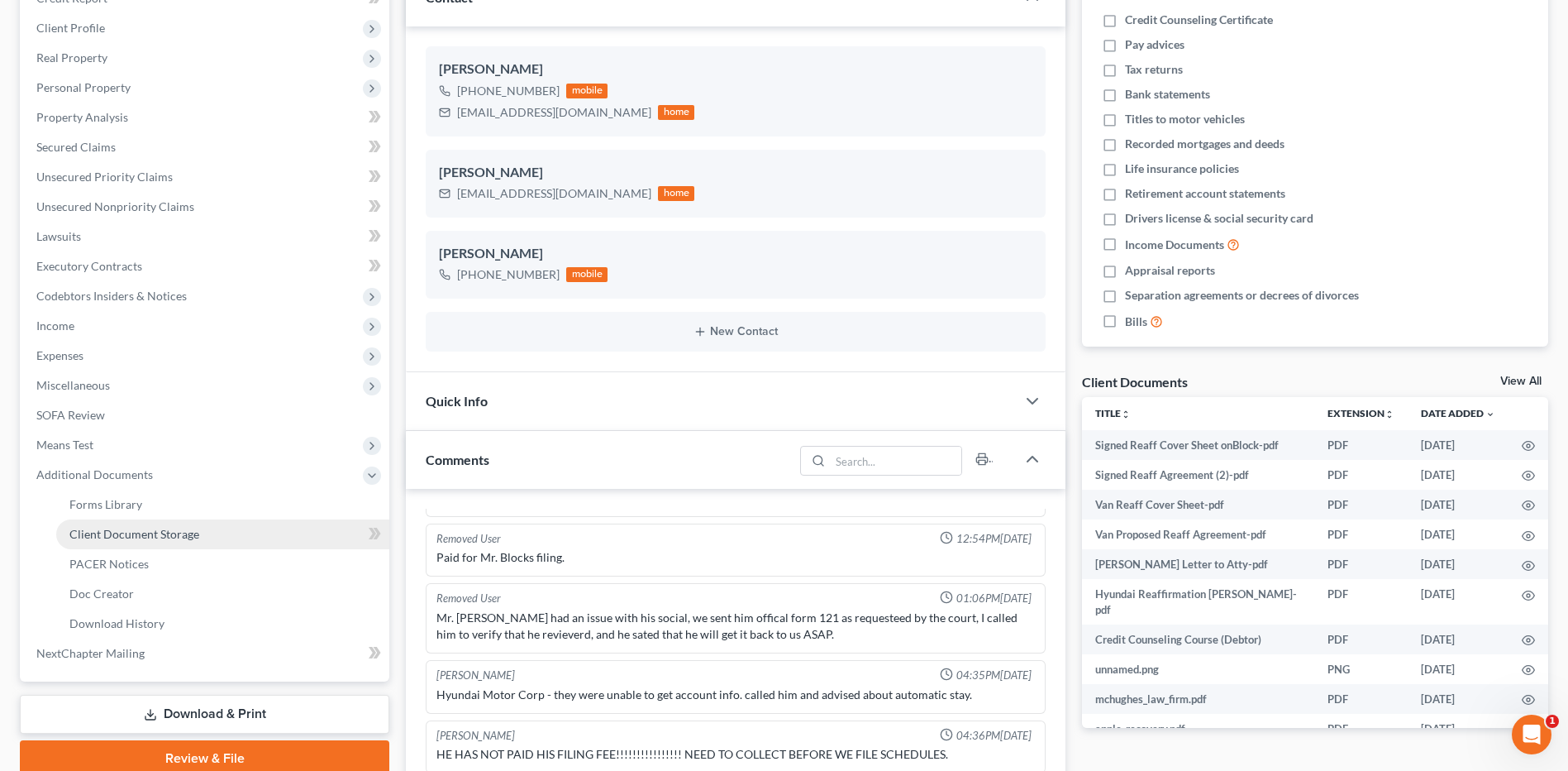
click at [89, 542] on link "Client Document Storage" at bounding box center [223, 534] width 333 height 30
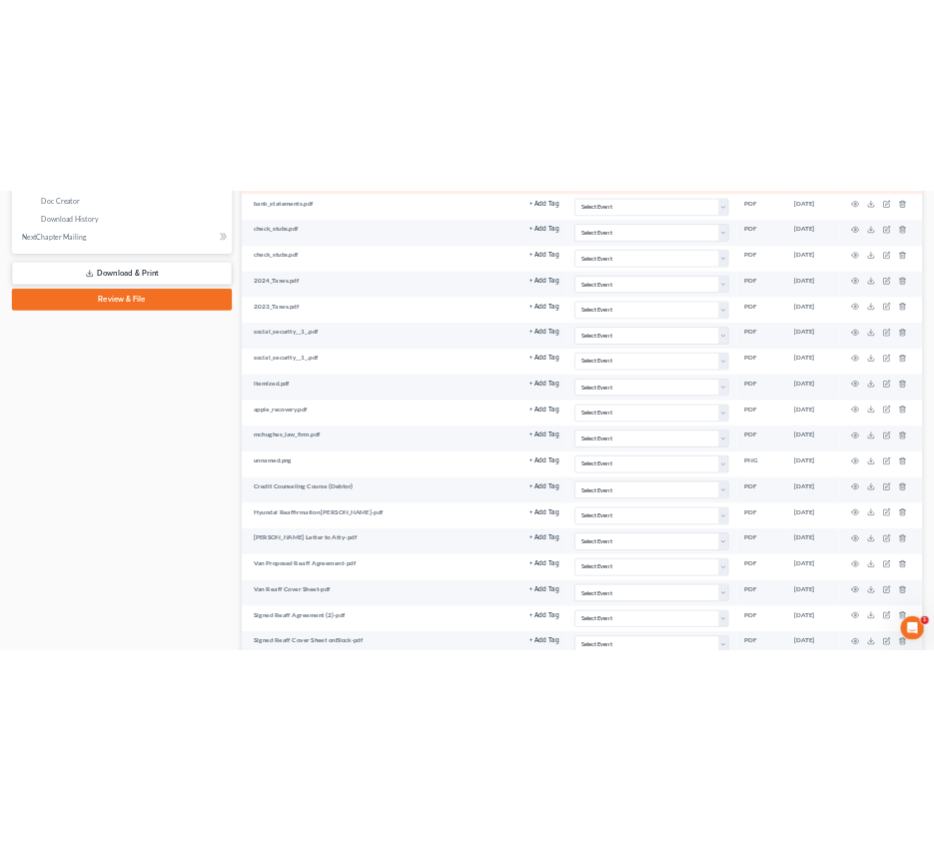
scroll to position [998, 0]
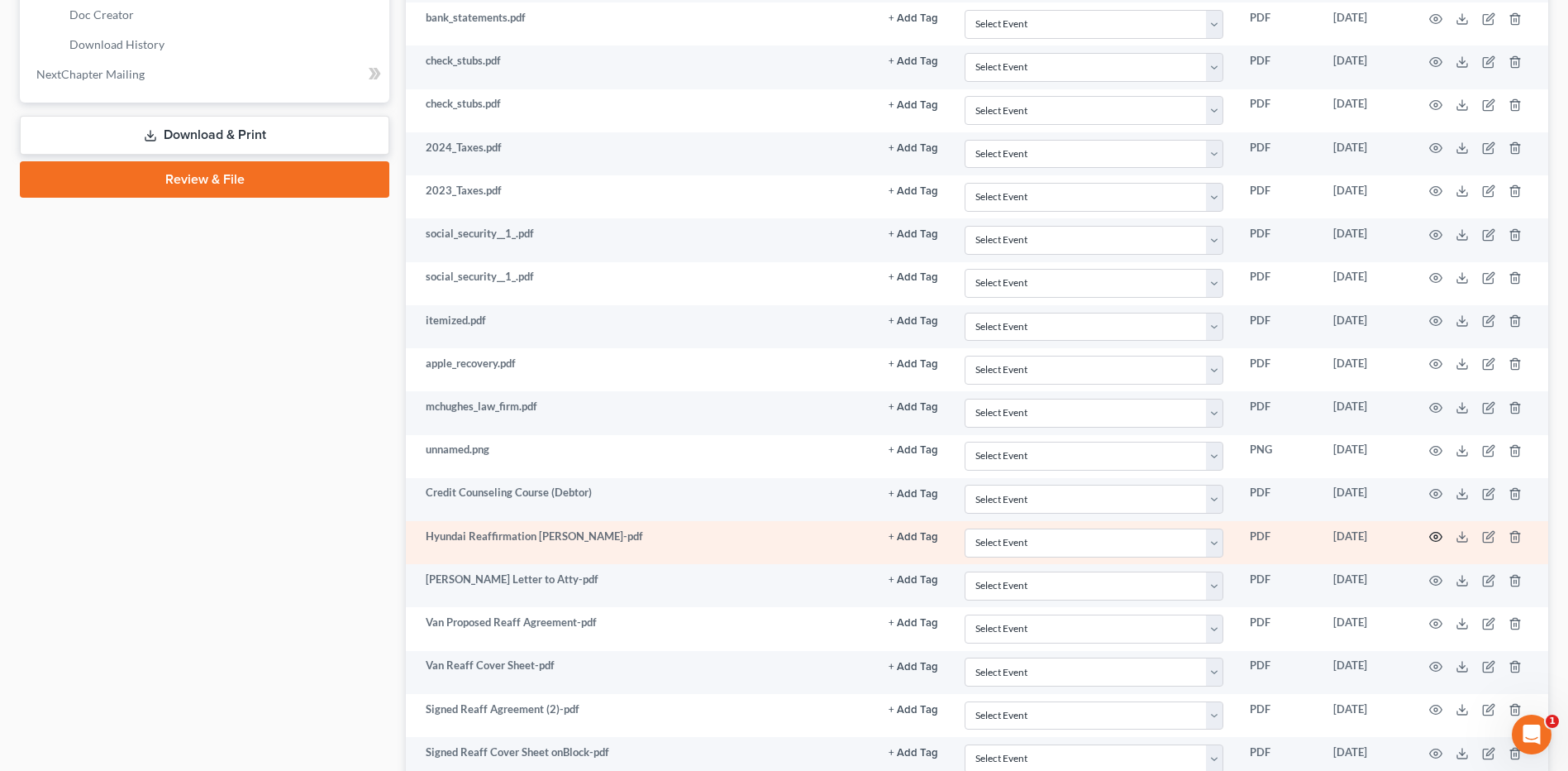
click at [1439, 537] on icon "button" at bounding box center [1436, 537] width 13 height 13
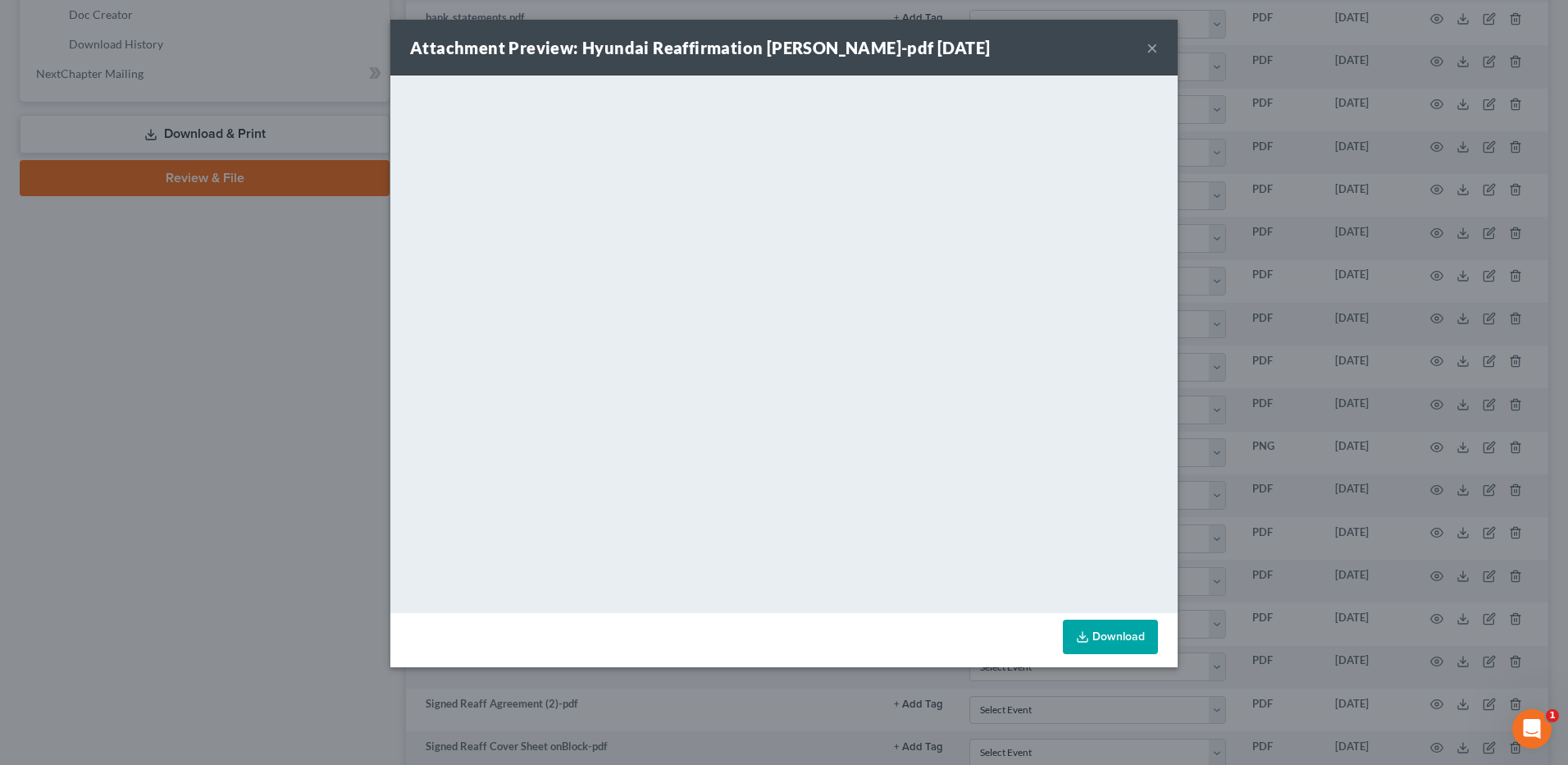
click at [1151, 49] on button "×" at bounding box center [1152, 48] width 11 height 20
